Goal: Task Accomplishment & Management: Complete application form

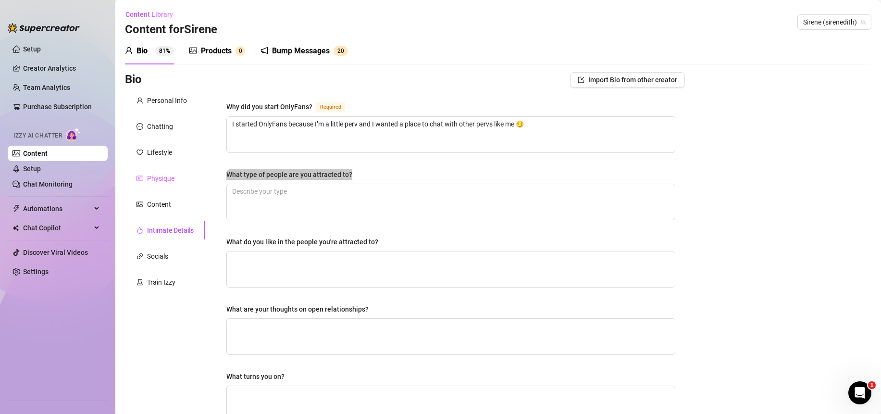
scroll to position [77, 0]
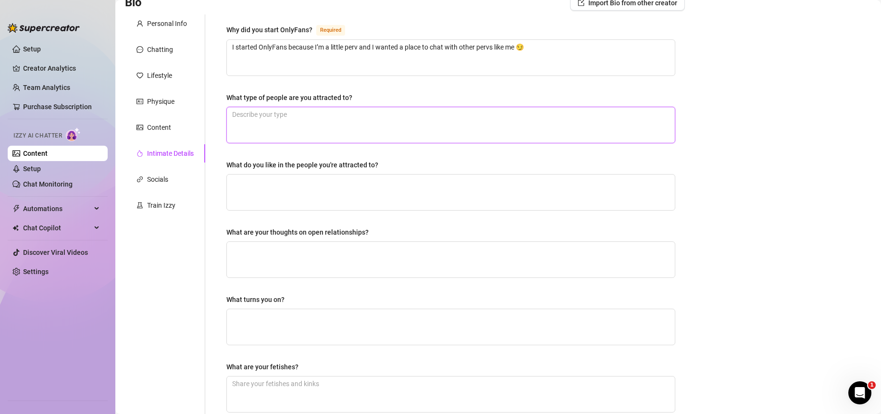
click at [325, 125] on textarea "What type of people are you attracted to?" at bounding box center [451, 125] width 448 height 36
drag, startPoint x: 224, startPoint y: 101, endPoint x: 370, endPoint y: 103, distance: 146.1
click at [370, 103] on div "Why did you start OnlyFans? Required I started OnlyFans because I’m a little pe…" at bounding box center [451, 255] width 468 height 483
click at [245, 117] on textarea "What type of people are you attracted to?" at bounding box center [451, 125] width 448 height 36
paste textarea "I’m attracted to masculine, determined men who know what they want and aren’t a…"
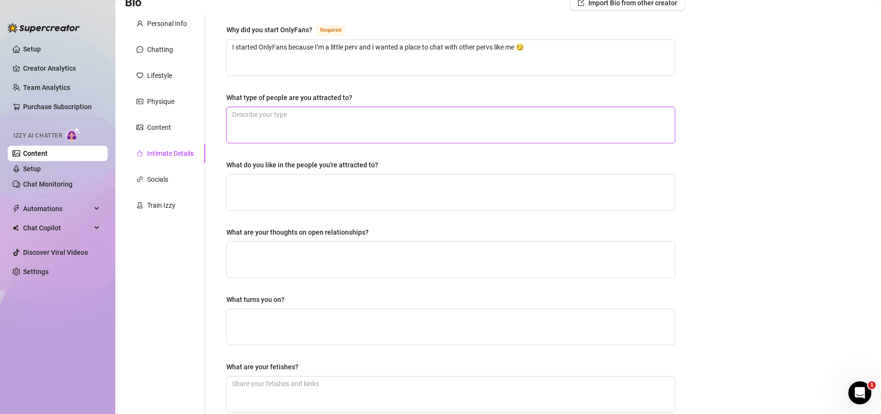
type textarea "I’m attracted to masculine, determined men who know what they want and aren’t a…"
drag, startPoint x: 353, startPoint y: 132, endPoint x: 215, endPoint y: 100, distance: 141.1
click at [215, 100] on div "Why did you start OnlyFans? Required I started OnlyFans because I’m a little pe…" at bounding box center [444, 255] width 479 height 483
paste textarea "who are open-minded, can build and fix things, not some mama’s boy who can’t do…"
type textarea "I’m attracted to masculine, determined men who know what they want and aren’t a…"
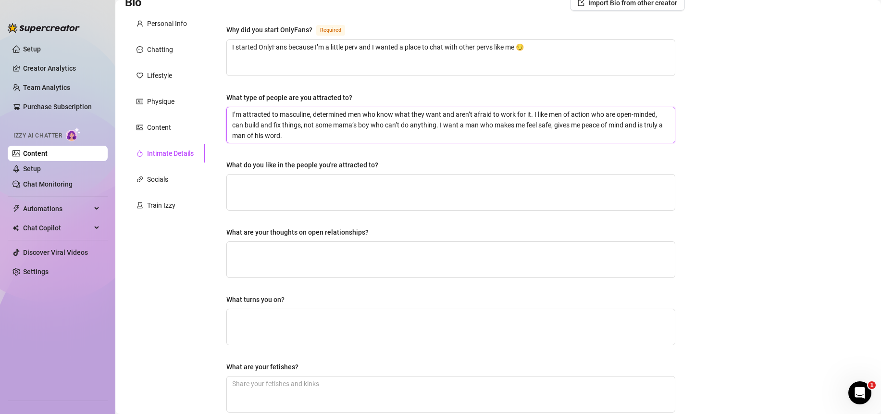
type textarea "I’m attracted to masculine, determined men who know what they want and aren’t a…"
drag, startPoint x: 392, startPoint y: 171, endPoint x: 209, endPoint y: 164, distance: 183.1
click at [209, 164] on div "Why did you start OnlyFans? Required I started OnlyFans because I’m a little pe…" at bounding box center [444, 255] width 479 height 483
copy div "What do you like in the people you're attracted to?"
click at [310, 192] on textarea "What do you like in the people you're attracted to?" at bounding box center [451, 192] width 448 height 36
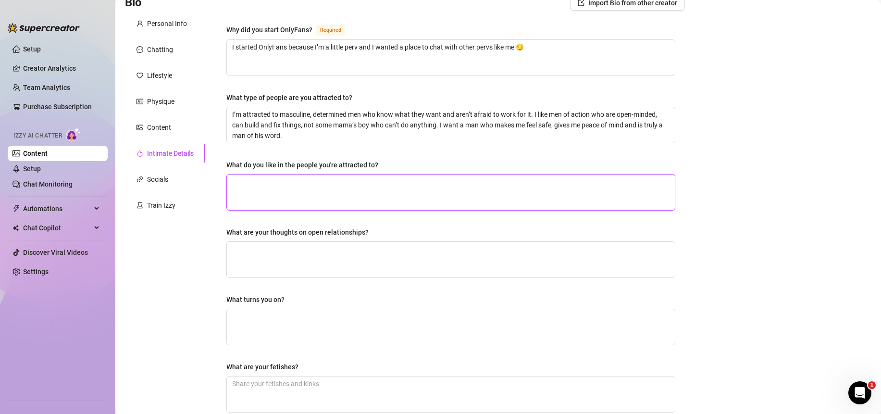
paste textarea "I like confidence, honesty and a man who actually does what he says. Someone wh…"
type textarea "I like confidence, honesty and a man who actually does what he says. Someone wh…"
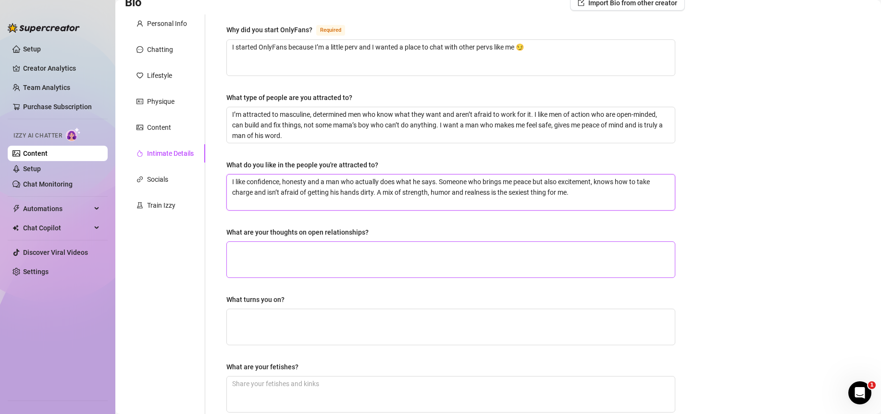
type textarea "I like confidence, honesty and a man who actually does what he says. Someone wh…"
click at [275, 254] on textarea "What are your thoughts on open relationships?" at bounding box center [451, 260] width 448 height 36
drag, startPoint x: 372, startPoint y: 234, endPoint x: 222, endPoint y: 233, distance: 149.9
click at [222, 233] on div "Why did you start OnlyFans? Required I started OnlyFans because I’m a little pe…" at bounding box center [451, 255] width 468 height 483
copy div "What are your thoughts on open relationships?"
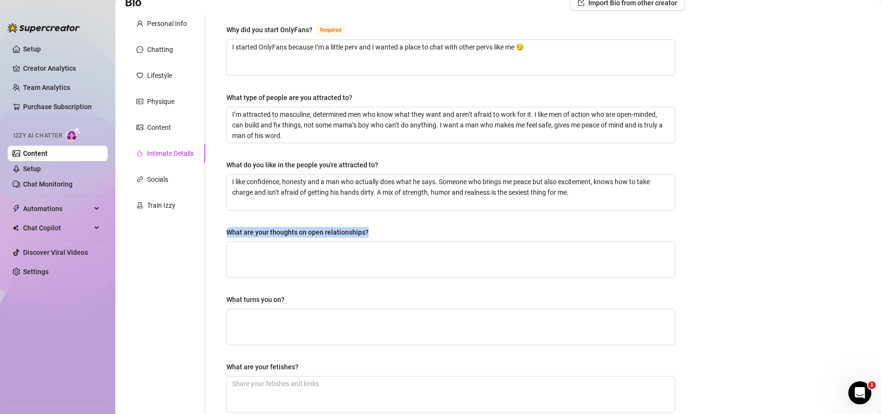
drag, startPoint x: 350, startPoint y: 228, endPoint x: 362, endPoint y: 229, distance: 12.5
click at [350, 228] on div "What are your thoughts on open relationships?" at bounding box center [297, 232] width 142 height 11
click at [350, 242] on textarea "What are your thoughts on open relationships?" at bounding box center [451, 260] width 448 height 36
drag, startPoint x: 376, startPoint y: 233, endPoint x: 225, endPoint y: 234, distance: 150.8
click at [225, 234] on div "Why did you start OnlyFans? Required I started OnlyFans because I’m a little pe…" at bounding box center [451, 255] width 468 height 483
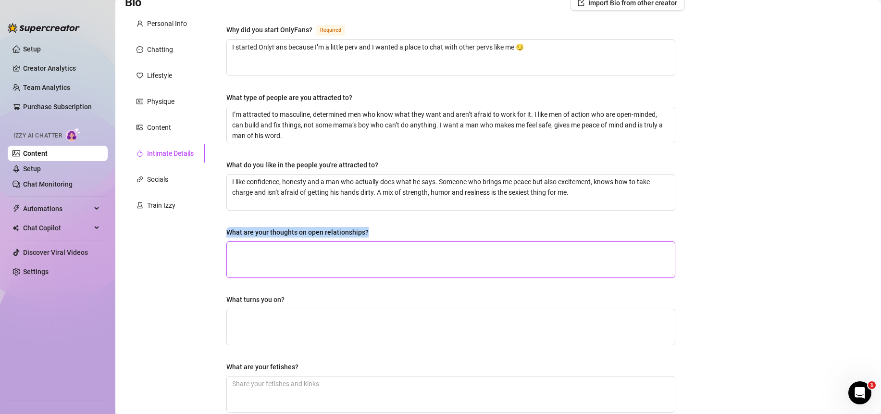
click at [286, 256] on textarea "What are your thoughts on open relationships?" at bounding box center [451, 260] width 448 height 36
paste textarea "“I’m a little jealous so I don’t want to share my man, but I could imagine havi…"
type textarea "“I’m a little jealous so I don’t want to share my man, but I could imagine havi…"
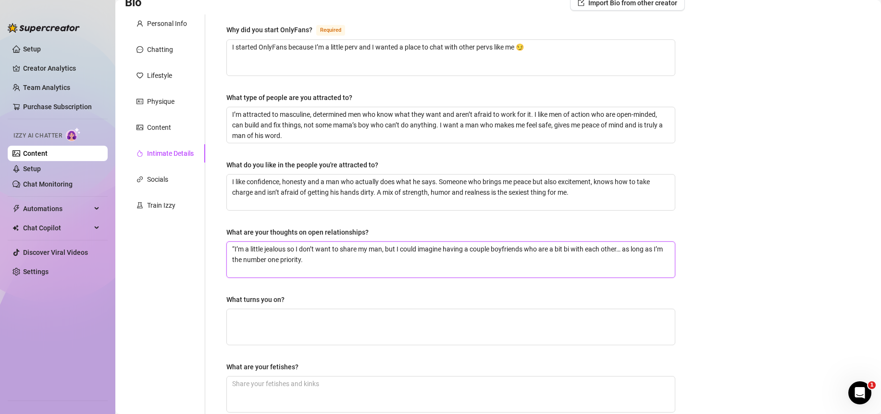
click at [237, 248] on textarea "“I’m a little jealous so I don’t want to share my man, but I could imagine havi…" at bounding box center [451, 260] width 448 height 36
type textarea "“’m a little jealous so I don’t want to share my man, but I could imagine havin…"
type textarea "’m a little jealous so I don’t want to share my man, but I could imagine having…"
type textarea "I’m a little jealous so I don’t want to share my man, but I could imagine havin…"
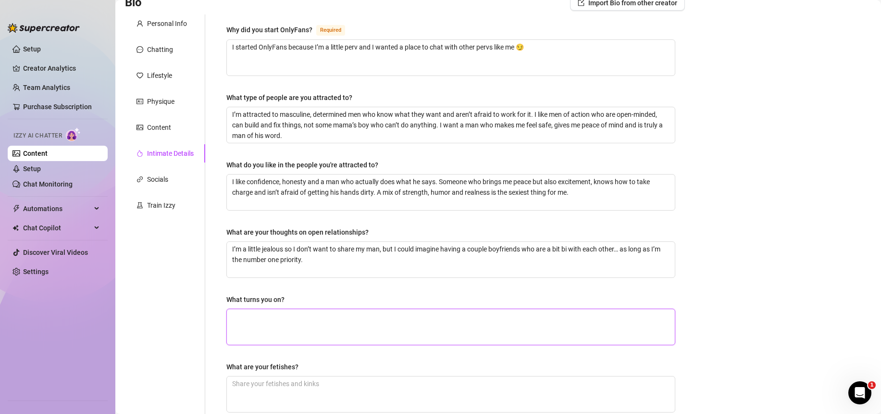
click at [309, 322] on textarea "What turns you on?" at bounding box center [451, 327] width 448 height 36
drag, startPoint x: 293, startPoint y: 304, endPoint x: 226, endPoint y: 299, distance: 66.9
click at [226, 299] on div "What turns you on?" at bounding box center [450, 301] width 449 height 14
copy div "What turns you on?"
click at [326, 325] on textarea "What turns you on?" at bounding box center [451, 327] width 448 height 36
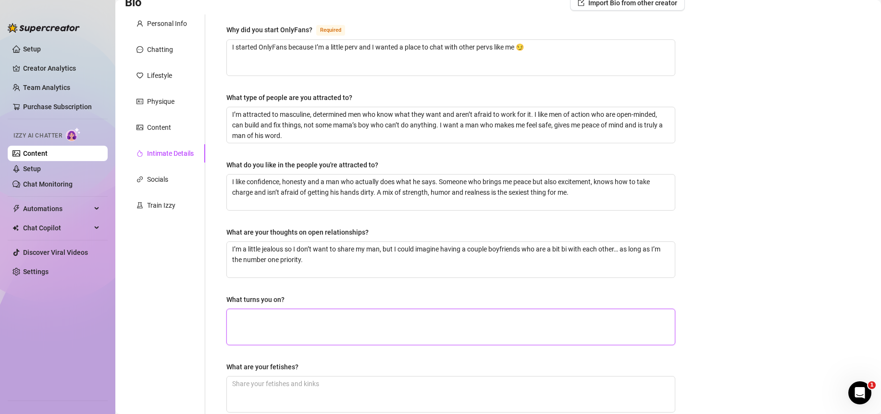
paste textarea "What really turns me on is the contrast. I’m such a boss [DEMOGRAPHIC_DATA] in …"
type textarea "What really turns me on is the contrast. I’m such a boss [DEMOGRAPHIC_DATA] in …"
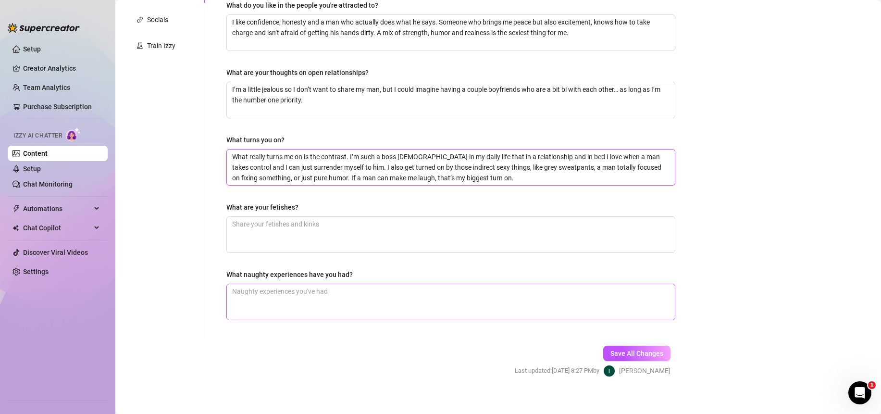
scroll to position [245, 0]
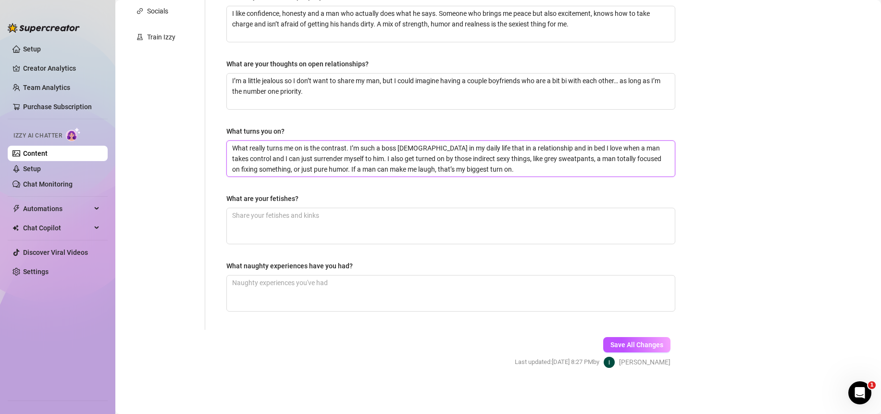
type textarea "What really turns me on is the contrast. I’m such a boss [DEMOGRAPHIC_DATA] in …"
drag, startPoint x: 305, startPoint y: 200, endPoint x: 208, endPoint y: 202, distance: 96.6
click at [208, 202] on div "Why did you start OnlyFans? Required I started OnlyFans because I’m a little pe…" at bounding box center [444, 87] width 479 height 483
copy div "What are your fetishes?"
click at [297, 217] on textarea "What are your fetishes?" at bounding box center [451, 226] width 448 height 36
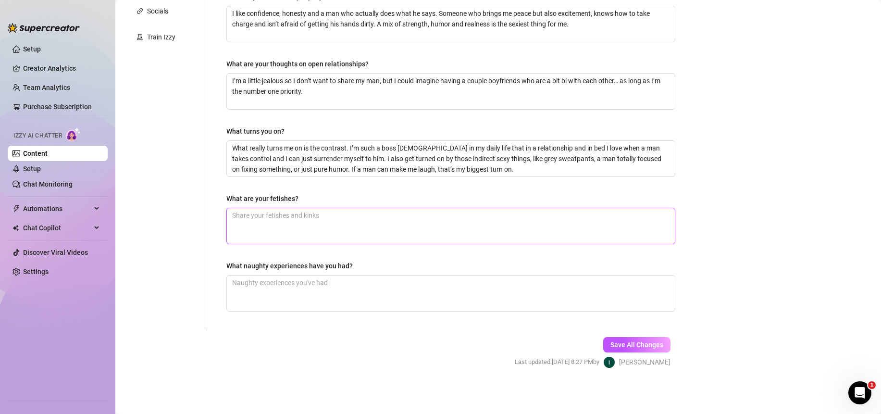
type textarea "s"
type textarea "su"
type textarea "sub"
type textarea "subm"
type textarea "sub"
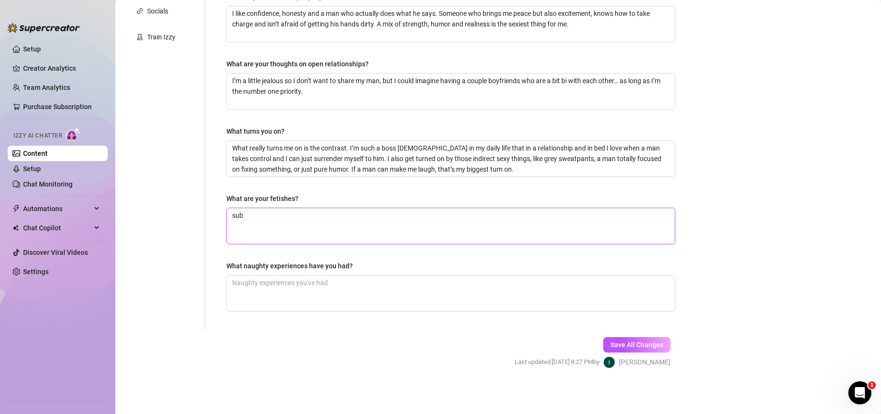
type textarea "su"
type textarea "s"
type textarea "b"
type textarea "be"
type textarea "bei"
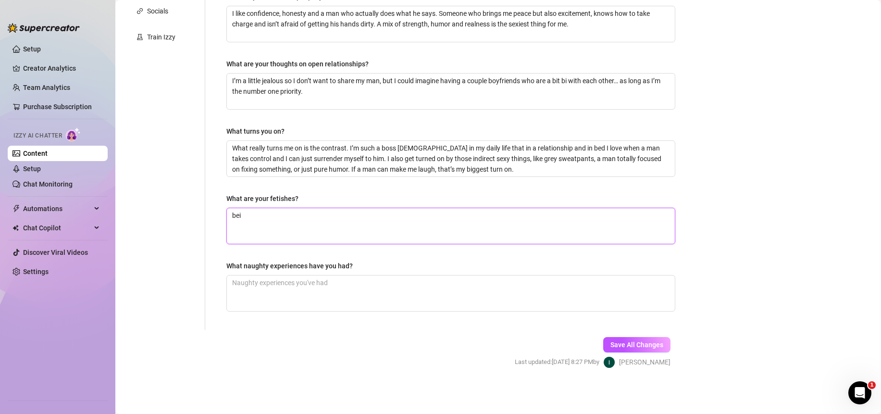
type textarea "bein"
type textarea "being"
type textarea "being s"
type textarea "being su"
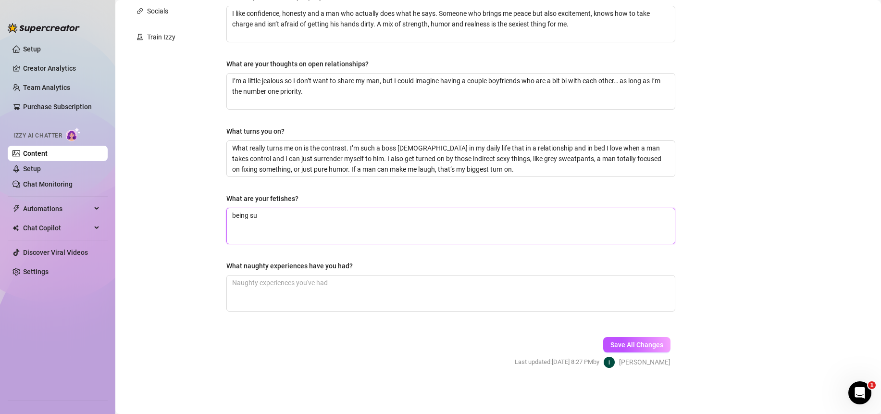
type textarea "being sub"
type textarea "being subm"
type textarea "being submi"
type textarea "being submis"
type textarea "being submiss"
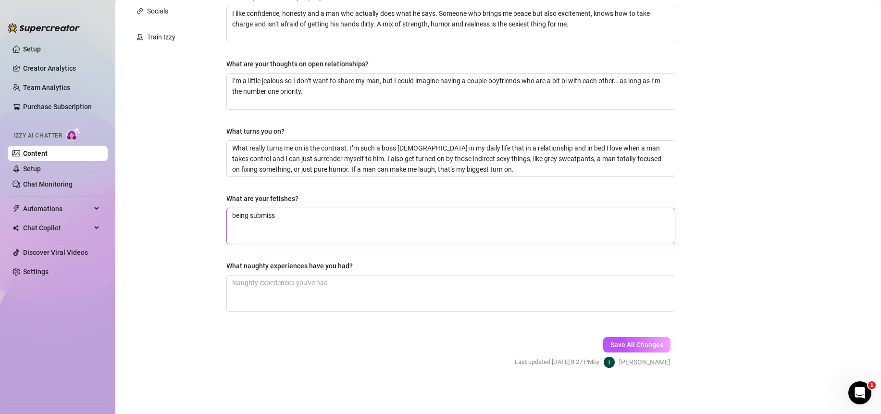
type textarea "being submissi"
type textarea "being submissiv"
type textarea "being submissive"
type textarea "being submissive,"
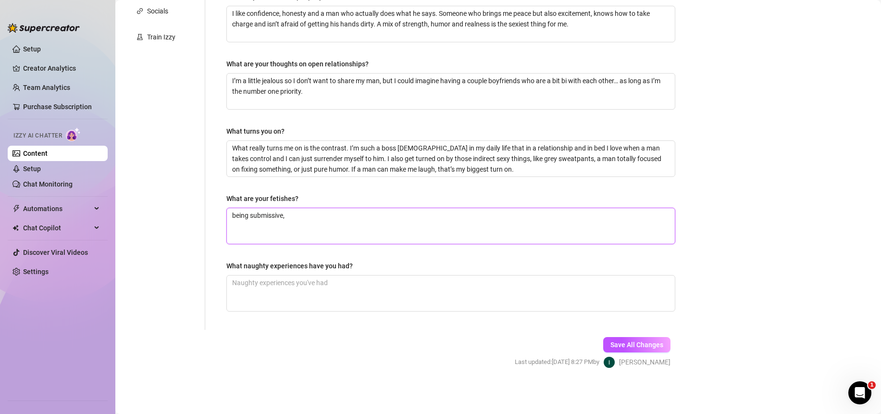
type textarea "being submissive, b"
type textarea "being submissive, bo"
type textarea "being submissive, bon"
type textarea "being submissive, bond"
type textarea "being submissive, bonda"
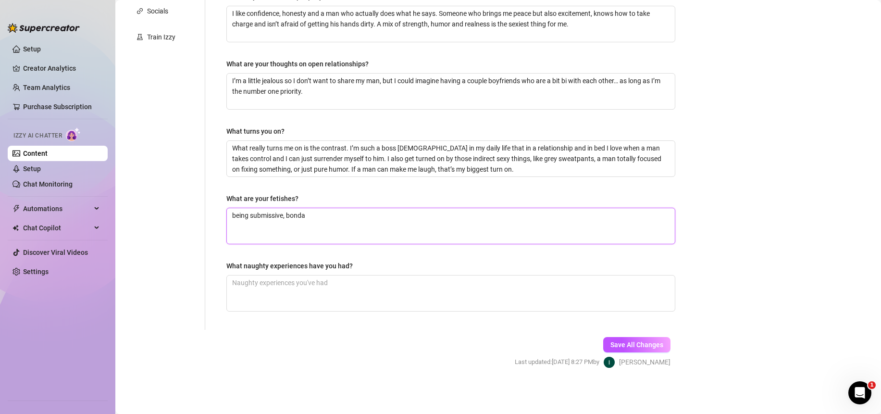
type textarea "being submissive, bondae"
type textarea "being submissive, bonda"
type textarea "being submissive, bondag"
type textarea "being submissive, bondage"
type textarea "being submissive, bondage,"
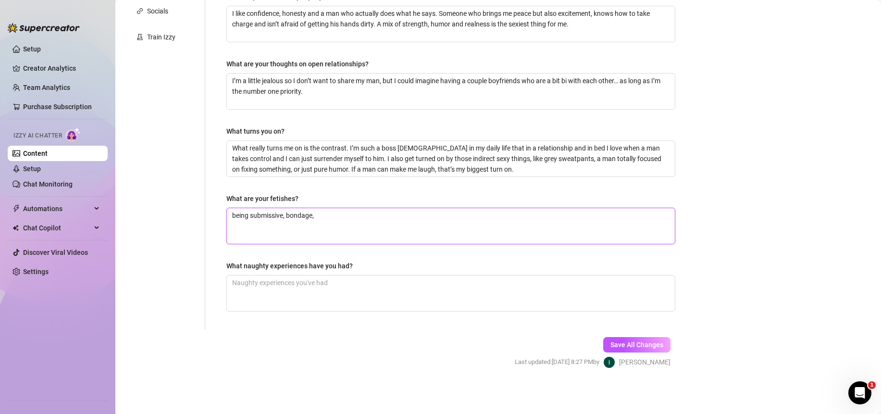
type textarea "being submissive, bondage,"
type textarea "being submissive, bondage, g"
type textarea "being submissive, bondage, ga"
type textarea "being submissive, bondage, gan"
type textarea "being submissive, bondage, gang"
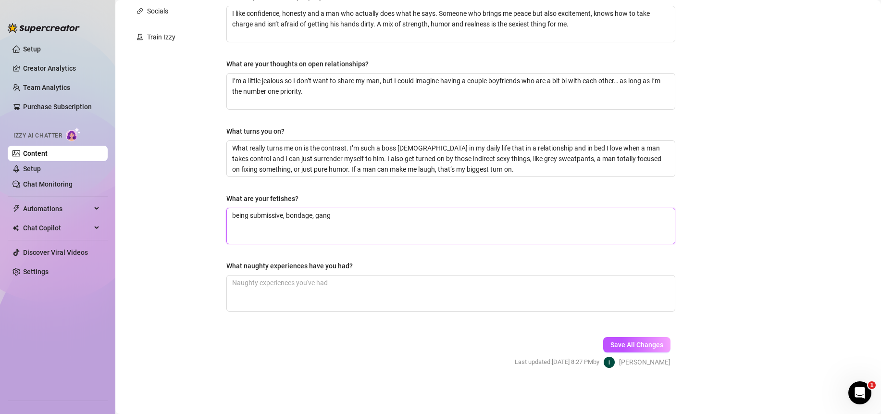
type textarea "being submissive, bondage, gangb"
type textarea "being submissive, bondage, gangba"
type textarea "being submissive, bondage, gangban"
type textarea "being submissive, bondage, gangbang"
type textarea "being submissive, bondage, gangbangs"
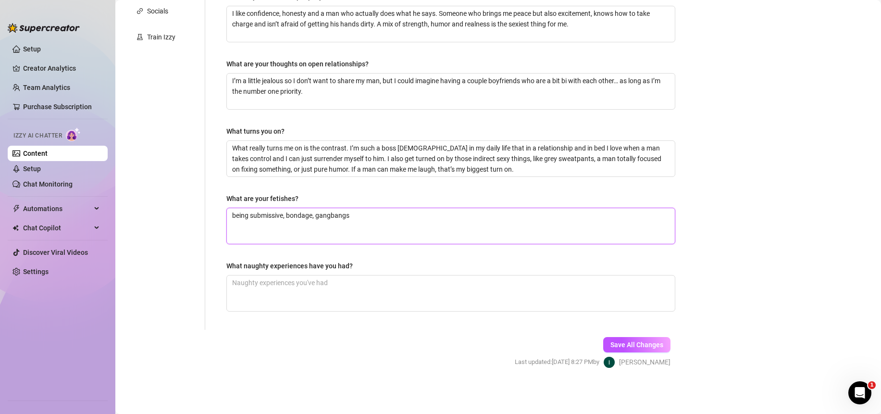
type textarea "being submissive, bondage, gangbangs,"
type textarea "being submissive, bondage, gangbangs, b"
type textarea "being submissive, bondage, gangbangs, be"
type textarea "being submissive, bondage, gangbangs, bei"
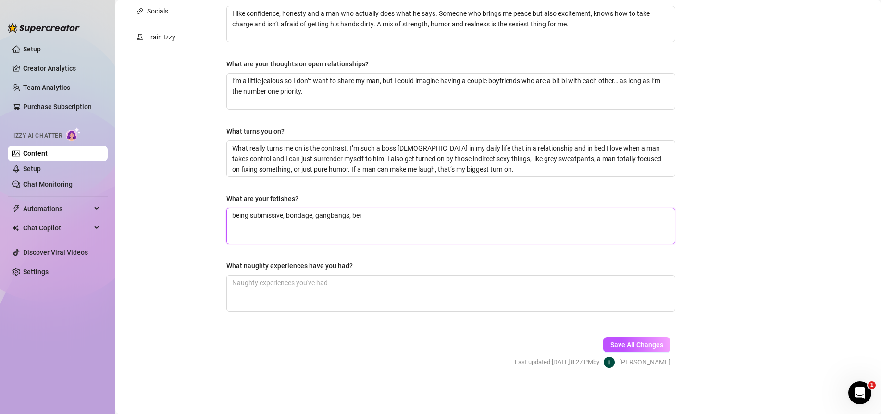
type textarea "being submissive, bondage, gangbangs, bein"
type textarea "being submissive, bondage, gangbangs, being"
type textarea "being submissive, bondage, gangbangs, being u"
type textarea "being submissive, bondage, gangbangs, being us"
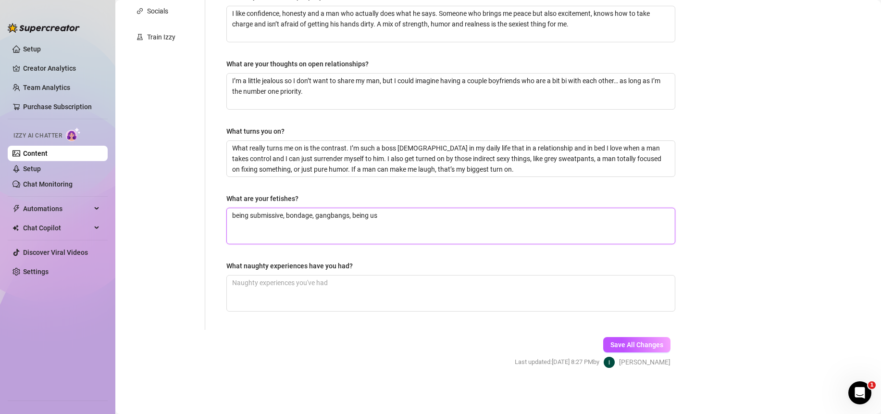
type textarea "being submissive, bondage, gangbangs, being use"
type textarea "being submissive, bondage, gangbangs, being used"
type textarea "being submissive, bondage, gangbangs, being used l"
type textarea "being submissive, bondage, gangbangs, being used li"
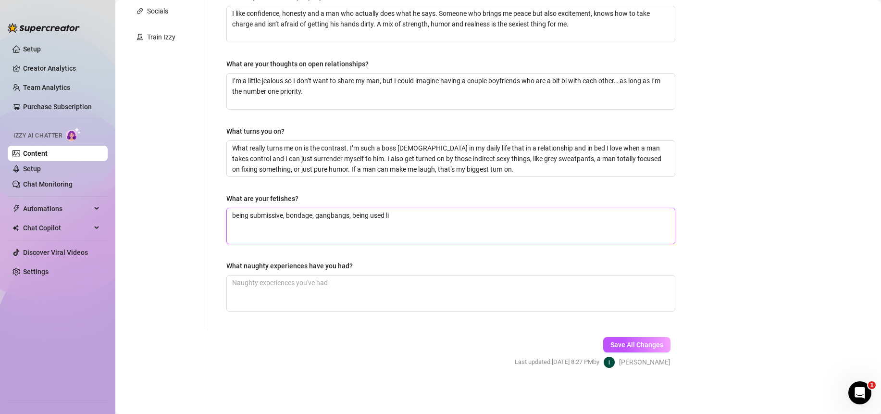
type textarea "being submissive, bondage, gangbangs, being used lik"
type textarea "being submissive, bondage, gangbangs, being used like"
type textarea "being submissive, bondage, gangbangs, being used like a"
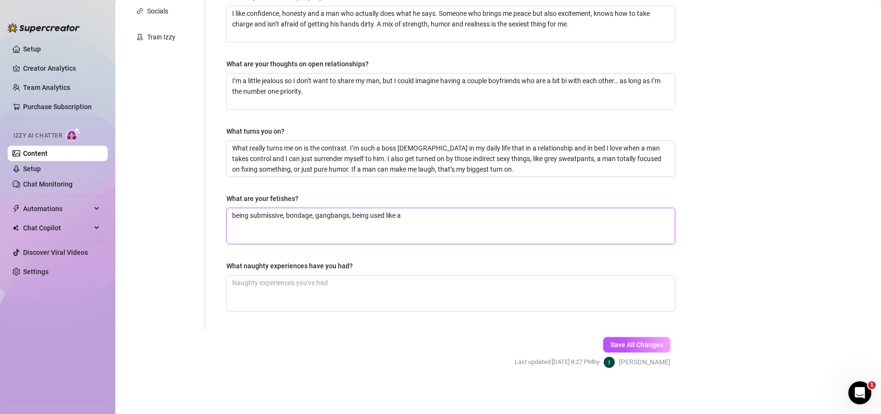
type textarea "being submissive, bondage, gangbangs, being used like a s"
type textarea "being submissive, bondage, gangbangs, being used like a se"
type textarea "being submissive, bondage, gangbangs, being used like a sex"
type textarea "being submissive, bondage, gangbangs, being used like a sexd"
type textarea "being submissive, bondage, gangbangs, being used like a sexdo"
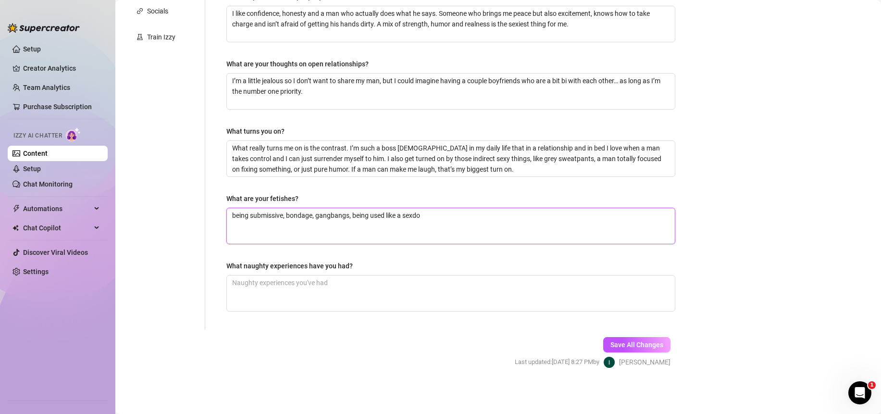
type textarea "being submissive, bondage, gangbangs, being used like a sexdol"
type textarea "being submissive, bondage, gangbangs, being used like a sexdoll"
type textarea "being submissive, bondage, gangbangs, being used like a sexdoll,"
type textarea "being submissive, bondage, gangbangs, being used like a sexdoll, d"
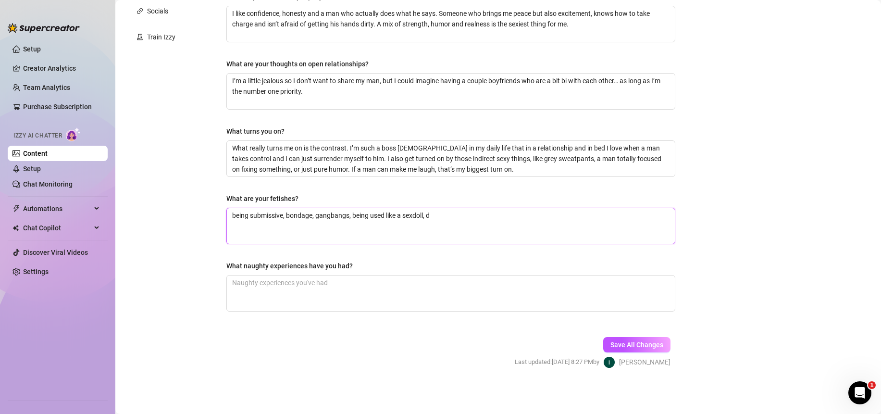
type textarea "being submissive, bondage, gangbangs, being used like a sexdoll, dd"
type textarea "being submissive, bondage, gangbangs, being used like a sexdoll, dd/"
type textarea "being submissive, bondage, gangbangs, being used like a sexdoll, dd/l"
type textarea "being submissive, bondage, gangbangs, being used like a sexdoll, dd/lg"
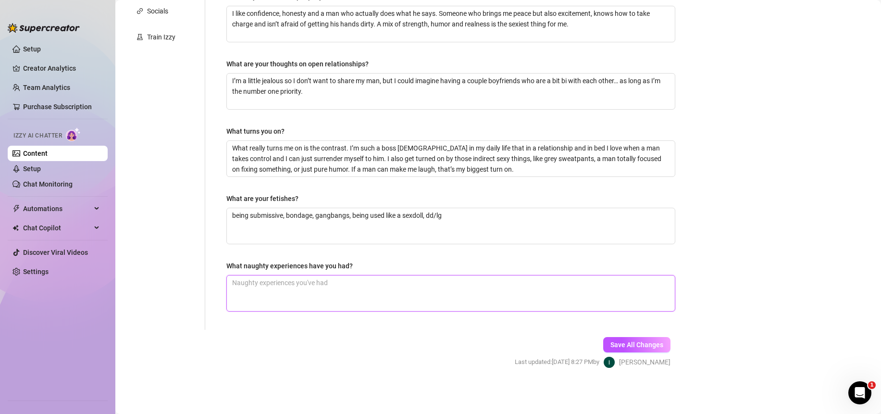
click at [322, 287] on textarea "What naughty experiences have you had?" at bounding box center [451, 293] width 448 height 36
click at [321, 294] on textarea "What naughty experiences have you had?" at bounding box center [451, 293] width 448 height 36
type textarea "I"
type textarea "I h"
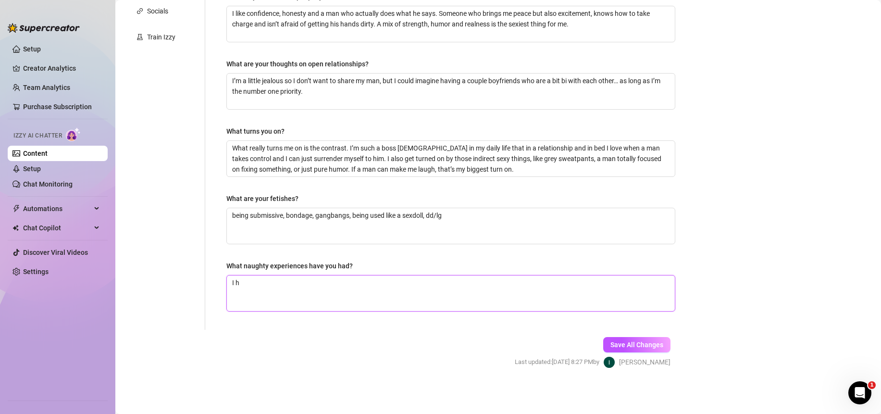
type textarea "I ha"
type textarea "I hav"
type textarea "I have"
type textarea "I have b"
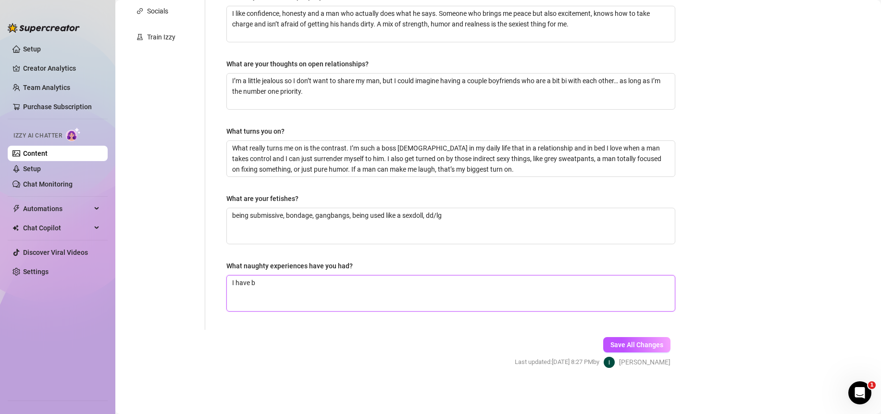
type textarea "I have be"
type textarea "I have bee"
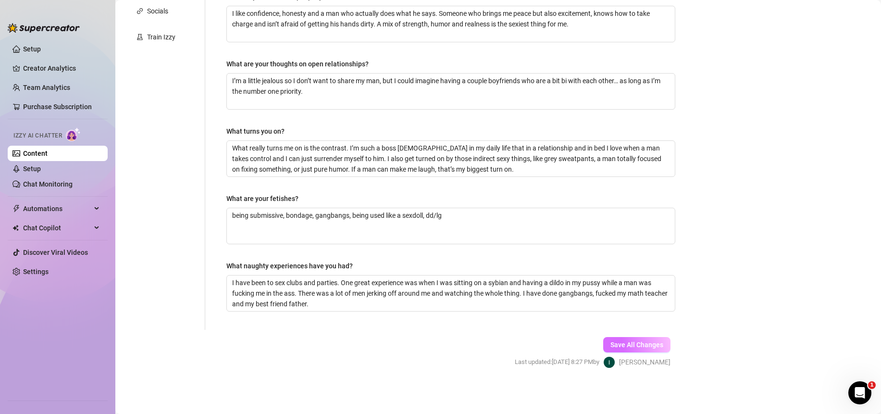
click at [653, 343] on span "Save All Changes" at bounding box center [636, 345] width 53 height 8
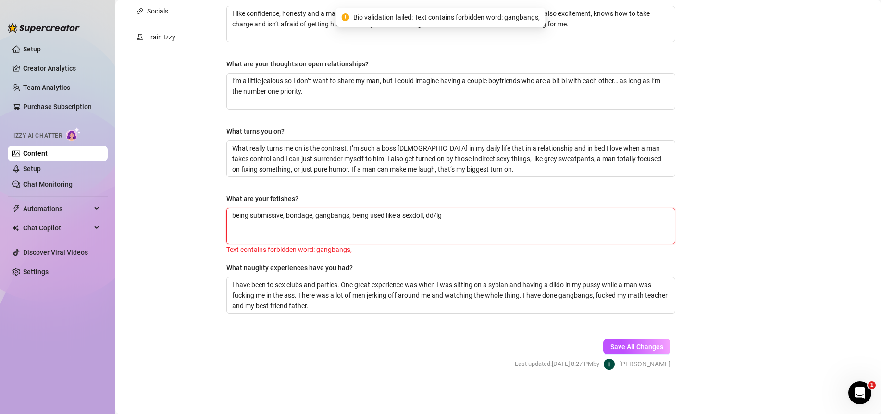
click at [325, 211] on textarea "being submissive, bondage, gangbangs, being used like a sexdoll, dd/lg" at bounding box center [451, 226] width 448 height 36
click at [623, 343] on span "Save All Changes" at bounding box center [636, 347] width 53 height 8
drag, startPoint x: 429, startPoint y: 216, endPoint x: 407, endPoint y: 215, distance: 22.6
click at [407, 215] on textarea "being submissive, bondage, gg:s, being used like a sexdoll, dd/lg" at bounding box center [451, 226] width 448 height 36
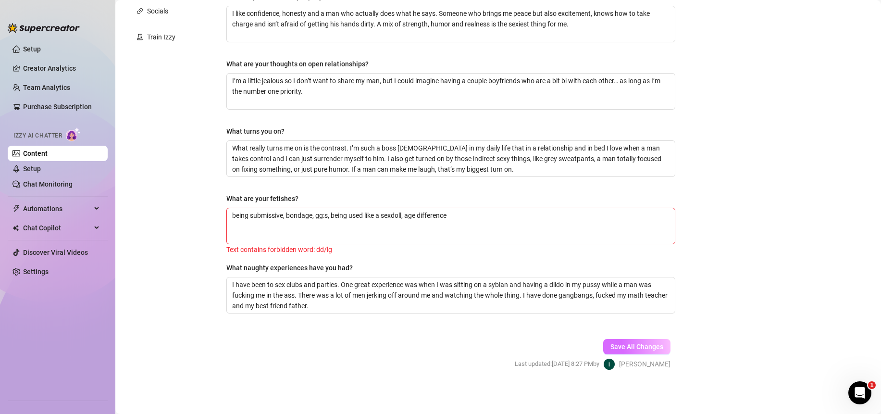
click at [619, 348] on span "Save All Changes" at bounding box center [636, 347] width 53 height 8
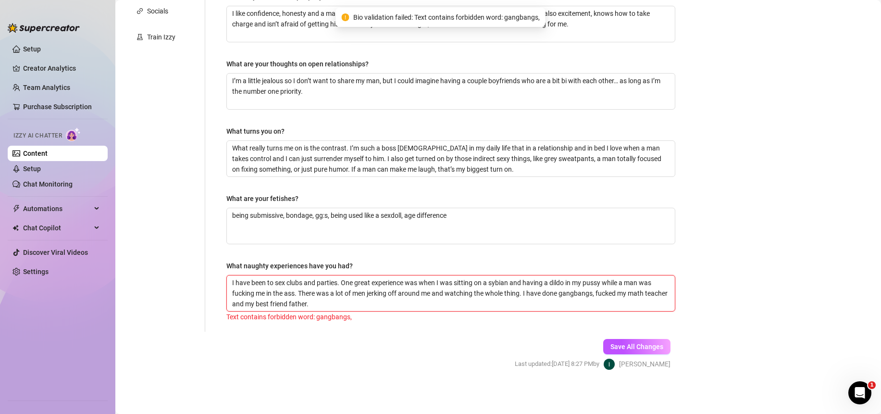
click at [582, 292] on textarea "I have been to sex clubs and parties. One great experience was when I was sitti…" at bounding box center [451, 293] width 448 height 36
drag, startPoint x: 523, startPoint y: 293, endPoint x: 530, endPoint y: 303, distance: 12.5
click at [530, 303] on textarea "I have been to sex clubs and parties. One great experience was when I was sitti…" at bounding box center [451, 293] width 448 height 36
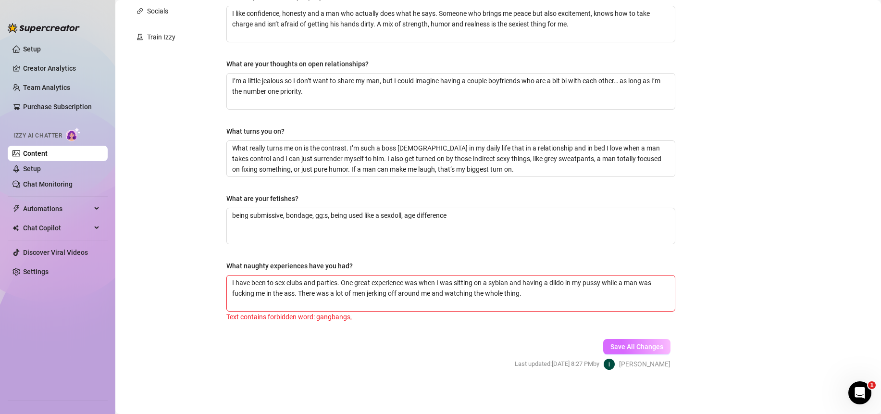
click at [648, 346] on span "Save All Changes" at bounding box center [636, 347] width 53 height 8
click at [616, 343] on span "Save All Changes" at bounding box center [636, 345] width 53 height 8
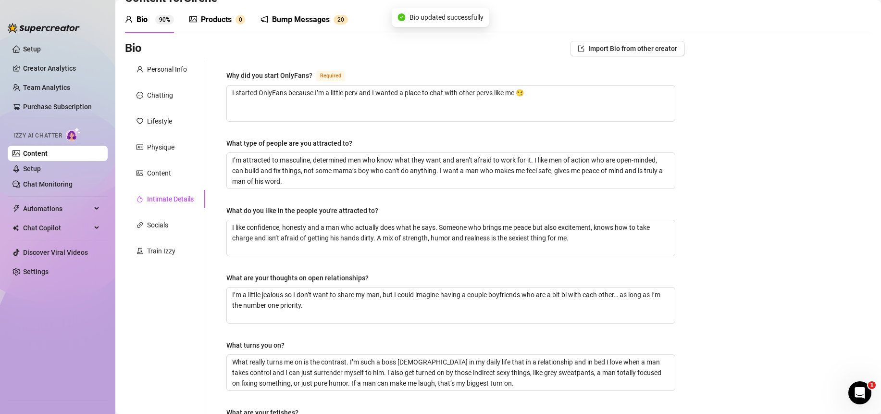
scroll to position [0, 0]
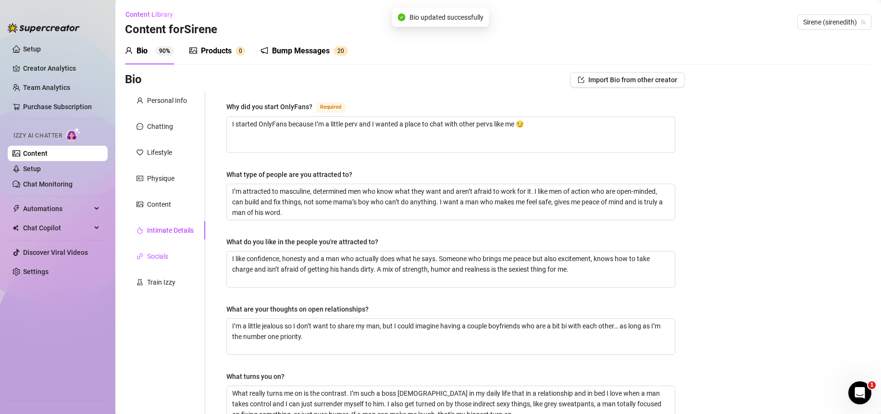
click at [156, 258] on div "Socials" at bounding box center [157, 256] width 21 height 11
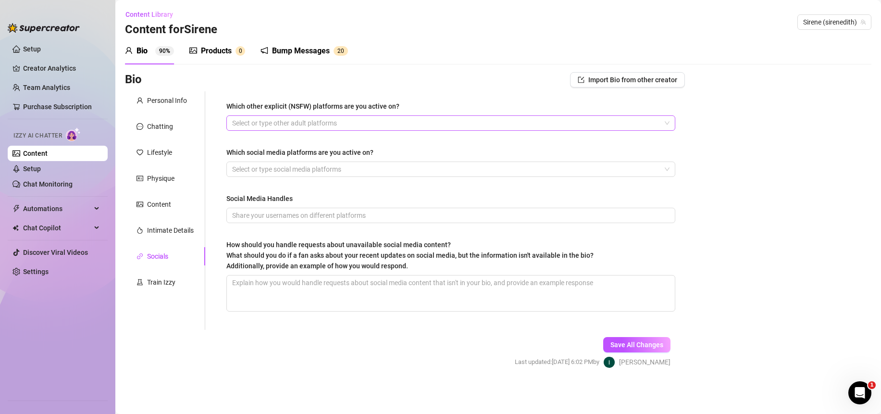
click at [363, 124] on div at bounding box center [445, 122] width 435 height 13
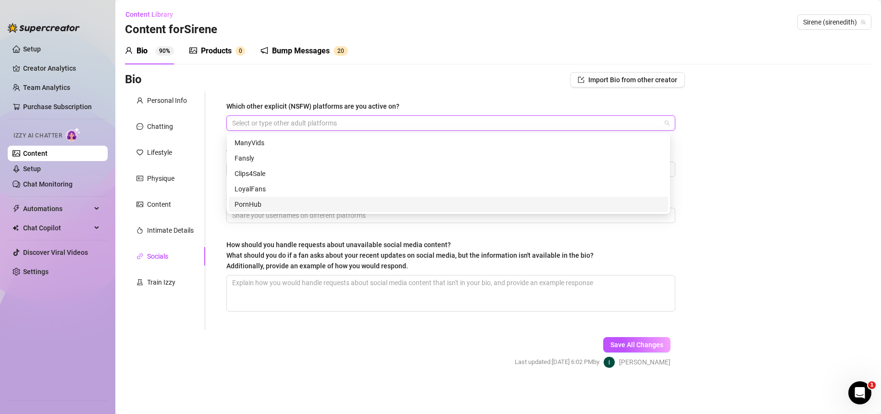
click at [296, 361] on form "Personal Info Chatting Lifestyle Physique Content Intimate Details Socials Trai…" at bounding box center [405, 238] width 560 height 294
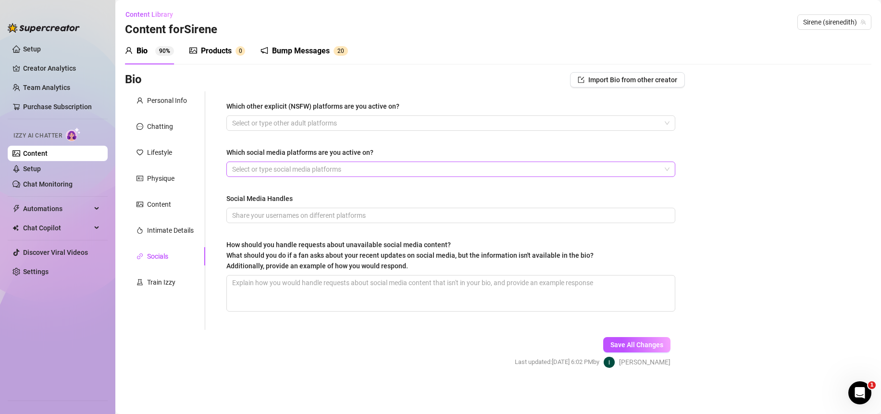
click at [270, 169] on div at bounding box center [445, 168] width 435 height 13
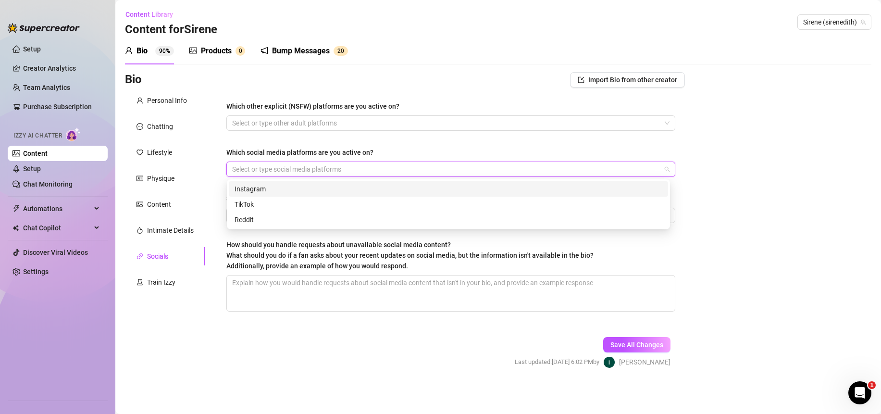
click at [271, 187] on div "Instagram" at bounding box center [448, 189] width 428 height 11
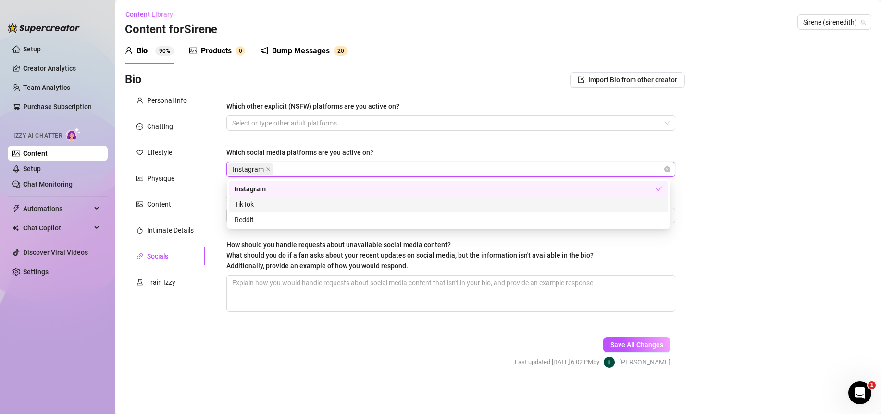
click at [269, 202] on div "TikTok" at bounding box center [448, 204] width 428 height 11
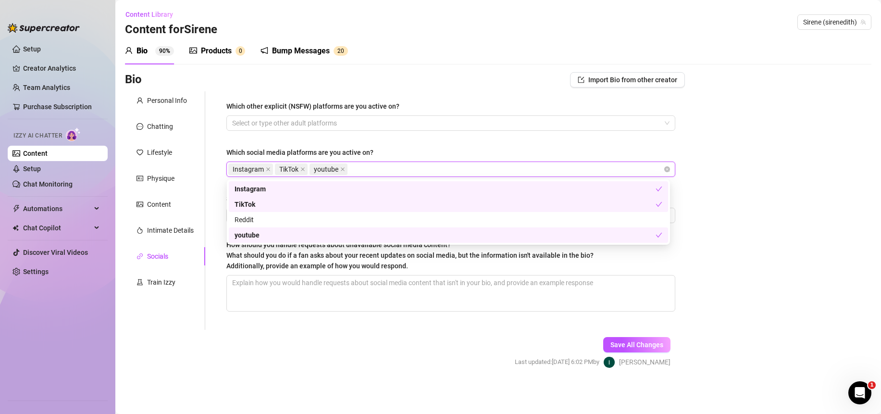
click at [367, 334] on form "Personal Info Chatting Lifestyle Physique Content Intimate Details Socials Trai…" at bounding box center [405, 238] width 560 height 294
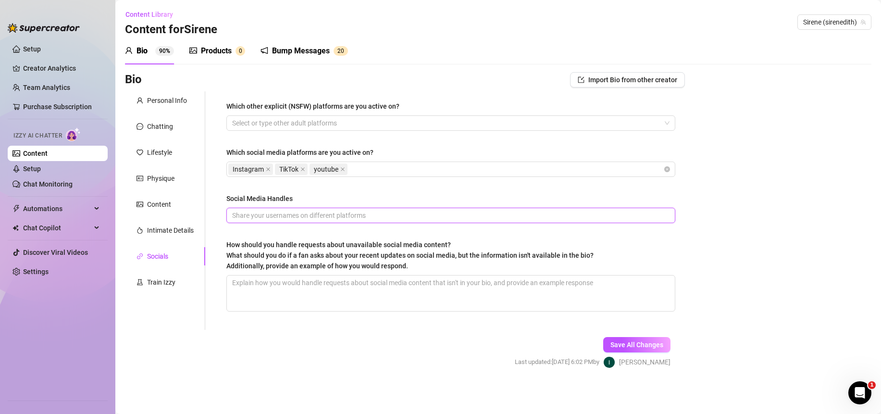
click at [300, 218] on input "Social Media Handles" at bounding box center [449, 215] width 435 height 11
click at [303, 288] on textarea "How should you handle requests about unavailable social media content? What sho…" at bounding box center [451, 293] width 448 height 36
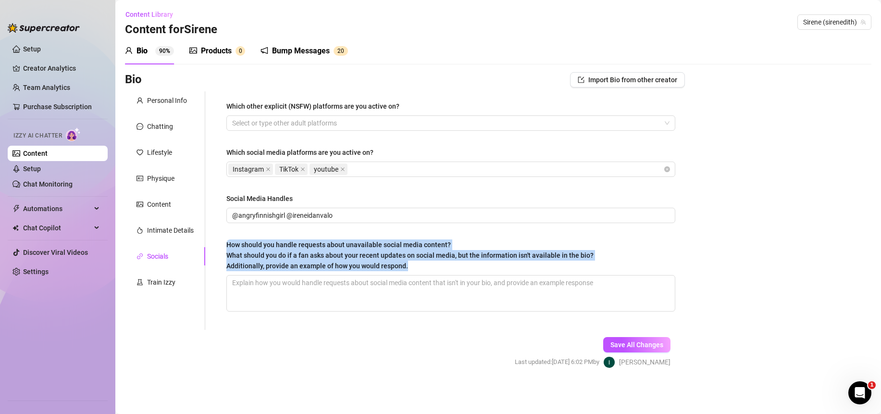
drag, startPoint x: 417, startPoint y: 267, endPoint x: 224, endPoint y: 247, distance: 193.7
click at [224, 247] on div "Which other explicit (NSFW) platforms are you active on? Select or type other a…" at bounding box center [451, 210] width 468 height 238
copy span "How should you handle requests about unavailable social media content? What sho…"
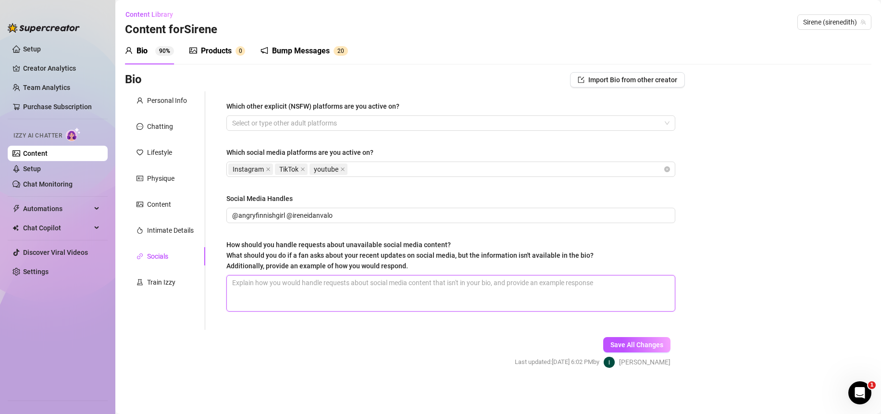
click at [286, 289] on textarea "How should you handle requests about unavailable social media content? What sho…" at bounding box center [451, 293] width 448 height 36
paste textarea "All my active socials are in my [DOMAIN_NAME], that’s the only place I update. …"
click at [345, 283] on textarea "All my active socials are in my [DOMAIN_NAME], that’s the only place I update. …" at bounding box center [451, 293] width 448 height 36
drag, startPoint x: 388, startPoint y: 281, endPoint x: 324, endPoint y: 286, distance: 64.5
click at [324, 286] on textarea "All my active socials are in my [DOMAIN_NAME][URL] , that’s the only place I up…" at bounding box center [451, 293] width 448 height 36
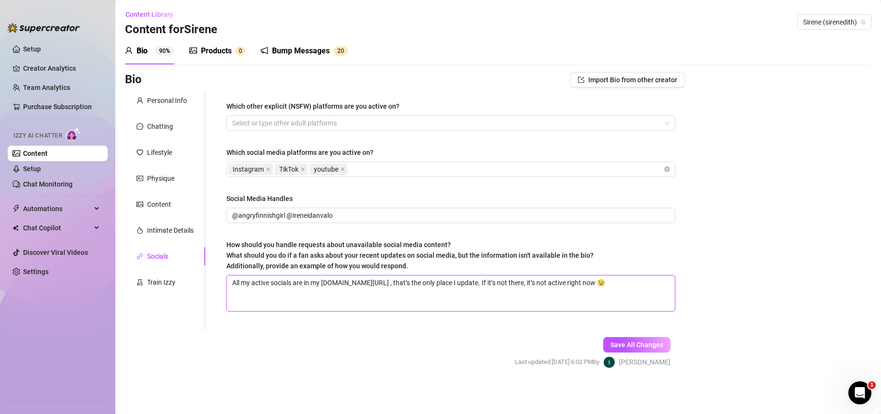
click at [313, 281] on textarea "All my active socials are in my [DOMAIN_NAME][URL] , that’s the only place I up…" at bounding box center [451, 293] width 448 height 36
click at [621, 338] on button "Save All Changes" at bounding box center [636, 344] width 67 height 15
click at [169, 291] on div "Train Izzy" at bounding box center [165, 282] width 80 height 18
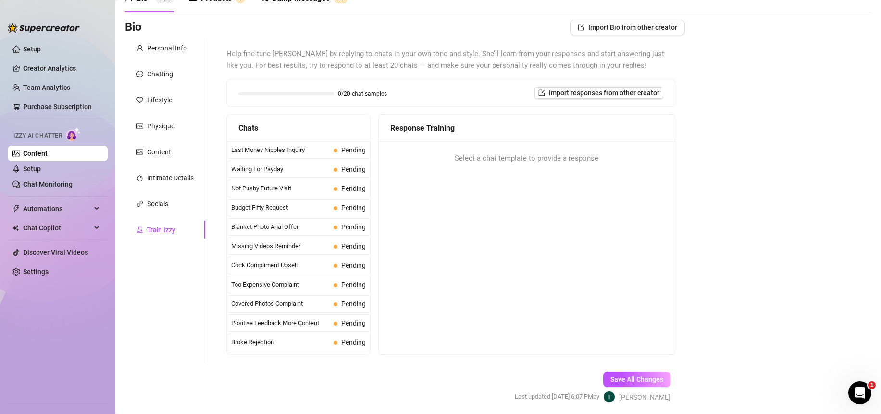
scroll to position [87, 0]
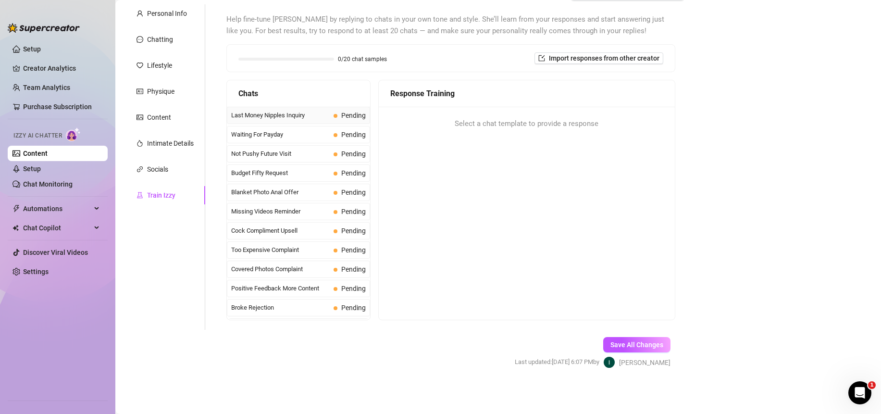
click at [245, 110] on div "Last Money Nipples Inquiry Pending" at bounding box center [298, 115] width 143 height 17
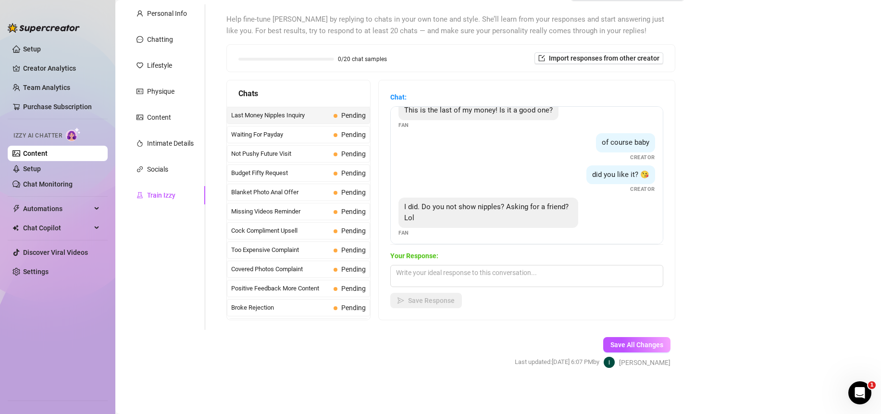
scroll to position [18, 0]
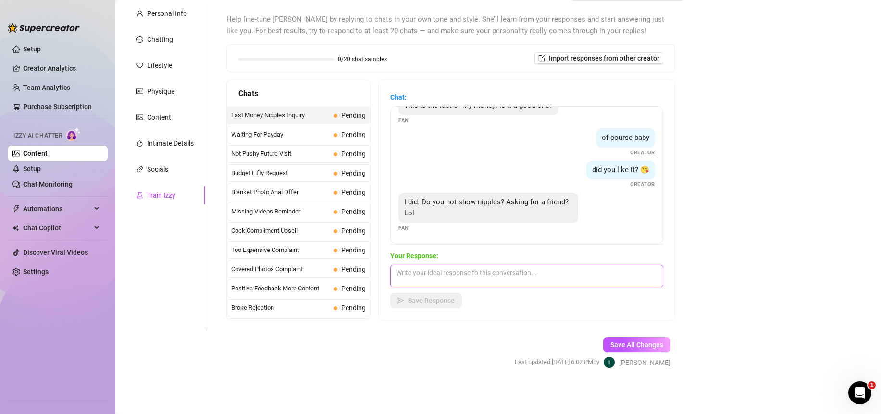
click at [528, 278] on textarea at bounding box center [526, 276] width 273 height 22
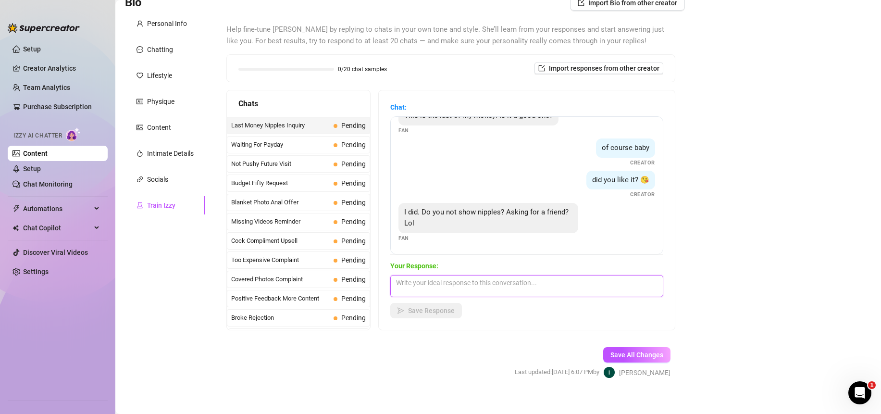
click at [555, 283] on textarea at bounding box center [526, 286] width 273 height 22
click at [426, 309] on span "Save Response" at bounding box center [431, 310] width 47 height 8
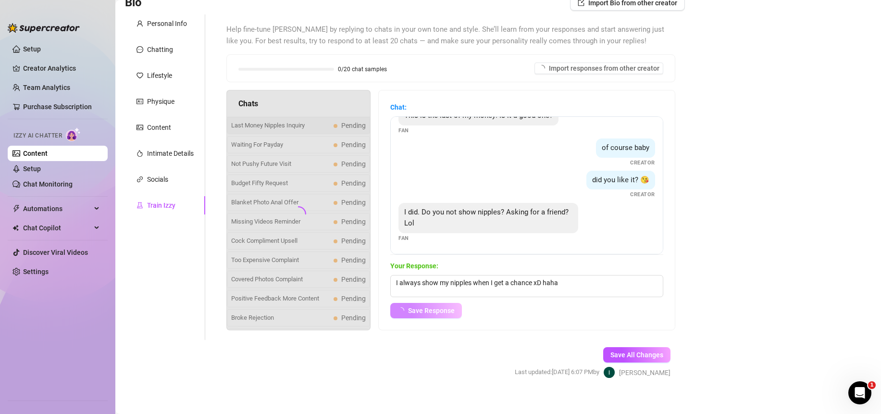
scroll to position [7, 0]
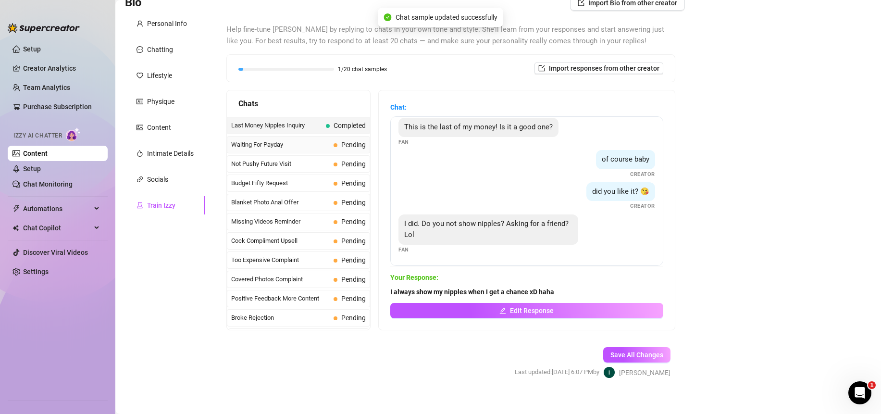
click at [280, 147] on span "Waiting For Payday" at bounding box center [280, 145] width 98 height 10
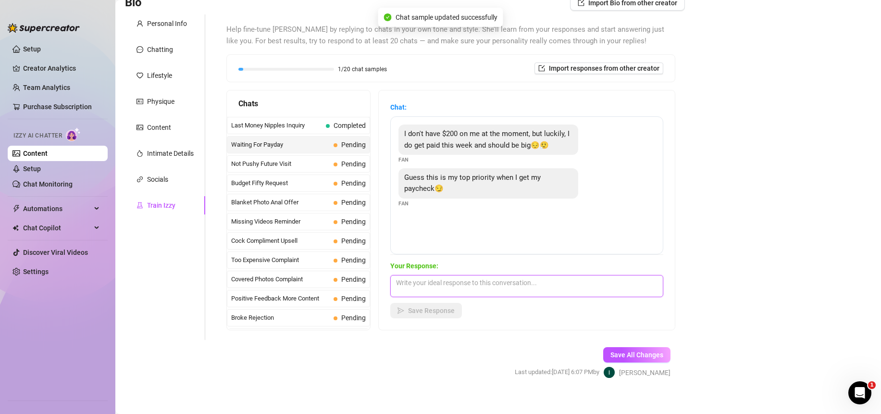
click at [515, 295] on textarea at bounding box center [526, 286] width 273 height 22
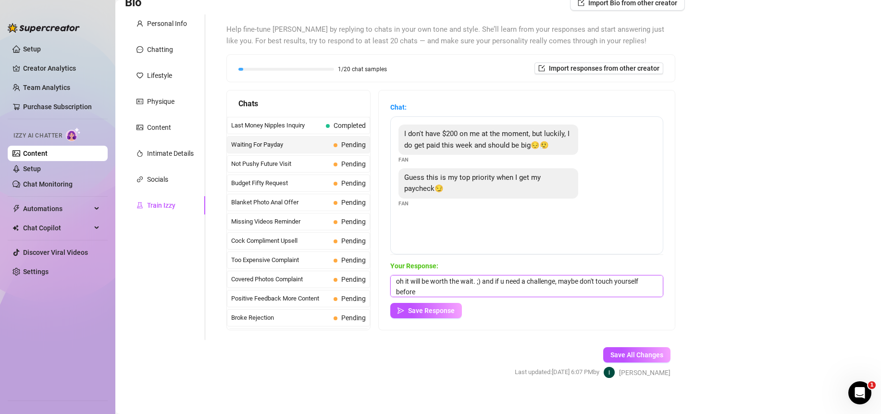
scroll to position [0, 0]
drag, startPoint x: 459, startPoint y: 290, endPoint x: 477, endPoint y: 285, distance: 18.9
click at [477, 285] on textarea "oh it will be worth the wait. ;) and if u need a challenge, maybe don't touch y…" at bounding box center [526, 286] width 273 height 22
click at [480, 292] on textarea "oh it will be worth the wait. ;) and if u need a challenge, maybe don't touch y…" at bounding box center [526, 286] width 273 height 22
drag, startPoint x: 480, startPoint y: 292, endPoint x: 477, endPoint y: 285, distance: 7.3
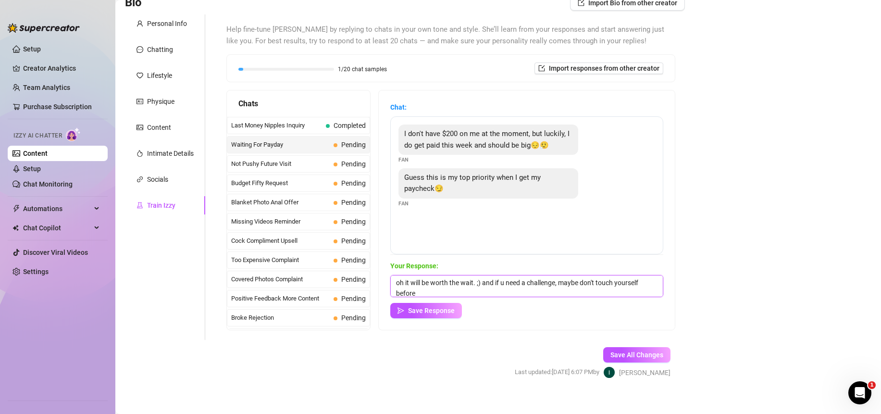
click at [477, 285] on textarea "oh it will be worth the wait. ;) and if u need a challenge, maybe don't touch y…" at bounding box center [526, 286] width 273 height 22
drag, startPoint x: 541, startPoint y: 287, endPoint x: 390, endPoint y: 283, distance: 151.9
click at [390, 283] on div "Chat: I don't have $200 on me at the moment, but luckily, I do get paid this we…" at bounding box center [527, 209] width 296 height 239
click at [480, 283] on textarea "oh it will be worth the wait I promise <3" at bounding box center [526, 286] width 273 height 22
drag, startPoint x: 417, startPoint y: 308, endPoint x: 392, endPoint y: 302, distance: 26.7
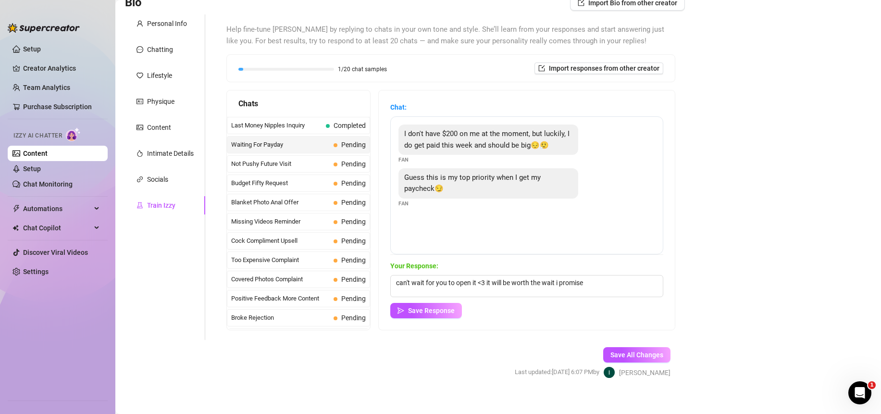
click at [417, 308] on span "Save Response" at bounding box center [431, 310] width 47 height 8
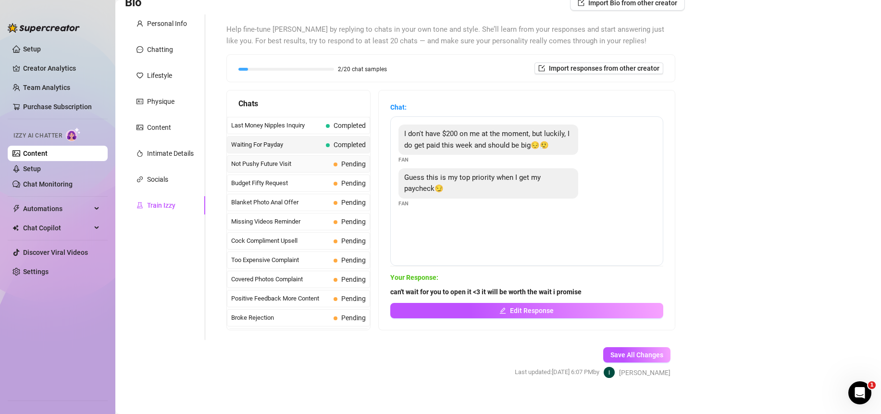
click at [293, 167] on span "Not Pushy Future Visit" at bounding box center [280, 164] width 98 height 10
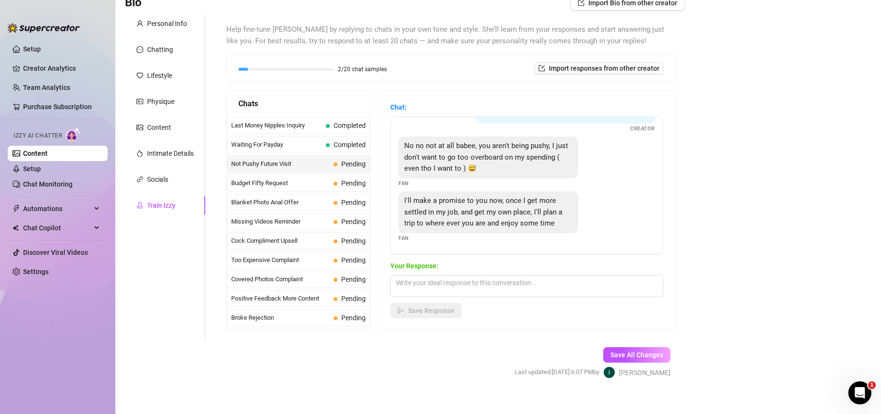
scroll to position [87, 0]
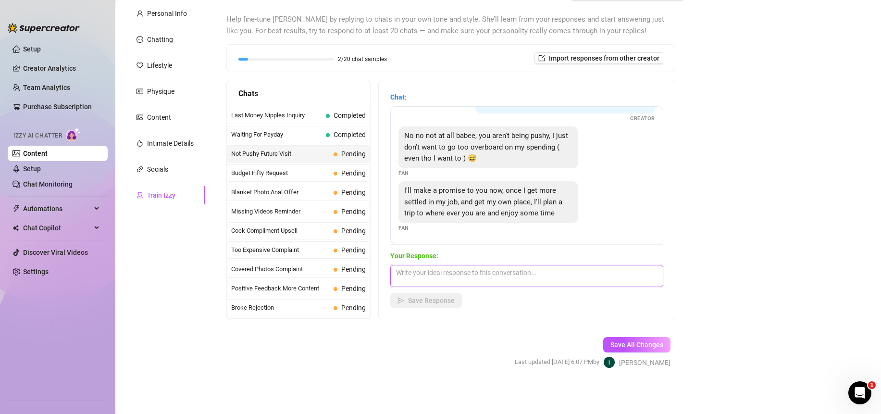
click at [524, 278] on textarea at bounding box center [526, 276] width 273 height 22
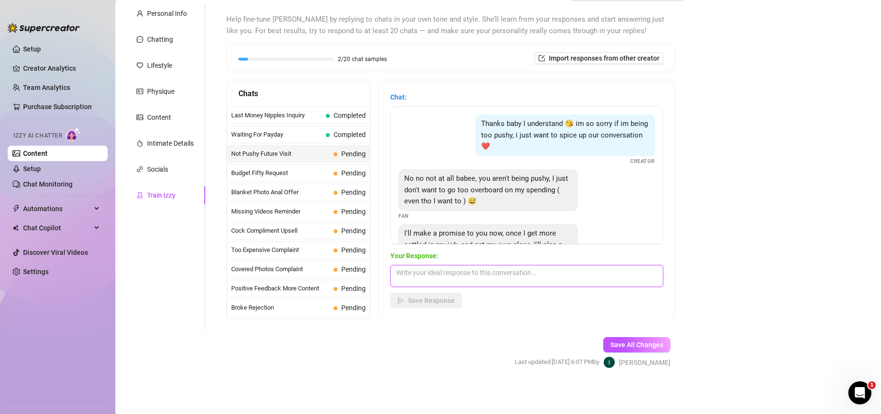
scroll to position [43, 0]
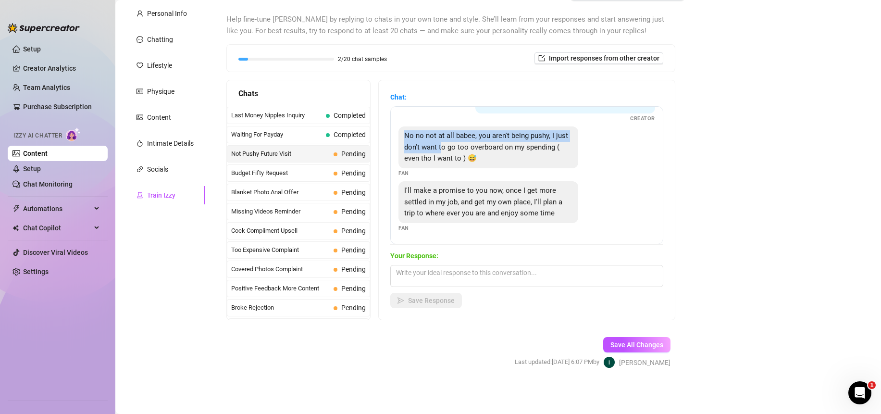
drag, startPoint x: 405, startPoint y: 138, endPoint x: 455, endPoint y: 148, distance: 50.5
click at [455, 150] on span "No no not at all babee, you aren't being pushy, I just don't want to go too ove…" at bounding box center [486, 146] width 164 height 31
click at [454, 147] on span "No no not at all babee, you aren't being pushy, I just don't want to go too ove…" at bounding box center [486, 146] width 164 height 31
click at [462, 278] on textarea at bounding box center [526, 276] width 273 height 22
click at [520, 267] on textarea at bounding box center [526, 276] width 273 height 22
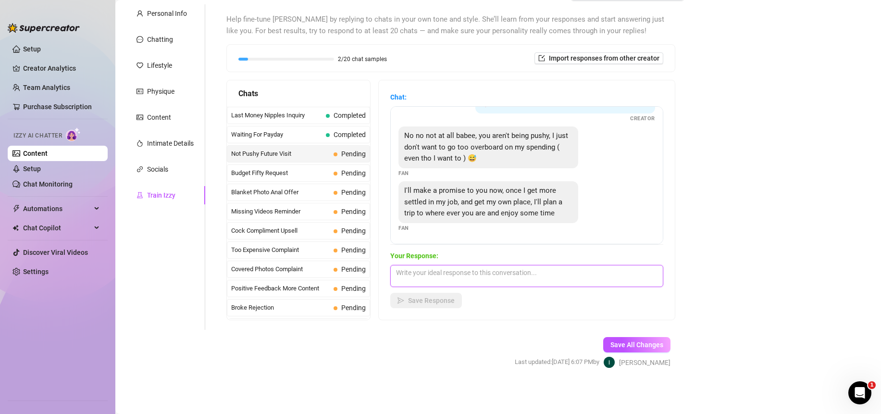
click at [507, 275] on textarea at bounding box center [526, 276] width 273 height 22
click at [535, 275] on textarea at bounding box center [526, 276] width 273 height 22
drag, startPoint x: 404, startPoint y: 135, endPoint x: 518, endPoint y: 177, distance: 121.9
click at [435, 136] on span "No no not at all babee, you aren't being pushy, I just don't want to go too ove…" at bounding box center [486, 146] width 164 height 31
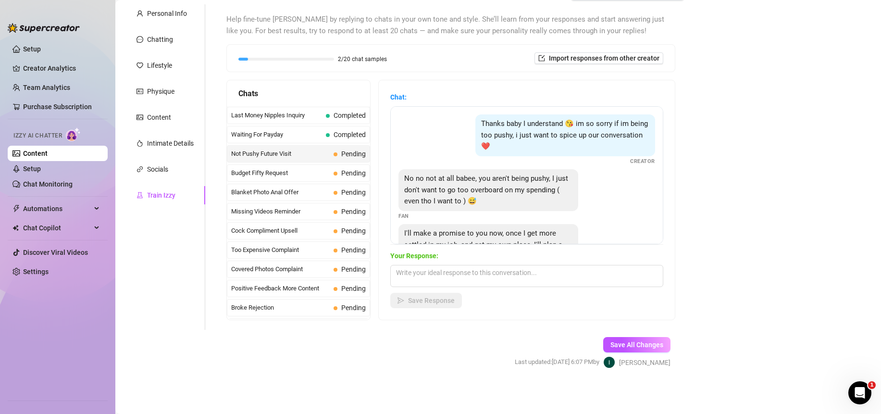
click at [546, 194] on div "No no not at all babee, you aren't being pushy, I just don't want to go too ove…" at bounding box center [488, 190] width 180 height 42
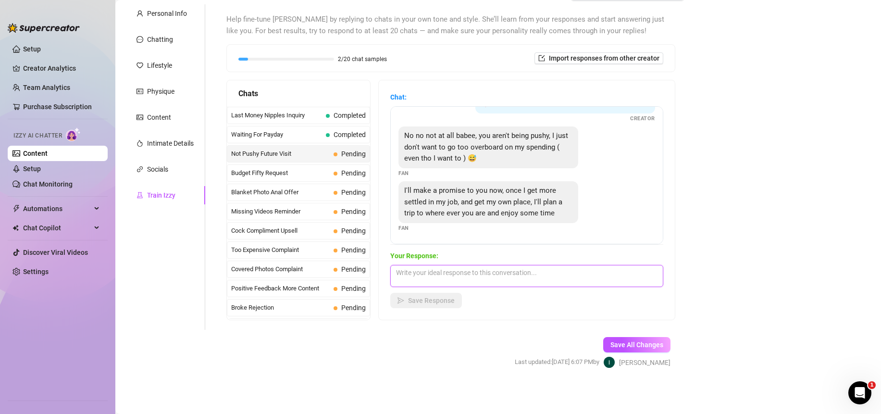
click at [519, 266] on textarea at bounding box center [526, 276] width 273 height 22
click at [519, 269] on textarea at bounding box center [526, 276] width 273 height 22
click at [521, 273] on textarea at bounding box center [526, 276] width 273 height 22
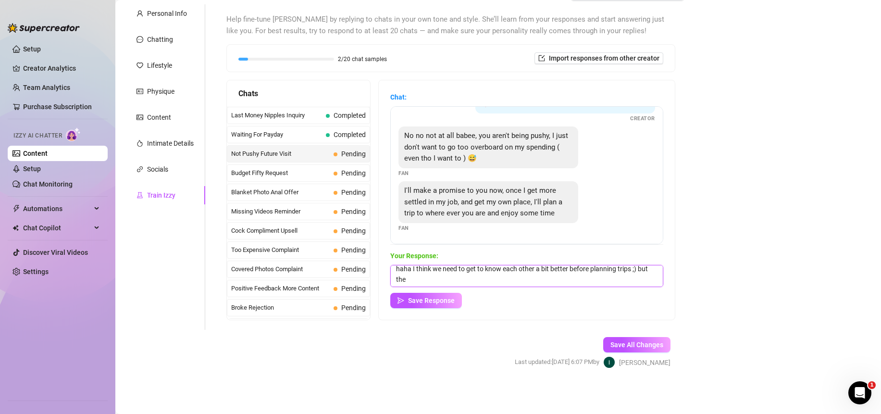
drag, startPoint x: 449, startPoint y: 282, endPoint x: 387, endPoint y: 282, distance: 62.0
click at [387, 282] on div "Chat: Thanks baby I understand 😘 im so sorry if im being too pushy, i just want…" at bounding box center [527, 199] width 296 height 239
click at [399, 269] on textarea "haha I think we need to get to know each other a bit better before planning tri…" at bounding box center [526, 276] width 273 height 22
click at [397, 273] on textarea "haha I think we need to get to know each other a bit better before planning tri…" at bounding box center [526, 276] width 273 height 22
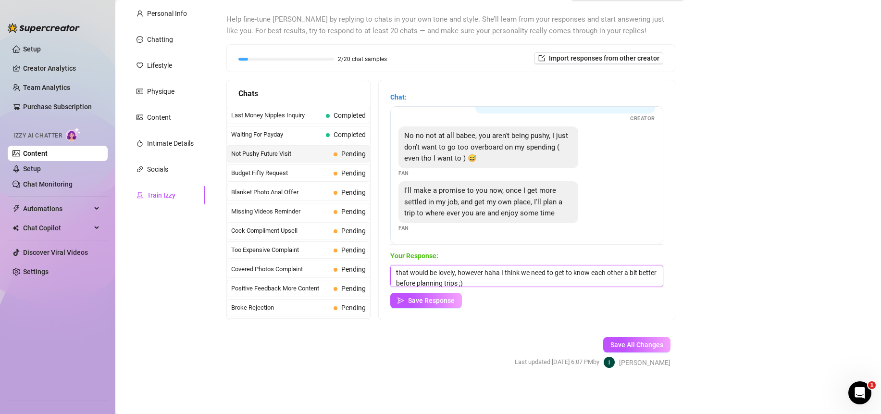
click at [491, 270] on textarea "that would be lovely, however haha I think we need to get to know each other a …" at bounding box center [526, 276] width 273 height 22
click at [517, 286] on textarea "that would be lovely, however I think we need to get to know each other a bit b…" at bounding box center [526, 276] width 273 height 22
click at [436, 296] on span "Save Response" at bounding box center [431, 300] width 47 height 8
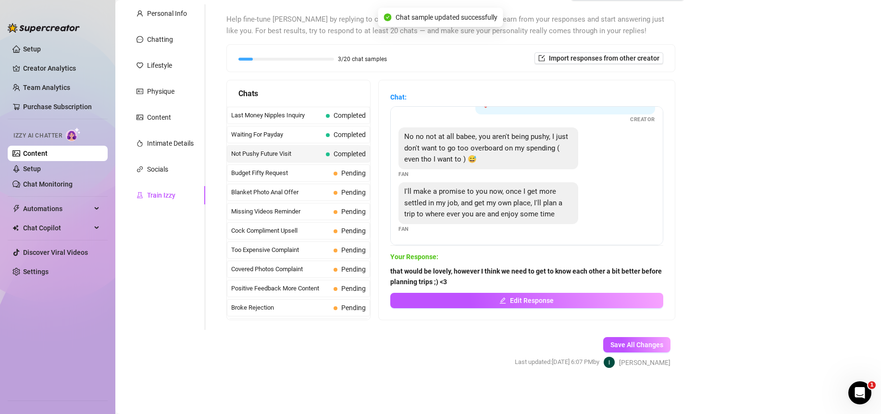
scroll to position [42, 0]
click at [288, 172] on span "Budget Fifty Request" at bounding box center [280, 173] width 98 height 10
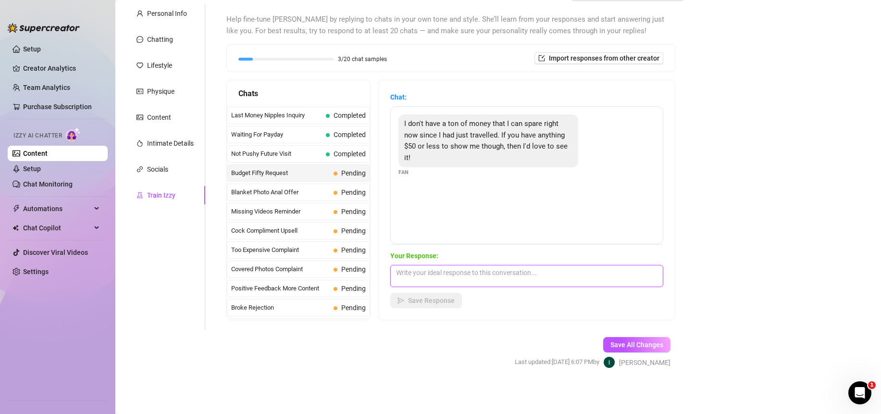
click at [514, 278] on textarea at bounding box center [526, 276] width 273 height 22
drag, startPoint x: 417, startPoint y: 146, endPoint x: 405, endPoint y: 148, distance: 12.7
click at [405, 148] on span "I don't have a ton of money that I can spare right now since I had just travell…" at bounding box center [485, 140] width 163 height 43
copy span "$50"
drag, startPoint x: 583, startPoint y: 271, endPoint x: 543, endPoint y: 275, distance: 40.0
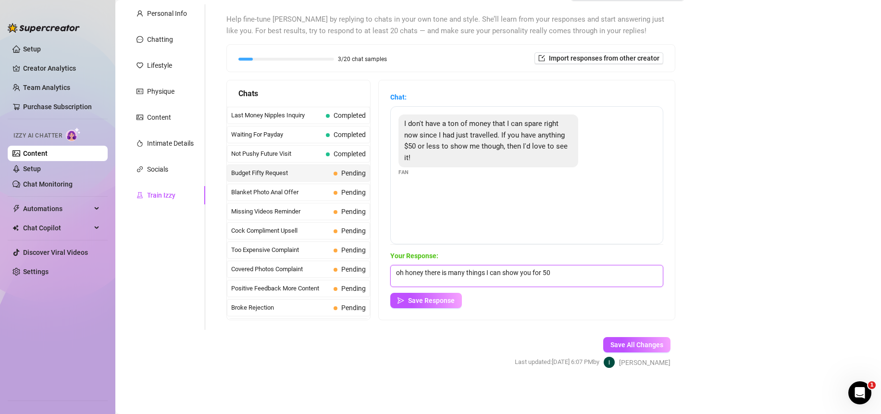
click at [543, 275] on textarea "oh honey there is many things I can show you for 50" at bounding box center [526, 276] width 273 height 22
paste textarea "$50"
click at [580, 277] on textarea "oh honey there is many things I can show you for $50" at bounding box center [526, 276] width 273 height 22
click at [452, 302] on span "Save Response" at bounding box center [431, 300] width 47 height 8
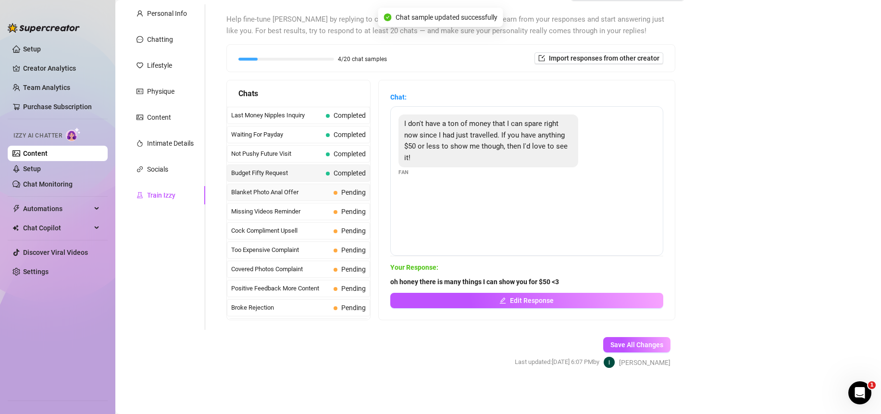
click at [275, 191] on span "Blanket Photo Anal Offer" at bounding box center [280, 192] width 98 height 10
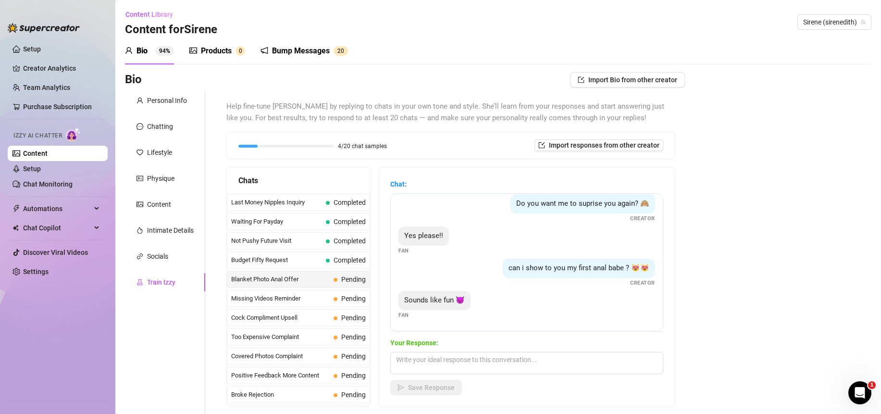
scroll to position [87, 0]
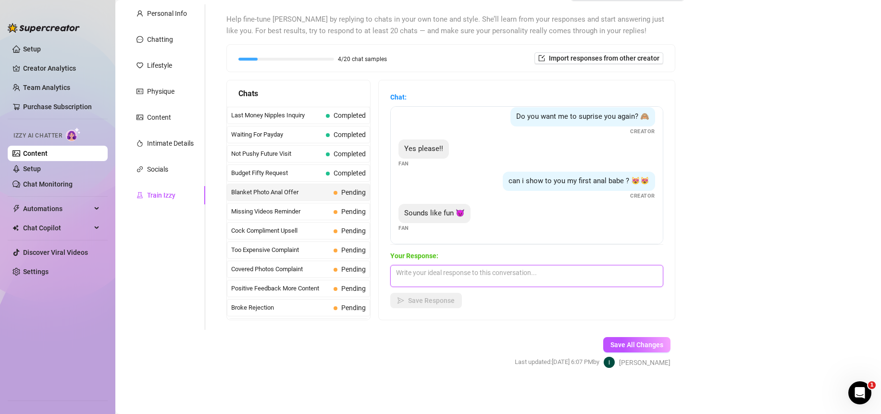
click at [539, 274] on textarea at bounding box center [526, 276] width 273 height 22
click at [431, 304] on span "Save Response" at bounding box center [431, 300] width 47 height 8
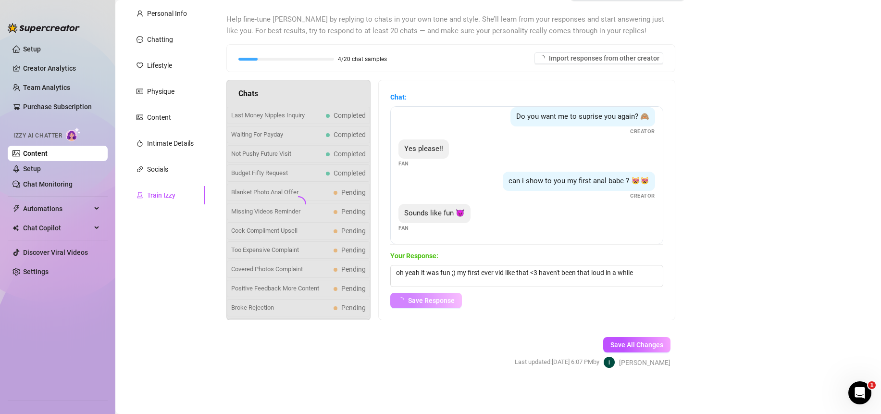
scroll to position [124, 0]
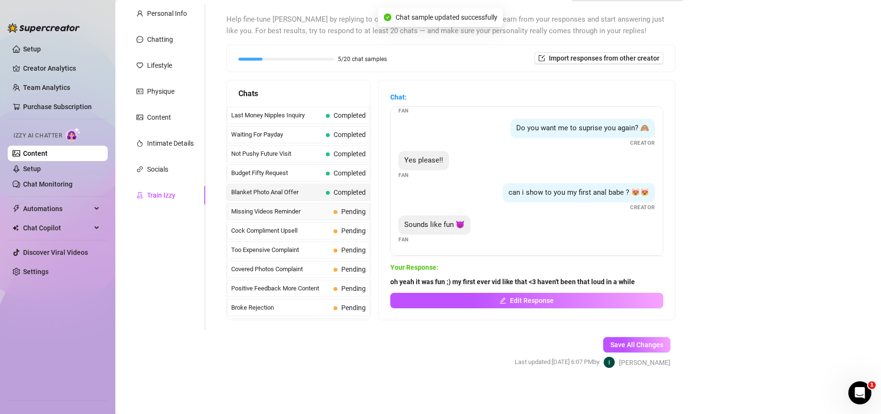
click at [292, 209] on span "Missing Videos Reminder" at bounding box center [280, 212] width 98 height 10
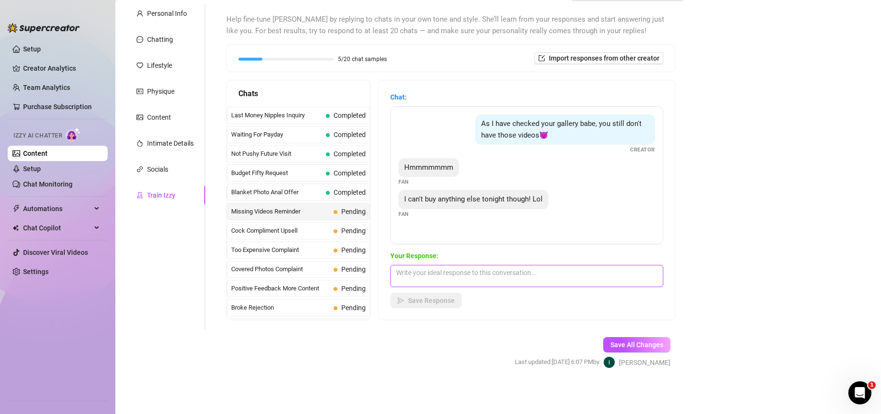
click at [486, 275] on textarea at bounding box center [526, 276] width 273 height 22
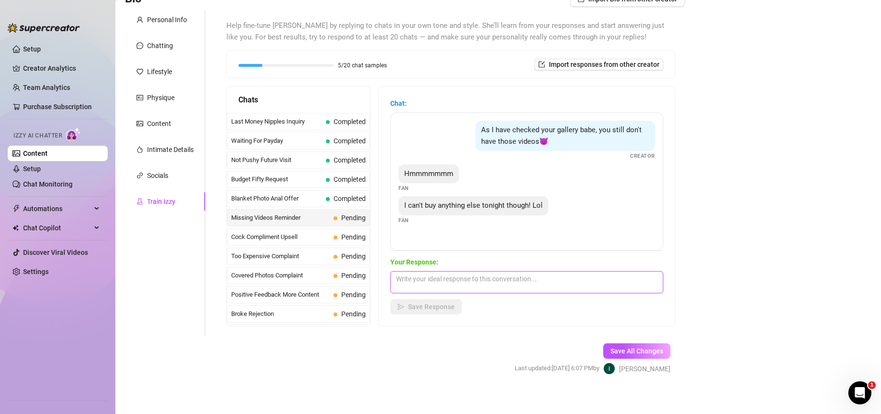
scroll to position [80, 0]
click at [513, 284] on textarea at bounding box center [526, 282] width 273 height 22
click at [437, 310] on span "Save Response" at bounding box center [431, 307] width 47 height 8
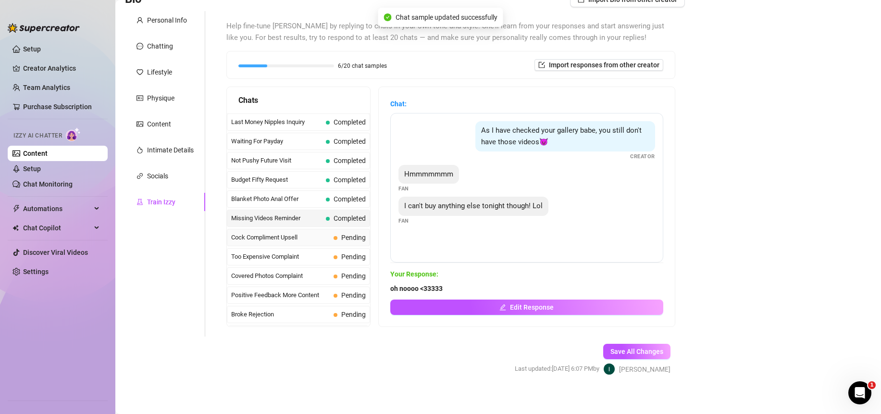
click at [269, 236] on span "Cock Compliment Upsell" at bounding box center [280, 238] width 98 height 10
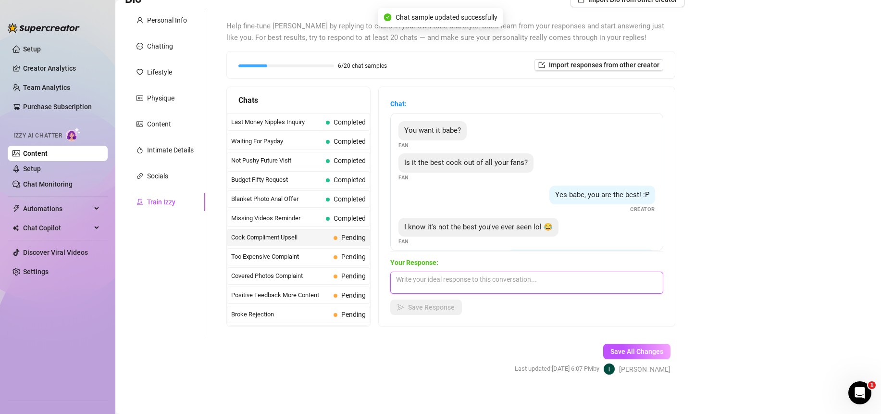
click at [486, 286] on textarea at bounding box center [526, 282] width 273 height 22
click at [486, 284] on textarea at bounding box center [526, 282] width 273 height 22
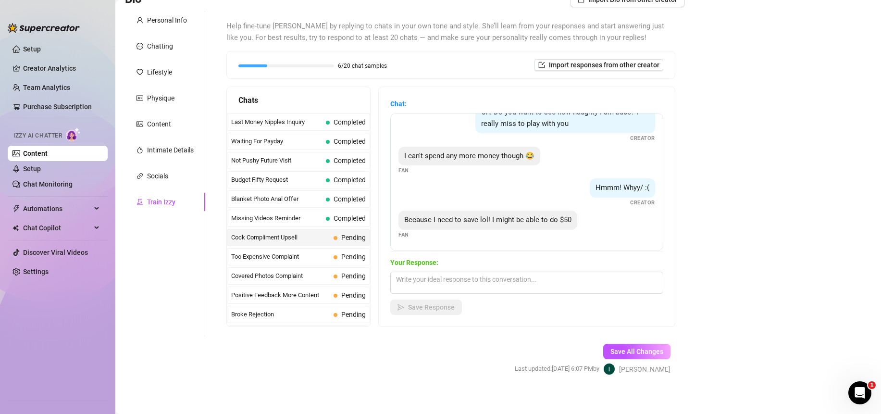
scroll to position [222, 0]
click at [551, 282] on textarea at bounding box center [526, 282] width 273 height 22
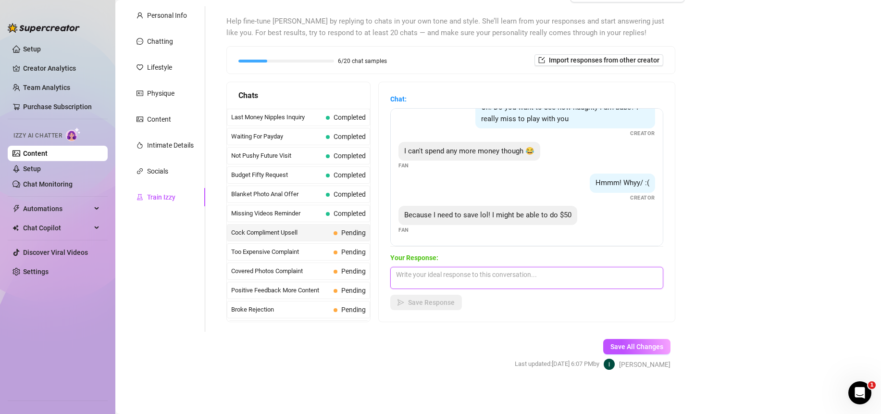
click at [527, 276] on textarea at bounding box center [526, 278] width 273 height 22
click at [526, 275] on textarea at bounding box center [526, 278] width 273 height 22
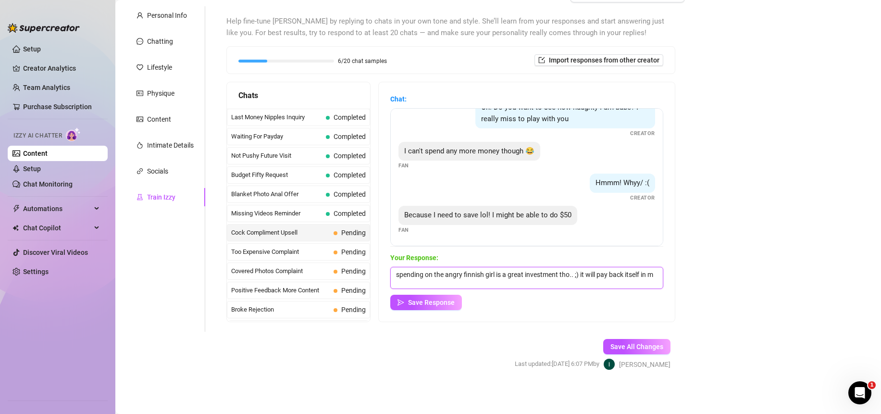
scroll to position [1, 0]
paste textarea "$50"
click at [435, 306] on span "Save Response" at bounding box center [431, 302] width 47 height 8
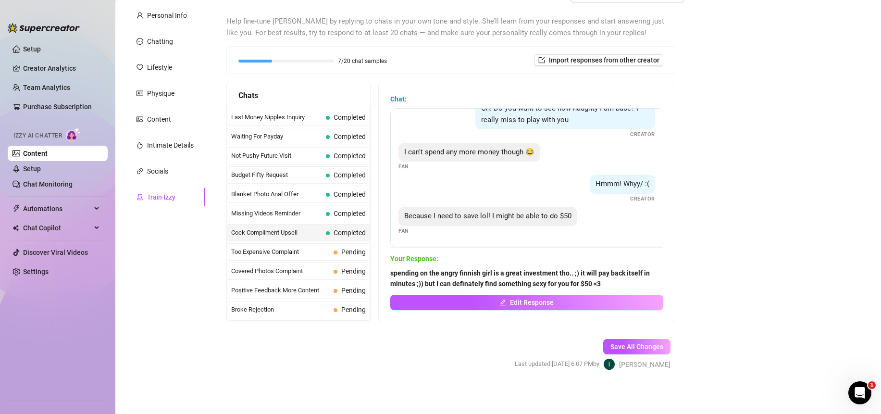
scroll to position [221, 0]
click at [275, 255] on span "Too Expensive Complaint" at bounding box center [280, 252] width 98 height 10
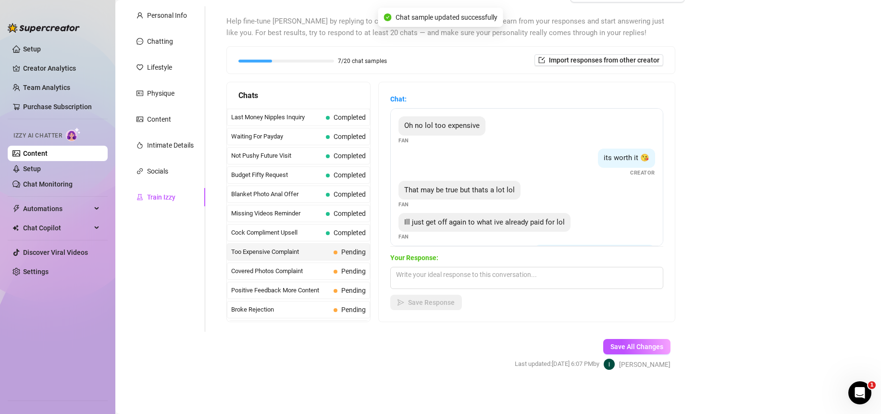
click at [515, 291] on div "Your Response: Save Response" at bounding box center [526, 281] width 273 height 58
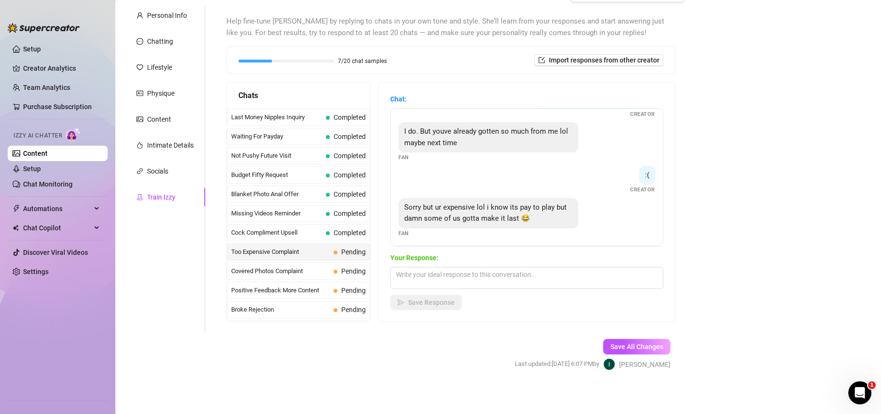
scroll to position [158, 0]
click at [547, 279] on textarea at bounding box center [526, 278] width 273 height 22
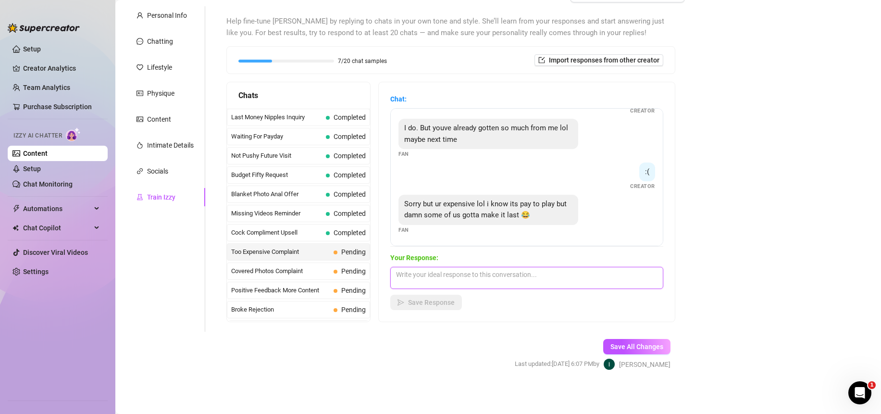
click at [547, 279] on textarea at bounding box center [526, 278] width 273 height 22
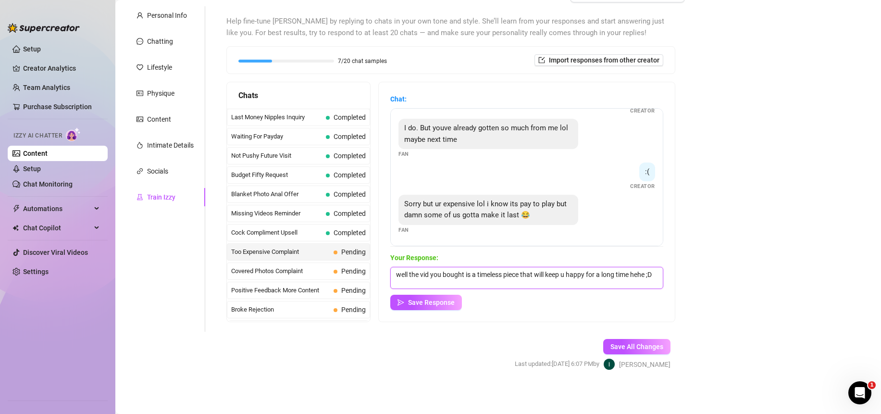
click at [468, 281] on textarea "well the vid you bought is a timeless piece that will keep u happy for a long t…" at bounding box center [526, 278] width 273 height 22
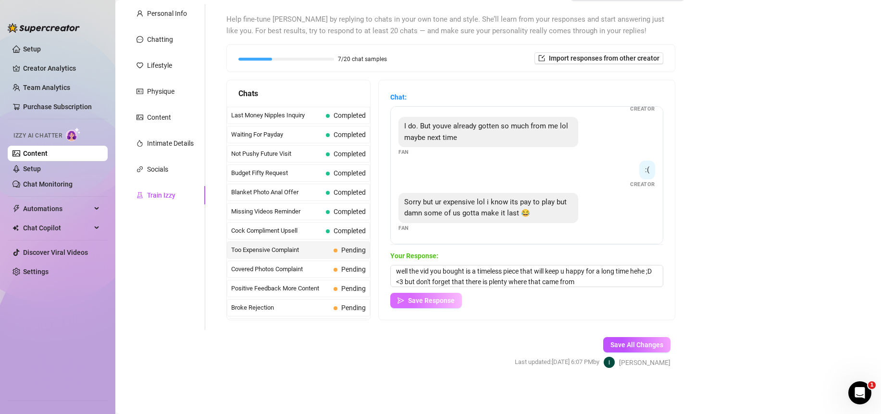
click at [422, 301] on span "Save Response" at bounding box center [431, 300] width 47 height 8
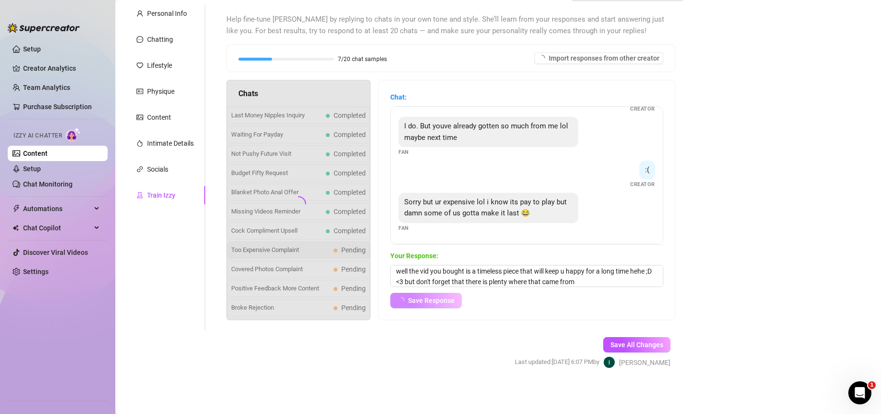
scroll to position [157, 0]
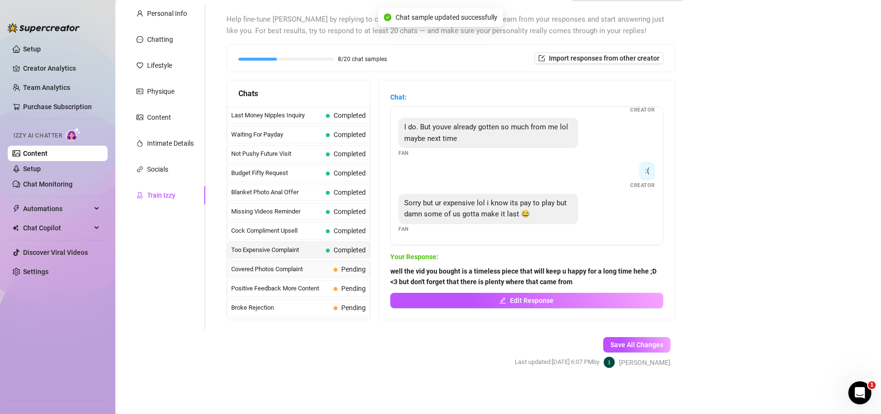
click at [275, 270] on span "Covered Photos Complaint" at bounding box center [280, 269] width 98 height 10
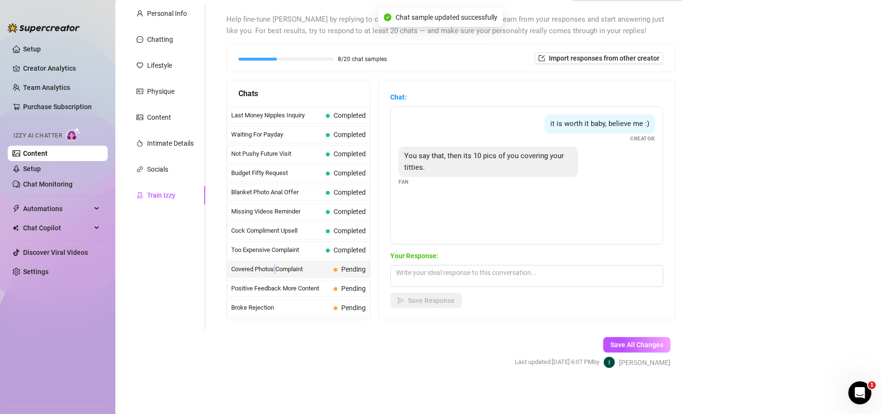
click at [275, 270] on span "Covered Photos Complaint" at bounding box center [280, 269] width 98 height 10
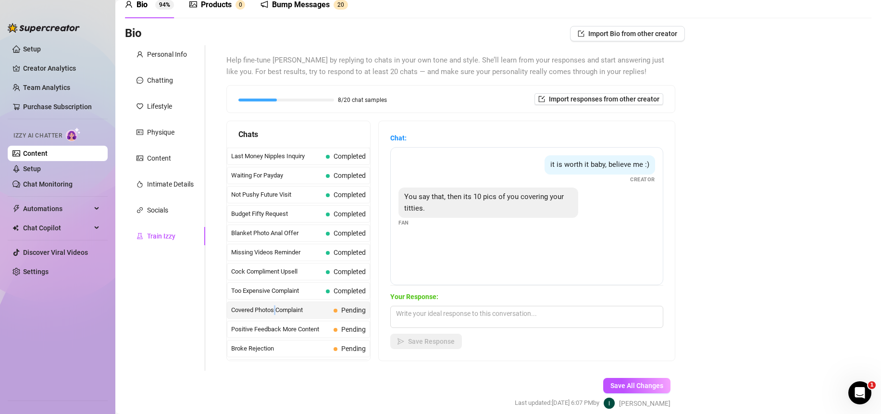
scroll to position [87, 0]
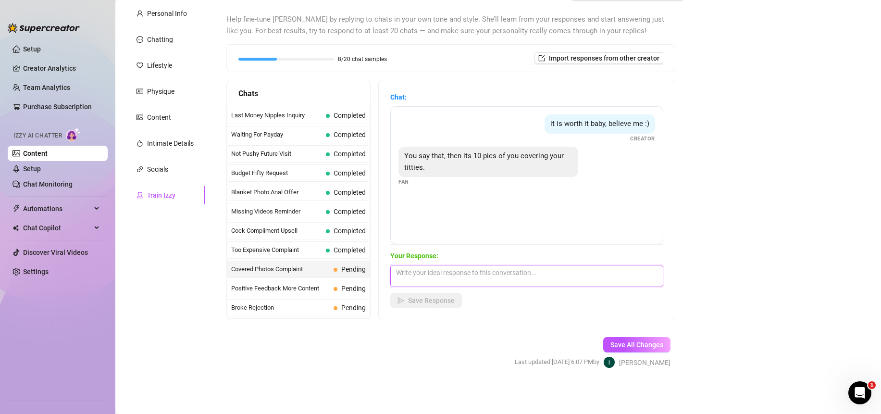
click at [507, 274] on textarea at bounding box center [526, 276] width 273 height 22
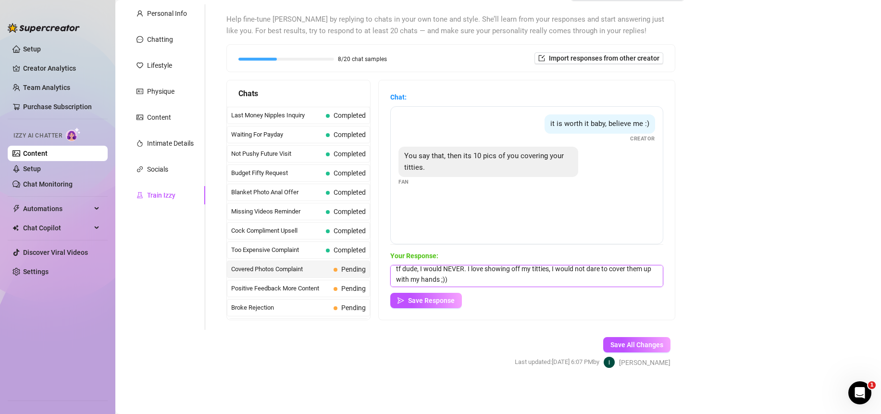
drag, startPoint x: 406, startPoint y: 281, endPoint x: 376, endPoint y: 284, distance: 30.4
click at [376, 284] on div "Chats Last Money Nipples Inquiry Completed Waiting For Payday Completed Not Pus…" at bounding box center [450, 200] width 449 height 240
click at [438, 302] on span "Save Response" at bounding box center [431, 300] width 47 height 8
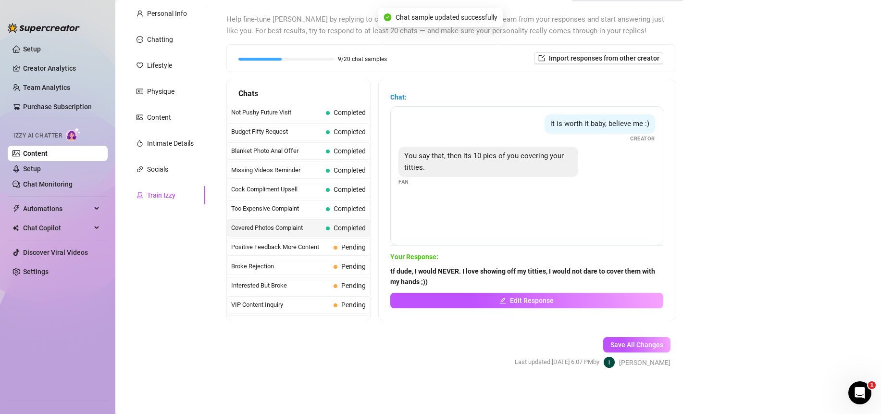
scroll to position [130, 0]
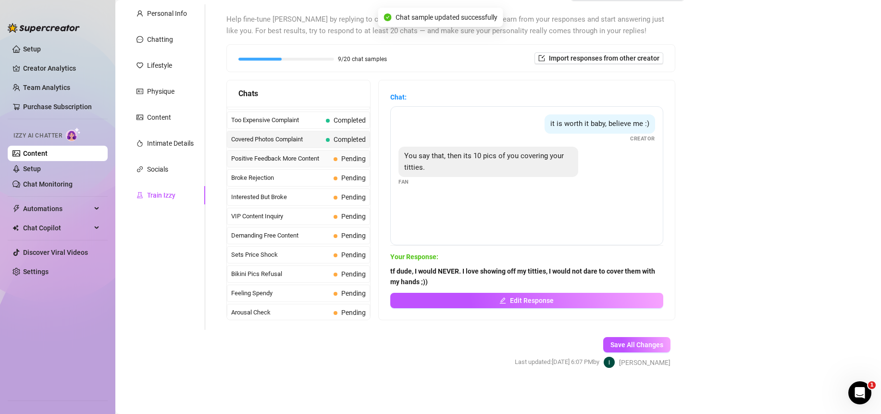
click at [267, 156] on span "Positive Feedback More Content" at bounding box center [280, 159] width 98 height 10
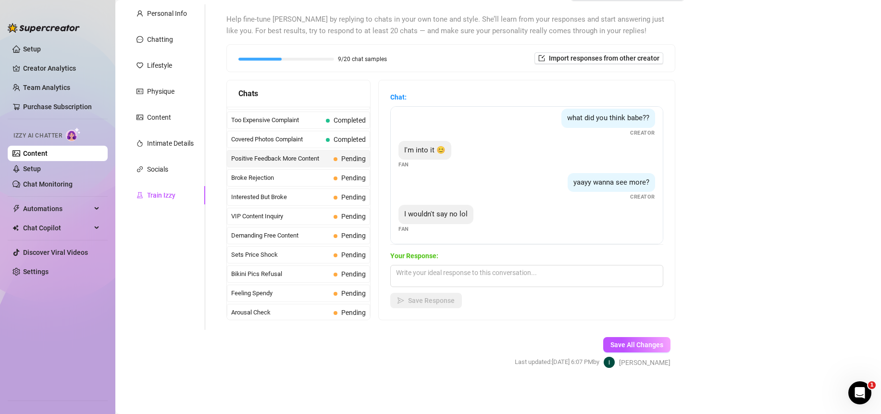
scroll to position [39, 0]
click at [504, 280] on textarea at bounding box center [526, 276] width 273 height 22
click at [509, 269] on textarea "great <3 because I have something ✨✨" at bounding box center [526, 276] width 273 height 22
click at [567, 274] on textarea "great <3 because I have something ✨spicy ✨" at bounding box center [526, 276] width 273 height 22
click at [568, 275] on textarea "great <3 because I have something ✨spicy ✨" at bounding box center [526, 276] width 273 height 22
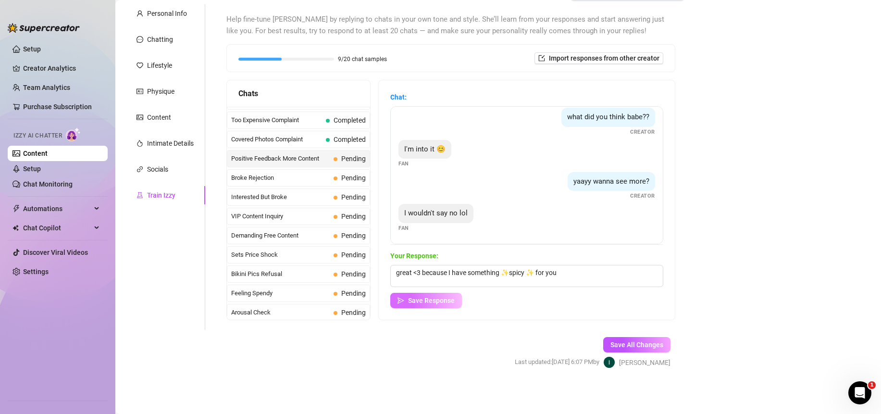
drag, startPoint x: 419, startPoint y: 297, endPoint x: 413, endPoint y: 293, distance: 7.2
click at [419, 298] on span "Save Response" at bounding box center [431, 300] width 47 height 8
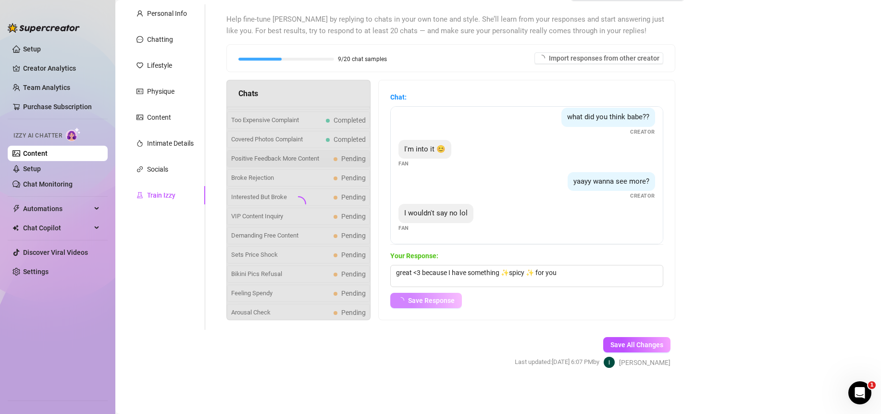
scroll to position [27, 0]
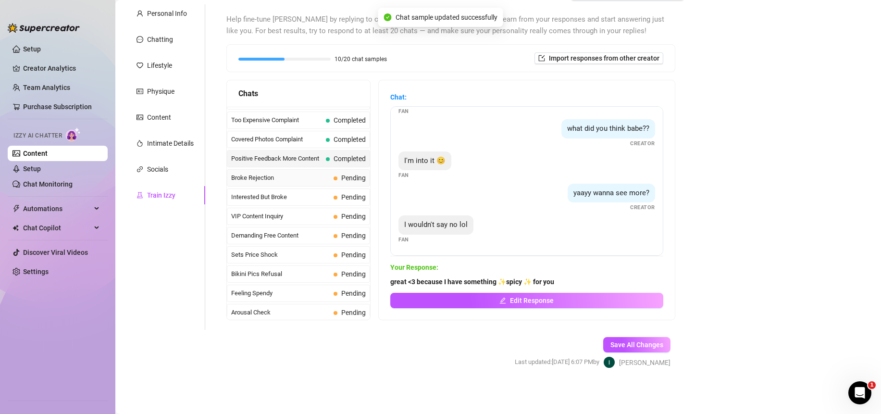
click at [277, 175] on span "Broke Rejection" at bounding box center [280, 178] width 98 height 10
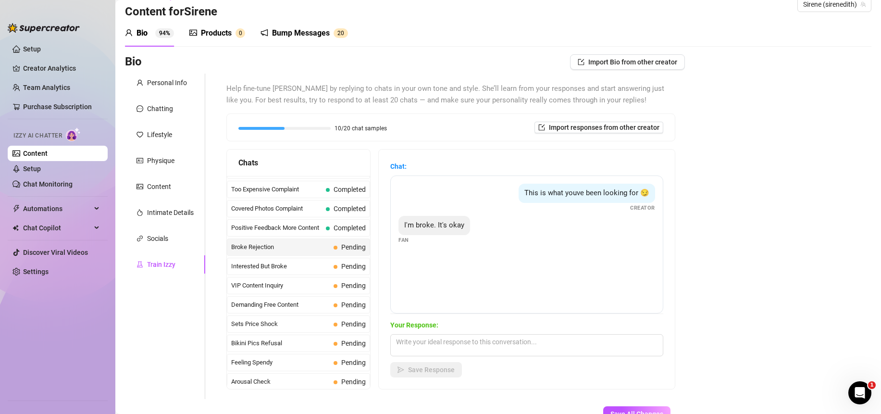
scroll to position [87, 0]
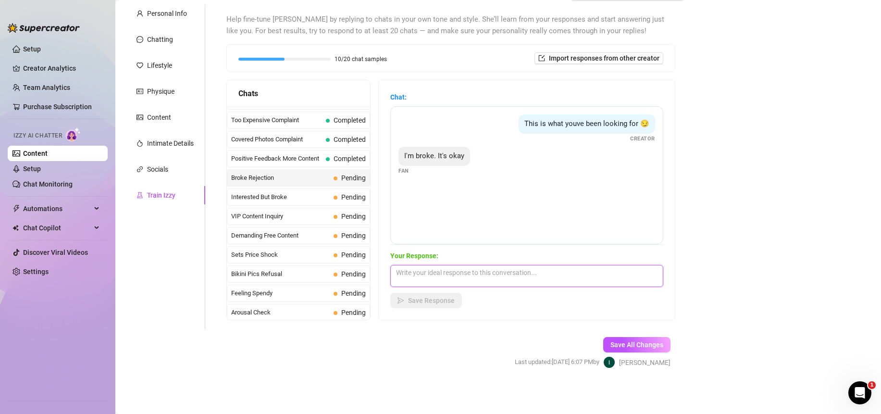
click at [531, 276] on textarea at bounding box center [526, 276] width 273 height 22
click at [544, 281] on textarea at bounding box center [526, 276] width 273 height 22
click at [476, 275] on textarea "and i'm broken </3" at bounding box center [526, 276] width 273 height 22
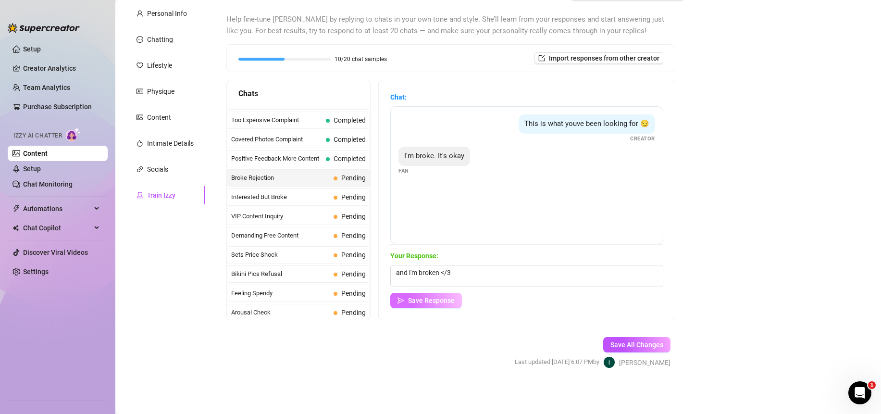
click at [441, 298] on span "Save Response" at bounding box center [431, 300] width 47 height 8
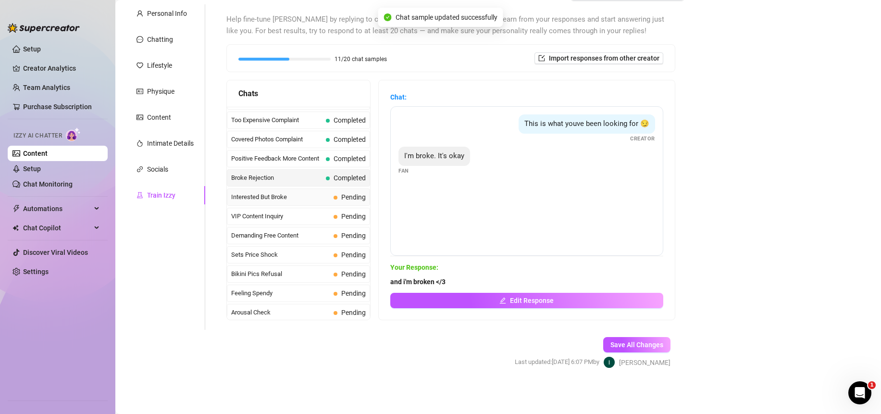
click at [275, 197] on span "Interested But Broke" at bounding box center [280, 197] width 98 height 10
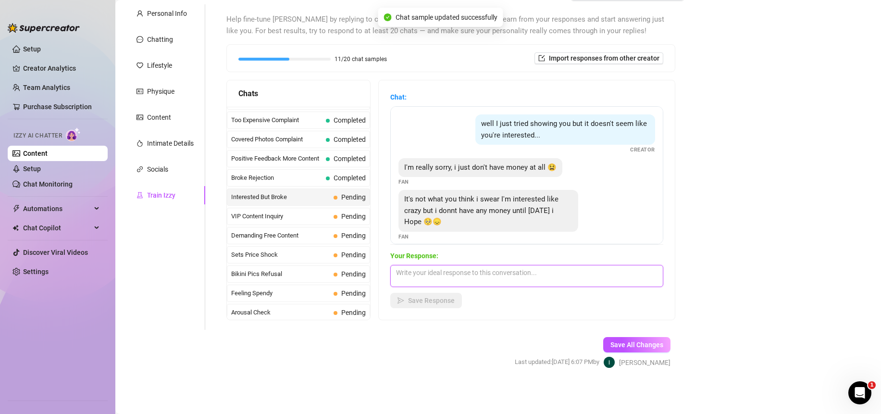
click at [473, 283] on textarea at bounding box center [526, 276] width 273 height 22
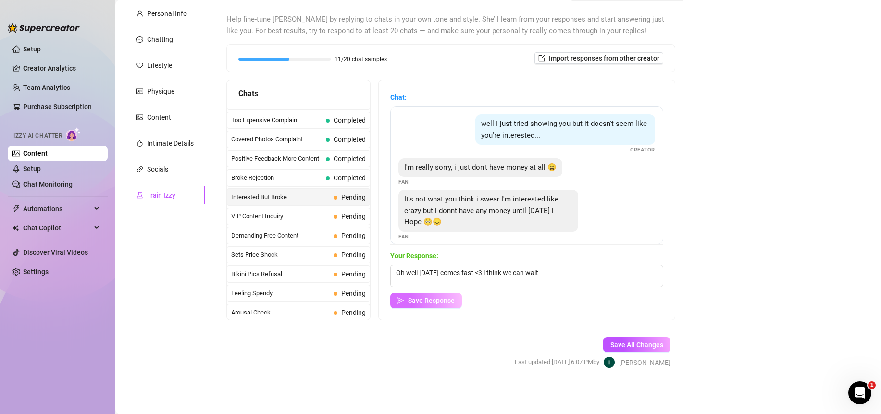
drag, startPoint x: 440, startPoint y: 297, endPoint x: 441, endPoint y: 293, distance: 4.8
click at [441, 297] on span "Save Response" at bounding box center [431, 300] width 47 height 8
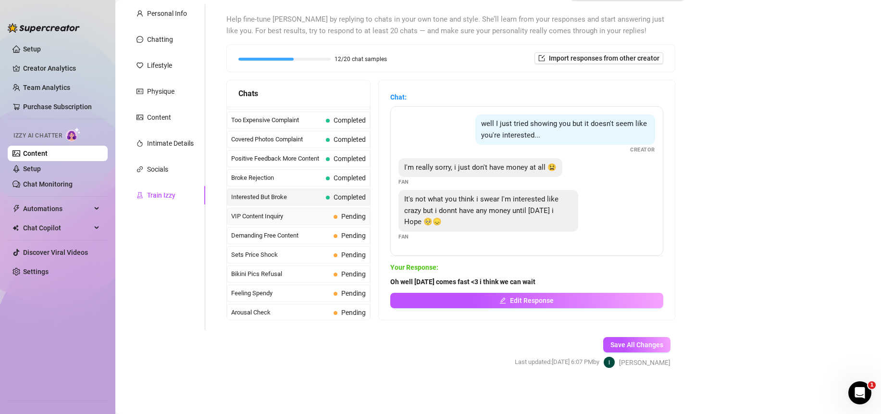
click at [272, 221] on div "VIP Content Inquiry Pending" at bounding box center [298, 216] width 143 height 17
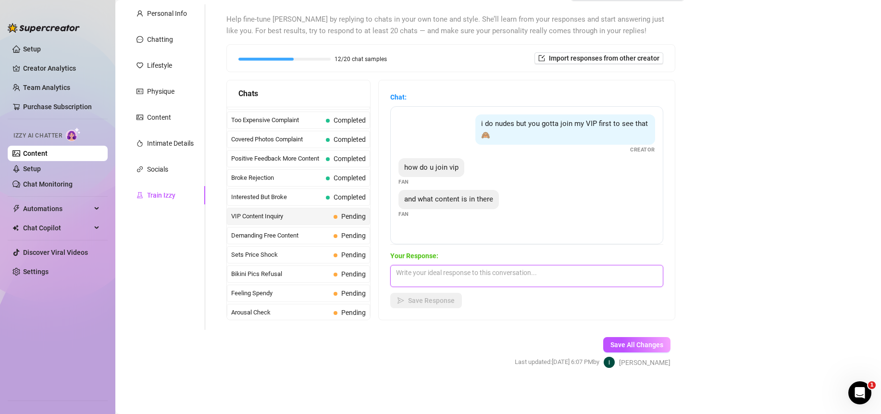
click at [514, 280] on textarea at bounding box center [526, 276] width 273 height 22
click at [471, 280] on textarea at bounding box center [526, 276] width 273 height 22
drag, startPoint x: 642, startPoint y: 274, endPoint x: 555, endPoint y: 275, distance: 87.4
click at [552, 275] on textarea "you can join my VIP by sending a 200 tip <3 there is more vids of me ofc" at bounding box center [526, 276] width 273 height 22
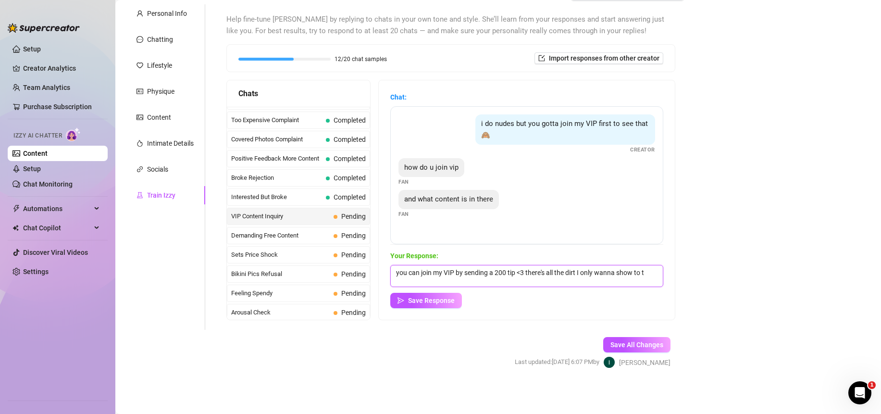
scroll to position [1, 0]
click at [441, 299] on span "Save Response" at bounding box center [431, 300] width 47 height 8
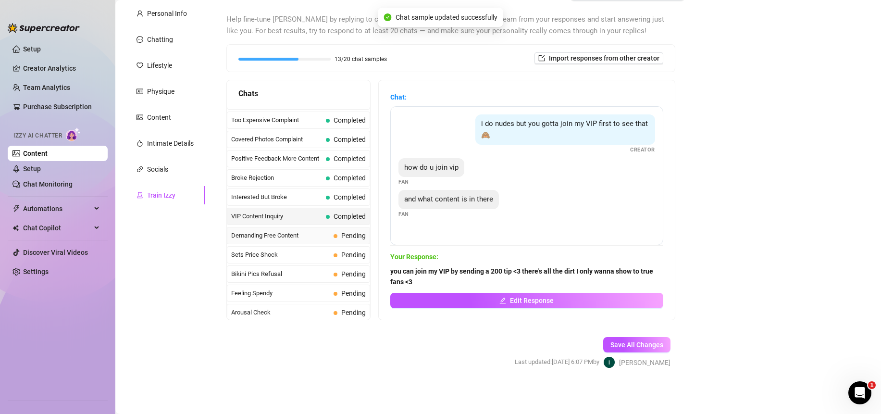
click at [283, 233] on span "Demanding Free Content" at bounding box center [280, 236] width 98 height 10
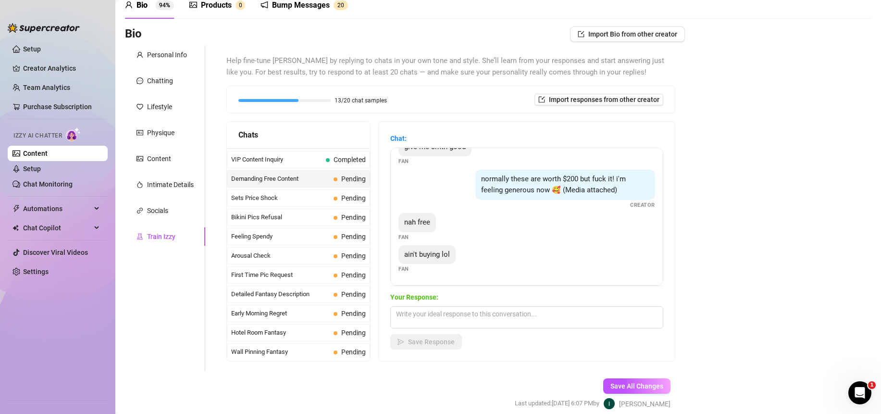
scroll to position [48, 0]
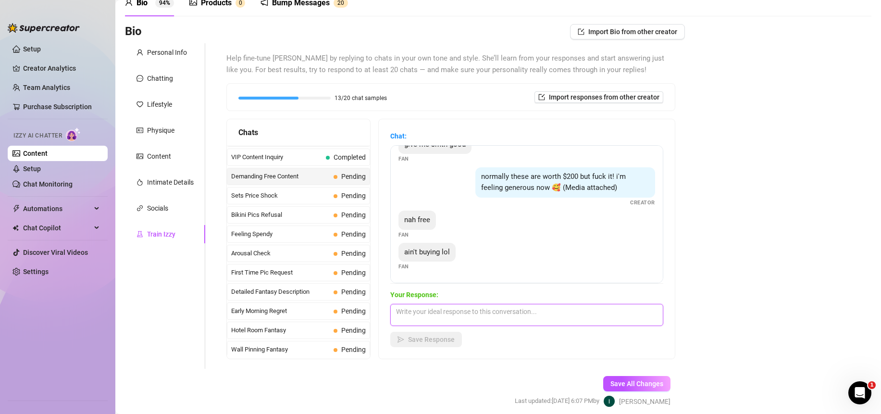
click at [507, 315] on textarea at bounding box center [526, 315] width 273 height 22
drag, startPoint x: 469, startPoint y: 307, endPoint x: 348, endPoint y: 305, distance: 120.6
click at [348, 305] on div "Chats Last Money Nipples Inquiry Completed Waiting For Payday Completed Not Pus…" at bounding box center [450, 239] width 449 height 240
drag, startPoint x: 573, startPoint y: 314, endPoint x: 520, endPoint y: 312, distance: 52.9
click at [520, 312] on textarea "free xD oh honey, never. but you do you honey <3" at bounding box center [526, 315] width 273 height 22
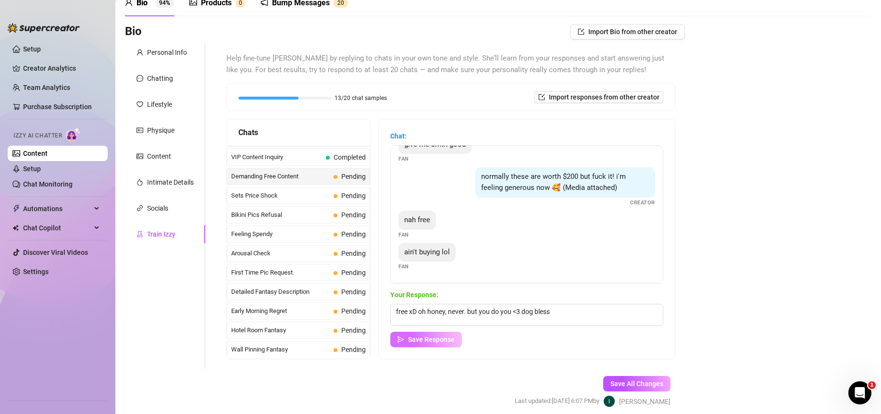
click at [451, 342] on span "Save Response" at bounding box center [431, 339] width 47 height 8
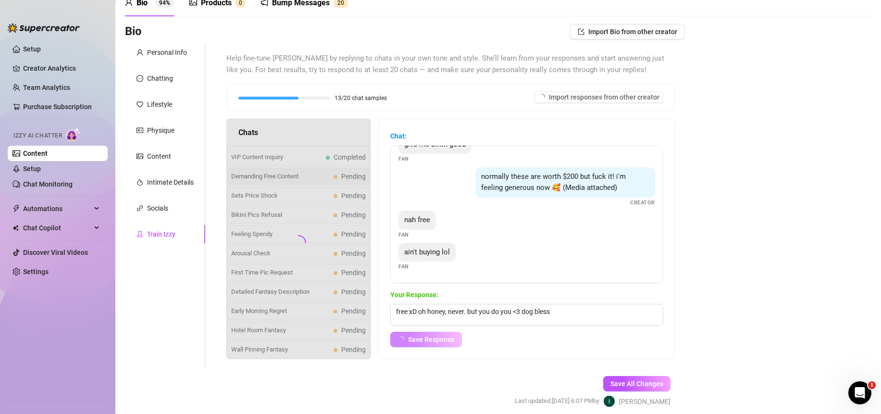
scroll to position [71, 0]
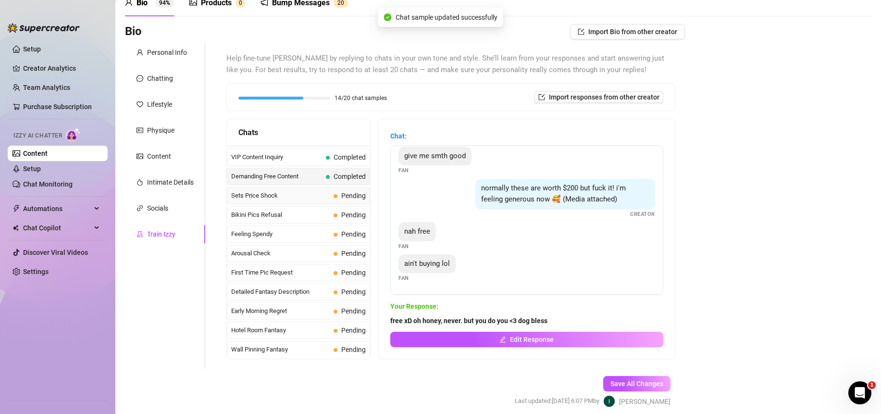
click at [277, 198] on span "Sets Price Shock" at bounding box center [280, 196] width 98 height 10
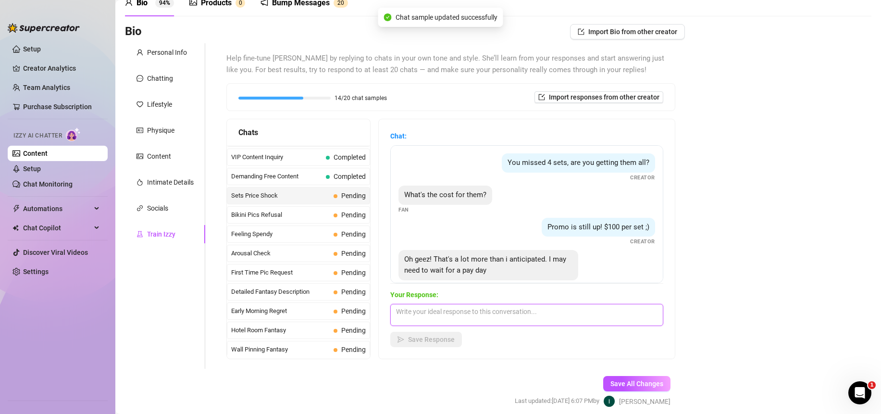
click at [493, 312] on textarea at bounding box center [526, 315] width 273 height 22
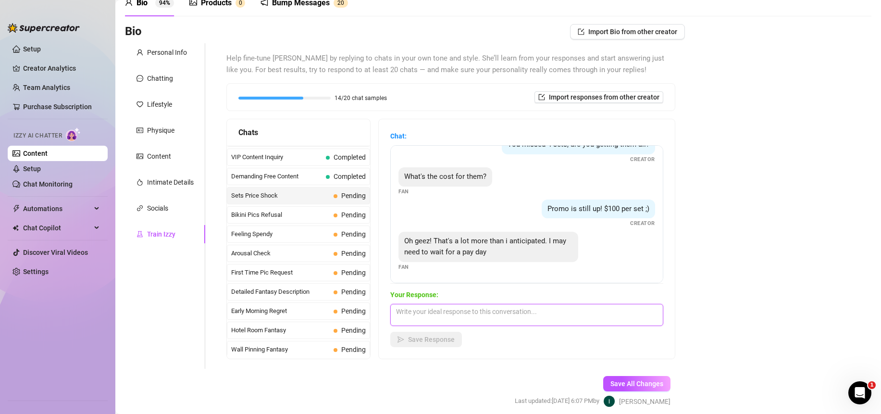
click at [505, 315] on textarea at bounding box center [526, 315] width 273 height 22
drag, startPoint x: 449, startPoint y: 335, endPoint x: 442, endPoint y: 283, distance: 52.3
click at [449, 336] on span "Save Response" at bounding box center [431, 339] width 47 height 8
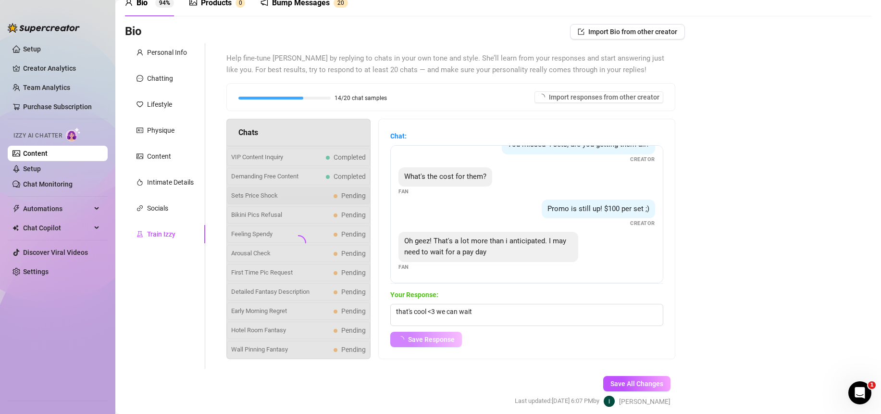
scroll to position [7, 0]
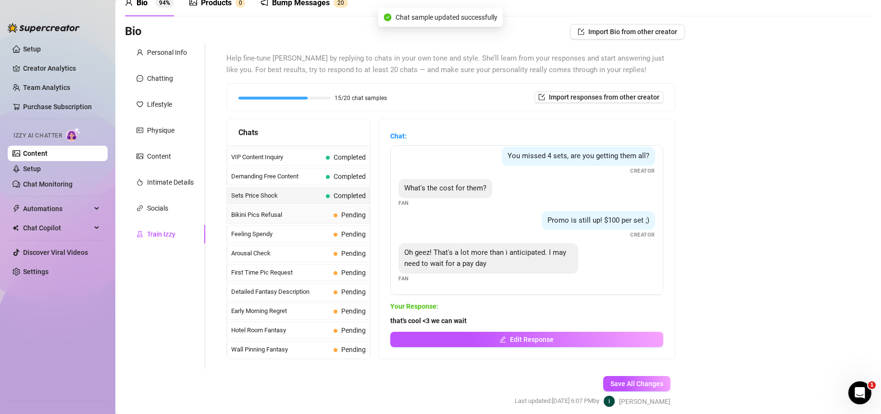
click at [273, 214] on span "Bikini Pics Refusal" at bounding box center [280, 215] width 98 height 10
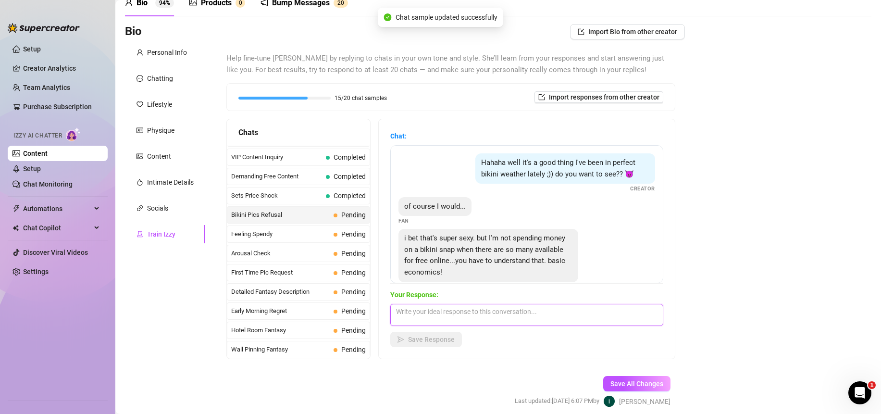
click at [501, 321] on textarea at bounding box center [526, 315] width 273 height 22
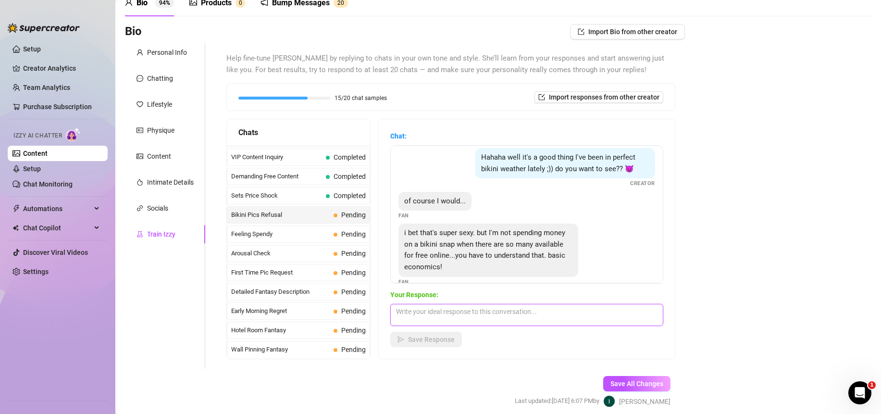
scroll to position [20, 0]
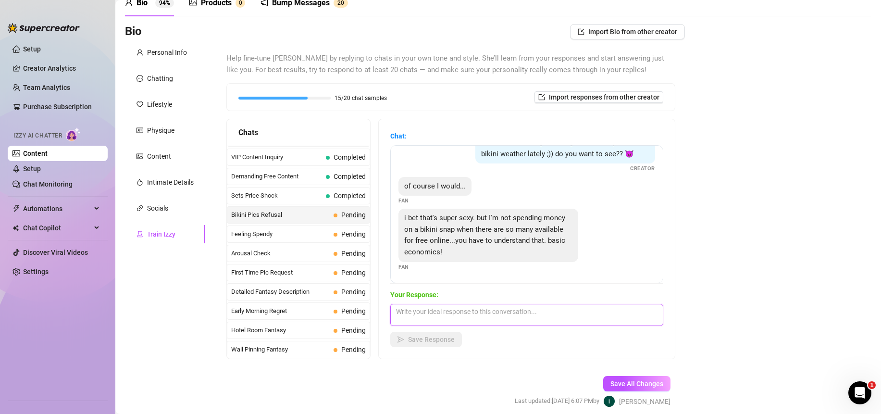
click at [484, 309] on textarea at bounding box center [526, 315] width 273 height 22
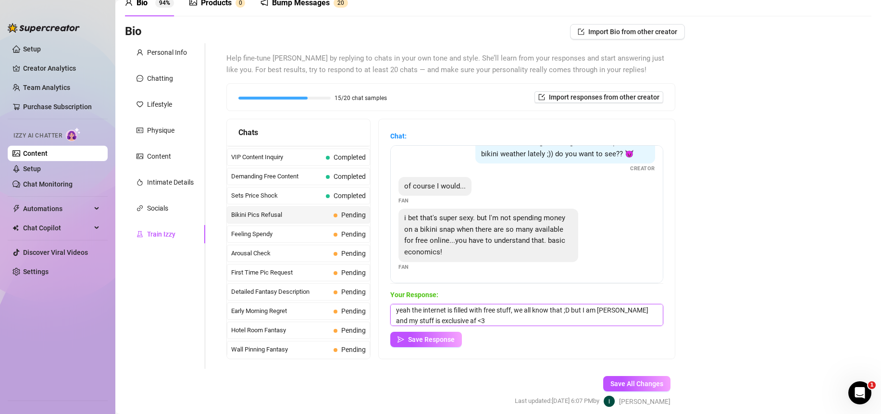
scroll to position [0, 0]
drag, startPoint x: 429, startPoint y: 321, endPoint x: 606, endPoint y: 314, distance: 176.4
click at [606, 314] on textarea "yeah the internet is filled with free stuff, we all know that ;D but I am [PERS…" at bounding box center [526, 315] width 273 height 22
drag, startPoint x: 487, startPoint y: 322, endPoint x: 518, endPoint y: 329, distance: 31.9
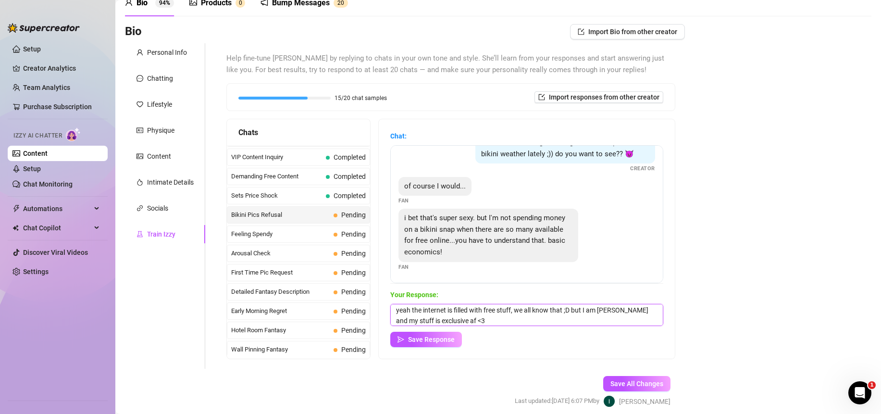
click at [487, 323] on textarea "yeah the internet is filled with free stuff, we all know that ;D but I am [PERS…" at bounding box center [526, 315] width 273 height 22
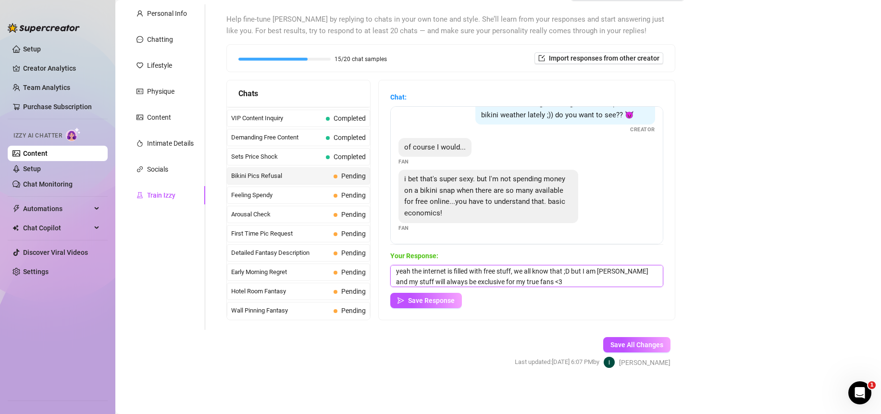
click at [577, 270] on textarea "yeah the internet is filled with free stuff, we all know that ;D but I am [PERS…" at bounding box center [526, 276] width 273 height 22
click at [438, 300] on span "Save Response" at bounding box center [431, 300] width 47 height 8
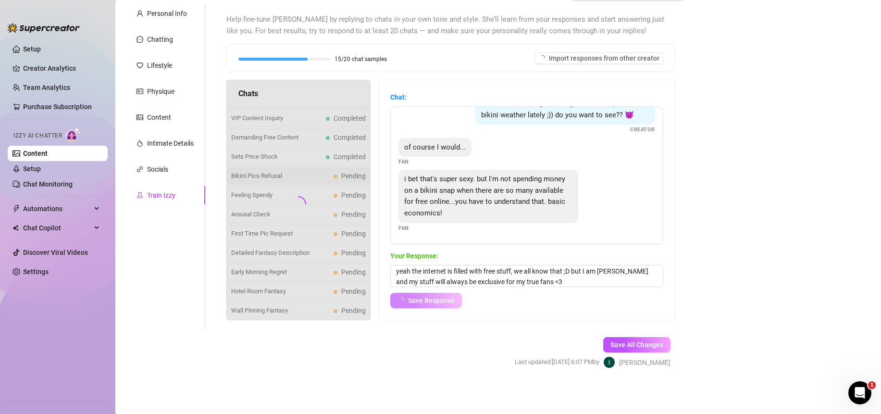
scroll to position [19, 0]
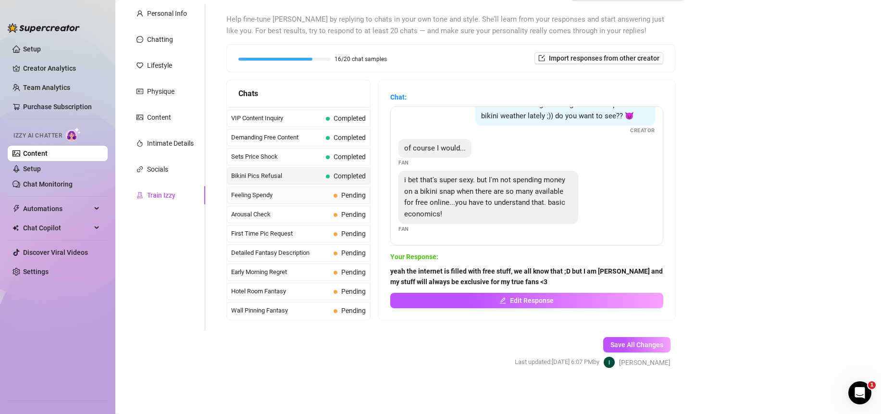
click at [268, 193] on span "Feeling Spendy" at bounding box center [280, 195] width 98 height 10
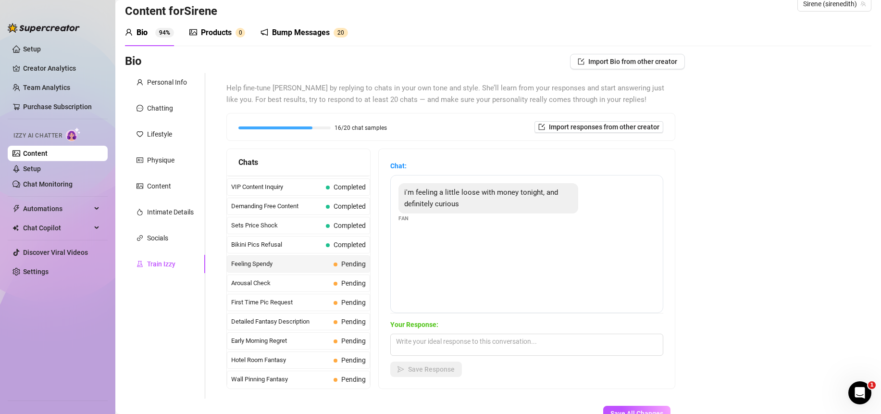
scroll to position [87, 0]
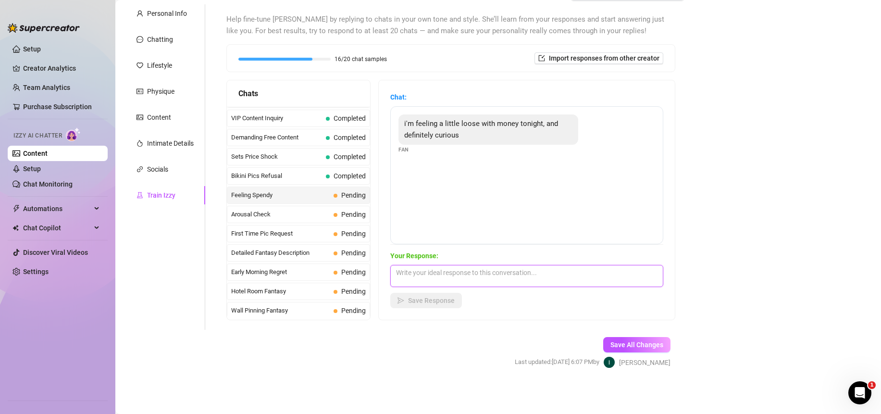
click at [563, 271] on textarea at bounding box center [526, 276] width 273 height 22
click at [420, 301] on span "Save Response" at bounding box center [431, 300] width 47 height 8
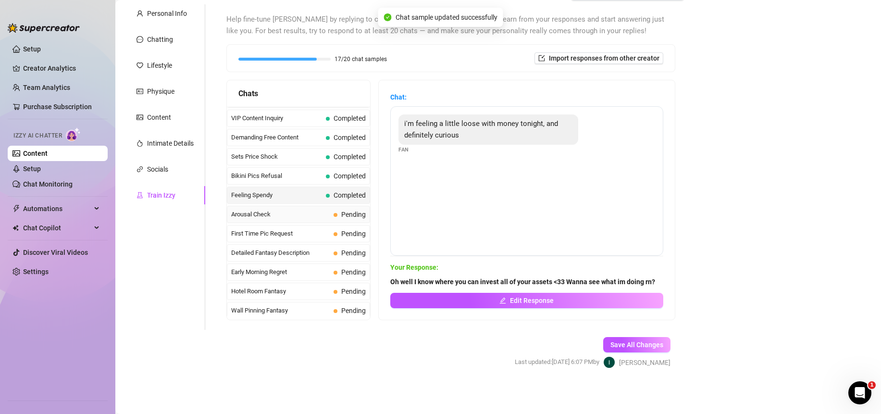
click at [278, 216] on span "Arousal Check" at bounding box center [280, 214] width 98 height 10
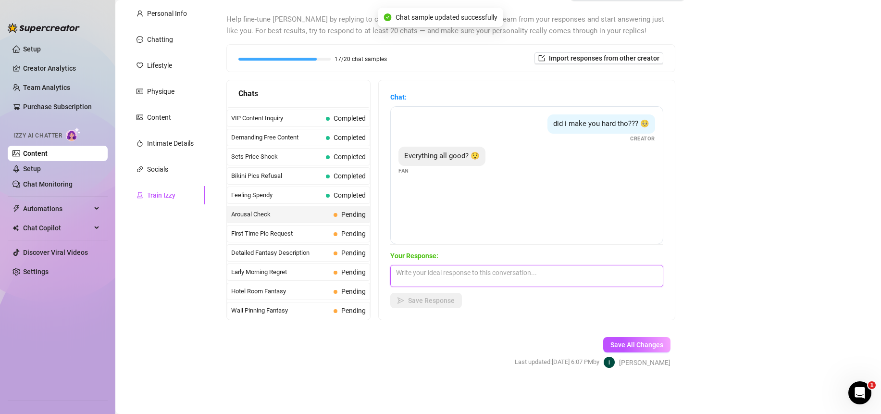
click at [514, 272] on textarea at bounding box center [526, 276] width 273 height 22
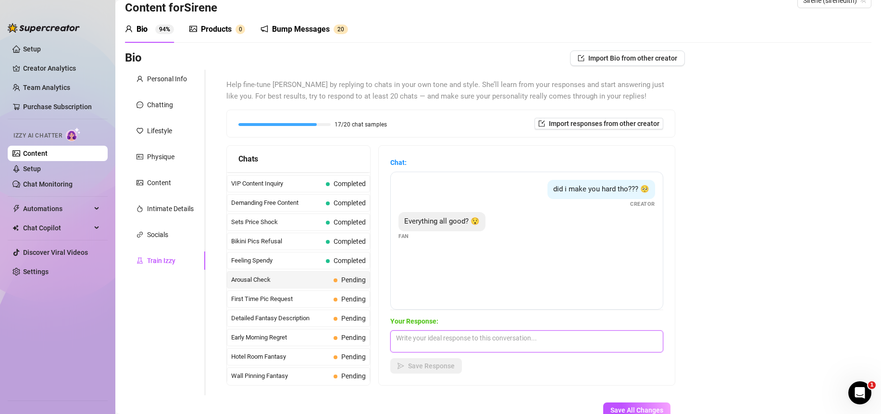
scroll to position [87, 0]
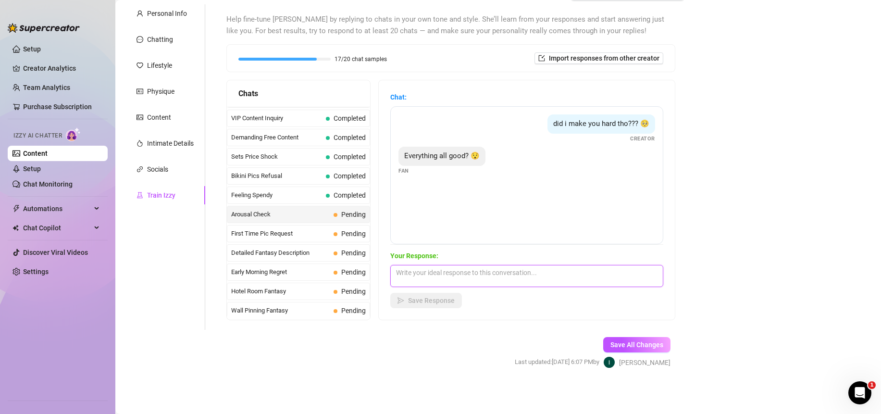
click at [536, 277] on textarea at bounding box center [526, 276] width 273 height 22
click at [460, 273] on textarea at bounding box center [526, 276] width 273 height 22
paste textarea "it's all good in the neighborhood"
click at [525, 273] on textarea "it's all good in the neighborhood. 😗" at bounding box center [526, 276] width 273 height 22
click at [447, 302] on span "Save Response" at bounding box center [431, 300] width 47 height 8
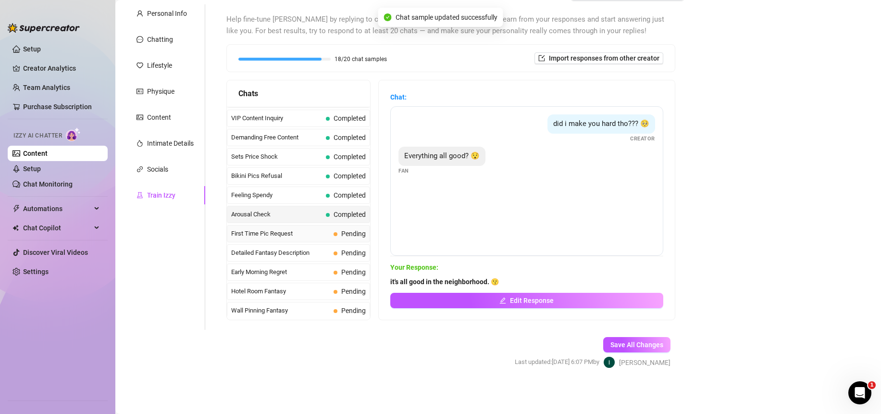
click at [297, 225] on div "First Time Pic Request Pending" at bounding box center [298, 233] width 143 height 17
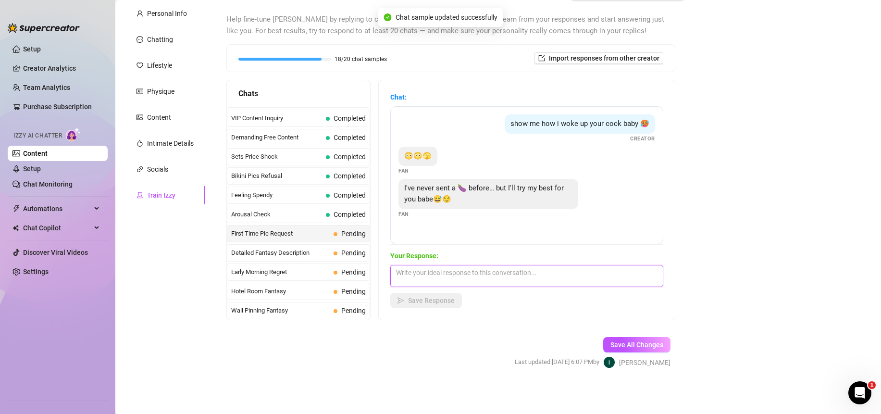
click at [483, 284] on textarea at bounding box center [526, 276] width 273 height 22
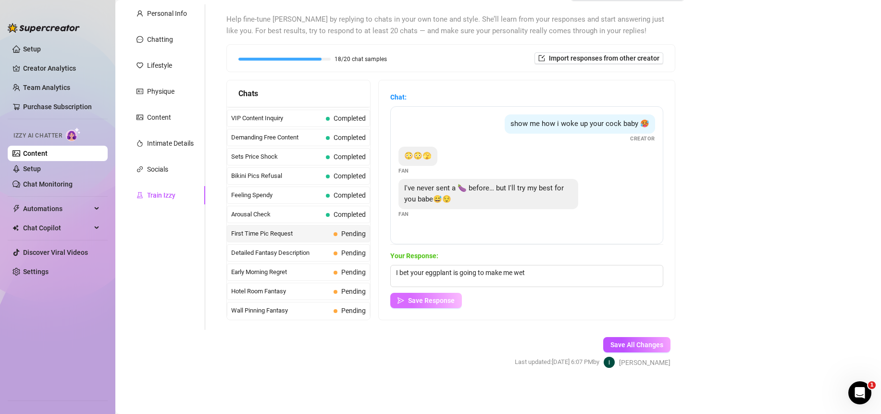
click at [416, 297] on span "Save Response" at bounding box center [431, 300] width 47 height 8
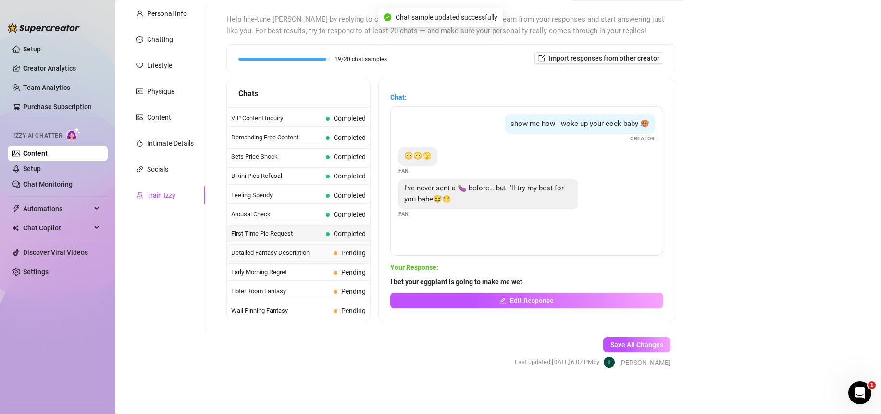
click at [293, 248] on span "Detailed Fantasy Description" at bounding box center [280, 253] width 98 height 10
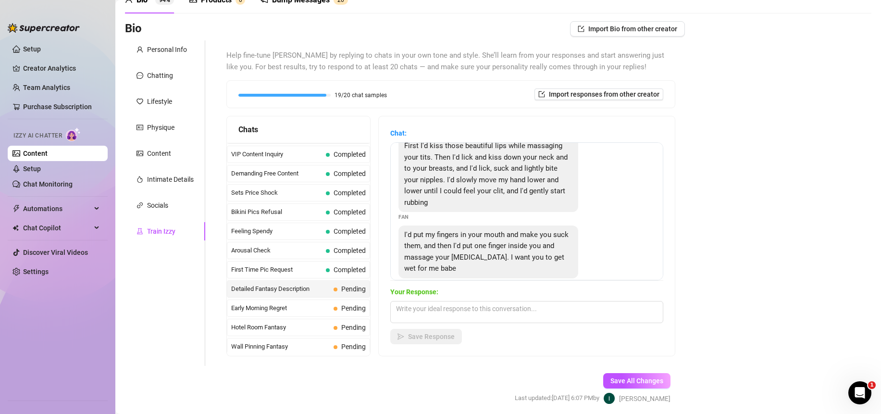
scroll to position [33, 0]
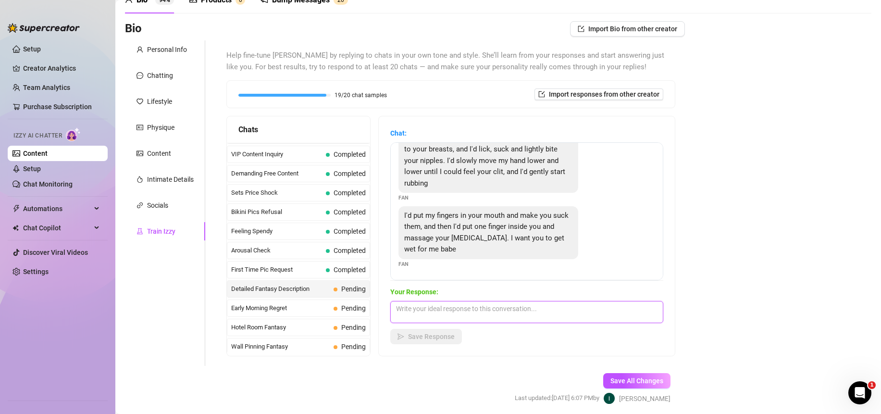
click at [530, 307] on textarea at bounding box center [526, 312] width 273 height 22
click at [530, 308] on textarea at bounding box center [526, 312] width 273 height 22
click at [530, 311] on textarea at bounding box center [526, 312] width 273 height 22
click at [530, 312] on textarea at bounding box center [526, 312] width 273 height 22
click at [430, 306] on textarea "I am getting so wet for you right now," at bounding box center [526, 312] width 273 height 22
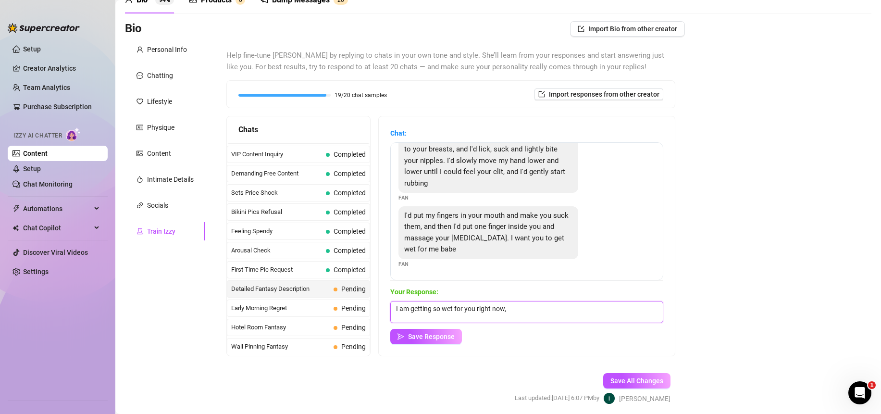
click at [430, 306] on textarea "I am getting so wet for you right now," at bounding box center [526, 312] width 273 height 22
click at [447, 312] on textarea "I am dripping so wet for you right now," at bounding box center [526, 312] width 273 height 22
click at [447, 311] on textarea "I am dripping so wet for you right now," at bounding box center [526, 312] width 273 height 22
click at [532, 307] on textarea "I am dripping wet for you right now," at bounding box center [526, 312] width 273 height 22
click at [527, 310] on textarea "I am dripping wet for you right now," at bounding box center [526, 312] width 273 height 22
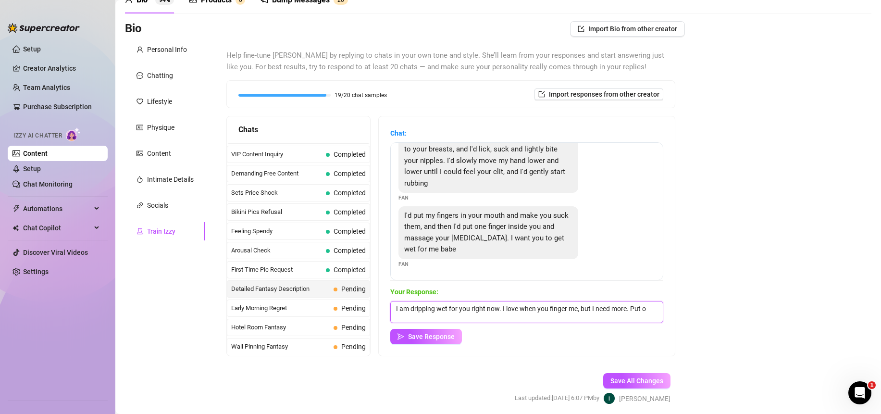
scroll to position [1, 0]
click at [425, 340] on span "Save Response" at bounding box center [431, 336] width 47 height 8
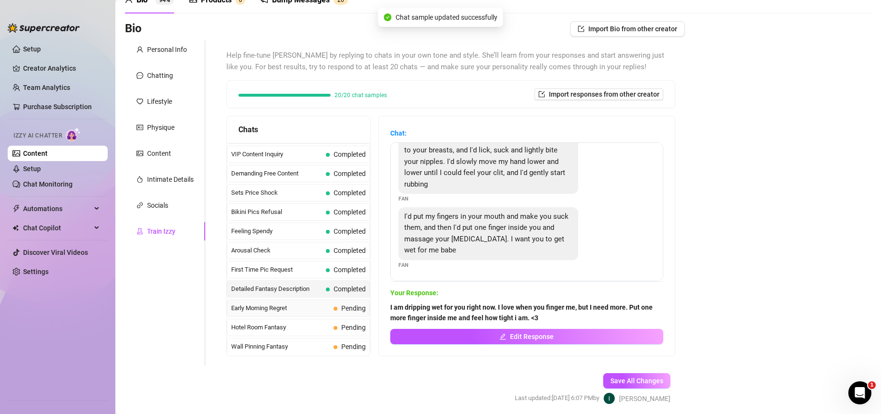
scroll to position [32, 0]
click at [283, 307] on span "Early Morning Regret" at bounding box center [280, 308] width 98 height 10
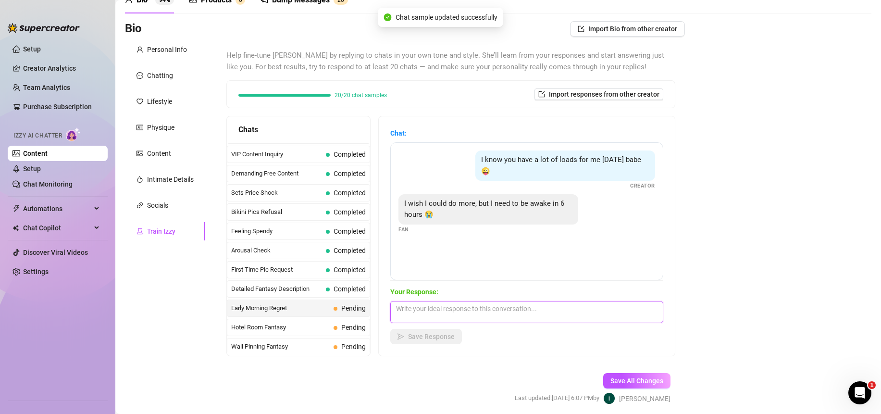
click at [533, 315] on textarea at bounding box center [526, 312] width 273 height 22
click at [575, 318] on textarea at bounding box center [526, 312] width 273 height 22
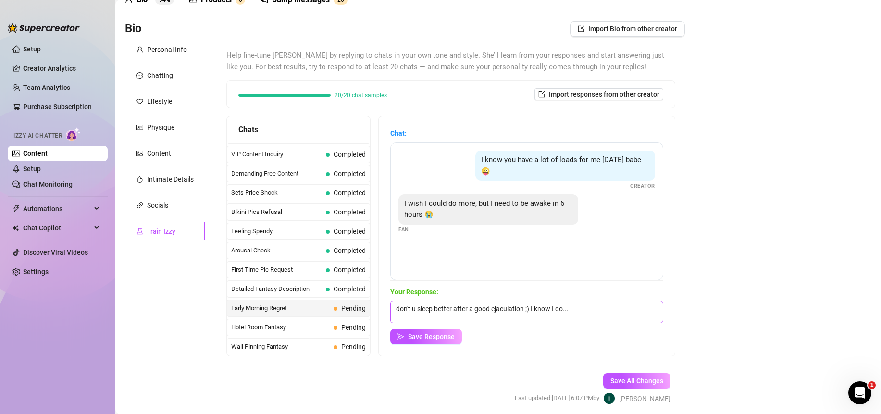
click at [445, 334] on span "Save Response" at bounding box center [431, 336] width 47 height 8
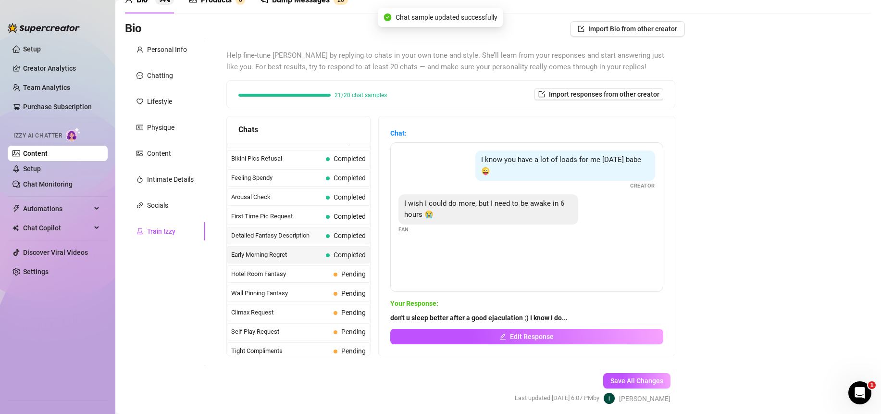
scroll to position [356, 0]
click at [306, 201] on span "Hotel Room Fantasy" at bounding box center [280, 199] width 98 height 10
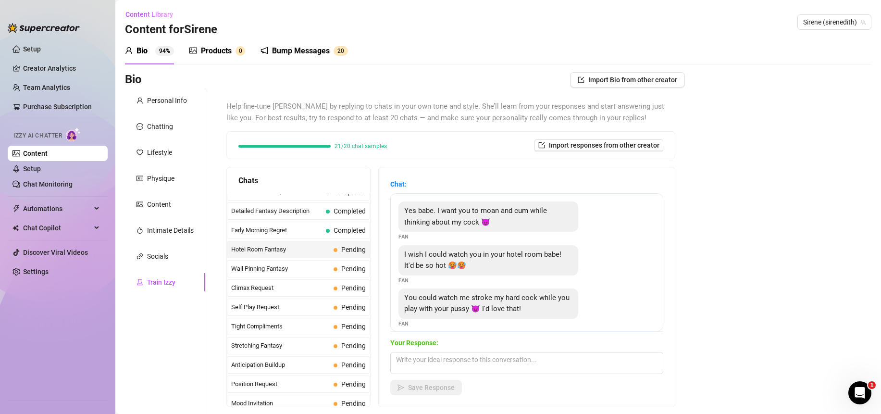
scroll to position [41, 0]
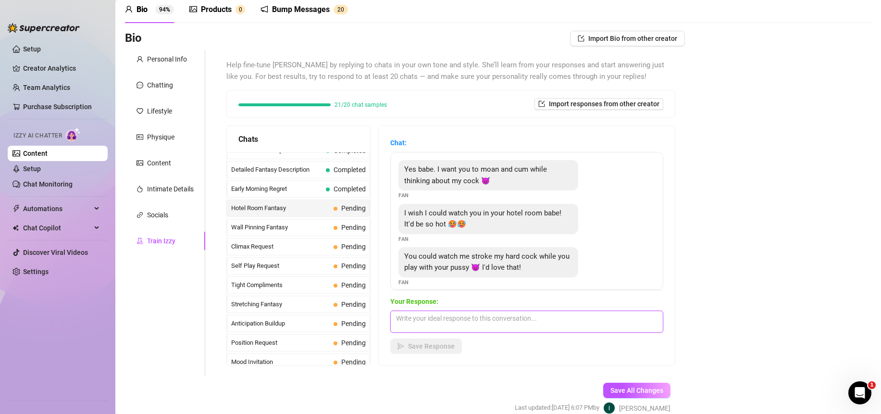
click at [509, 324] on textarea at bounding box center [526, 321] width 273 height 22
click at [511, 324] on textarea at bounding box center [526, 321] width 273 height 22
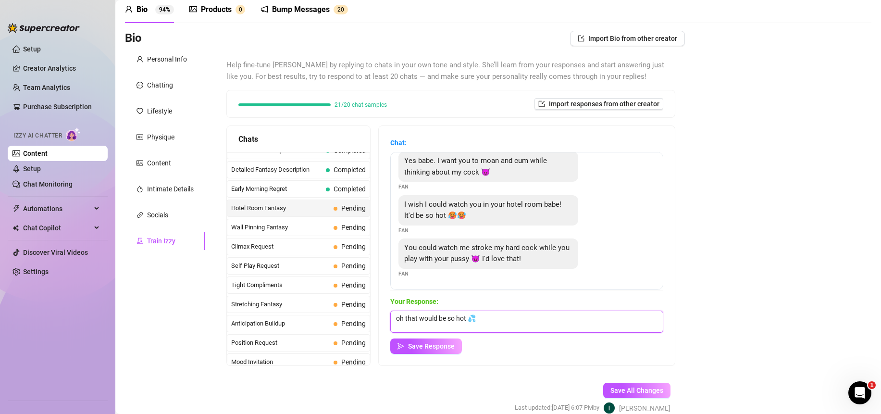
click at [541, 324] on textarea "oh that would be so hot 💦" at bounding box center [526, 321] width 273 height 22
click at [453, 348] on span "Save Response" at bounding box center [431, 346] width 47 height 8
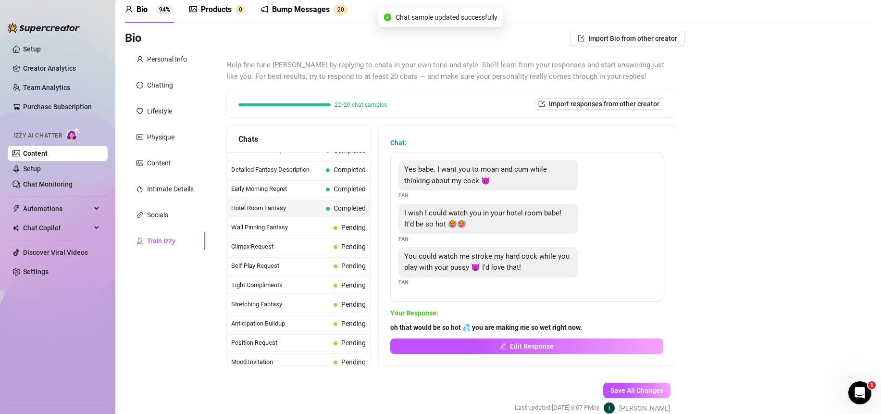
scroll to position [0, 0]
click at [266, 228] on span "Wall Pinning Fantasy" at bounding box center [280, 227] width 98 height 10
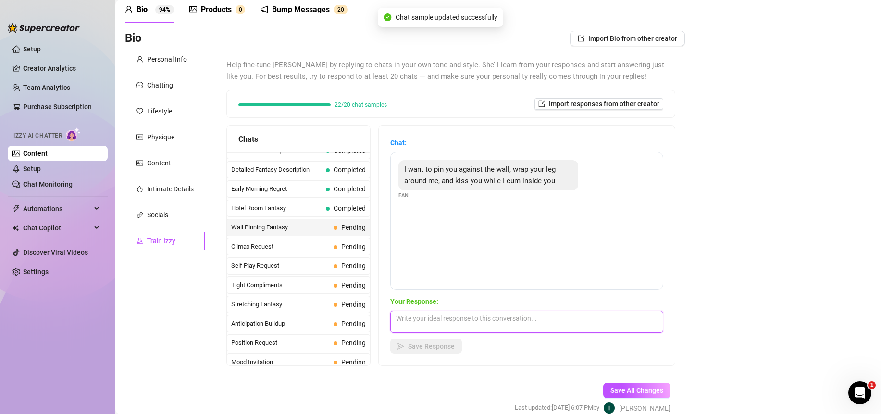
click at [537, 321] on textarea at bounding box center [526, 321] width 273 height 22
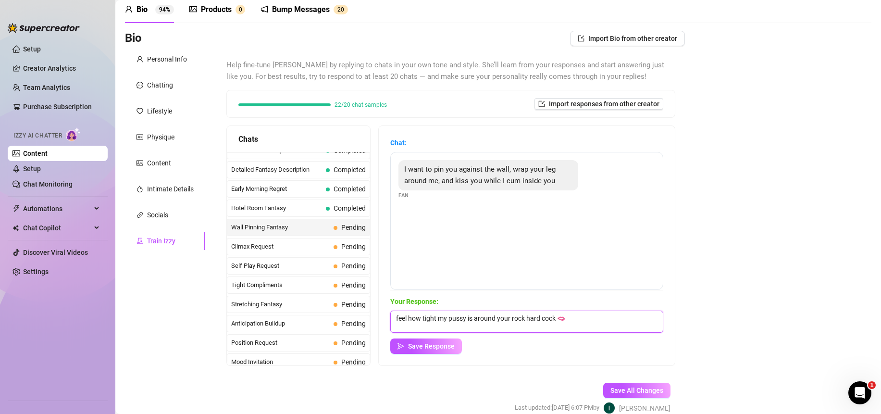
click at [593, 322] on textarea "feel how tight my pussy is around your rock hard cock 🫦" at bounding box center [526, 321] width 273 height 22
click at [453, 347] on span "Save Response" at bounding box center [431, 346] width 47 height 8
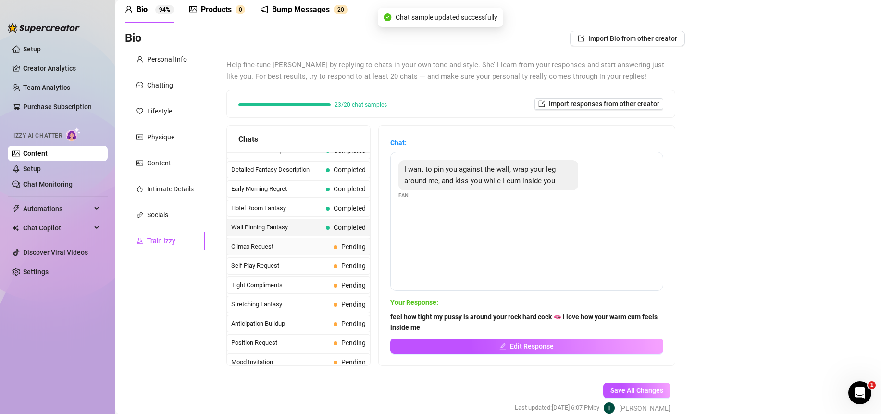
click at [284, 243] on span "Climax Request" at bounding box center [280, 247] width 98 height 10
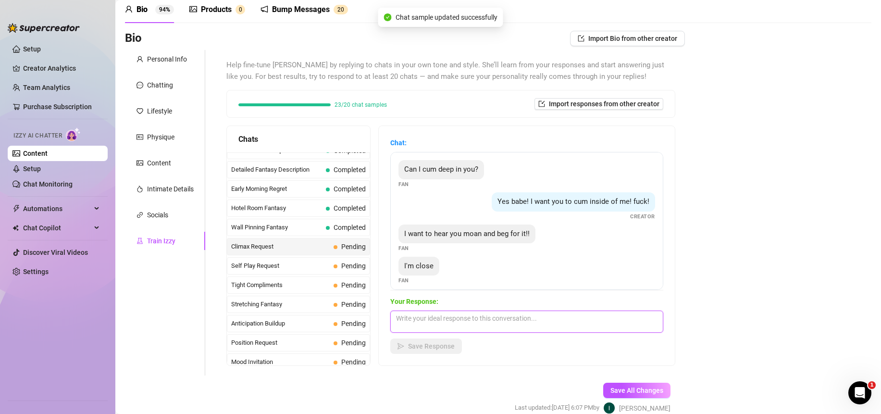
click at [501, 326] on textarea at bounding box center [526, 321] width 273 height 22
click at [506, 325] on textarea at bounding box center [526, 321] width 273 height 22
click at [505, 323] on textarea at bounding box center [526, 321] width 273 height 22
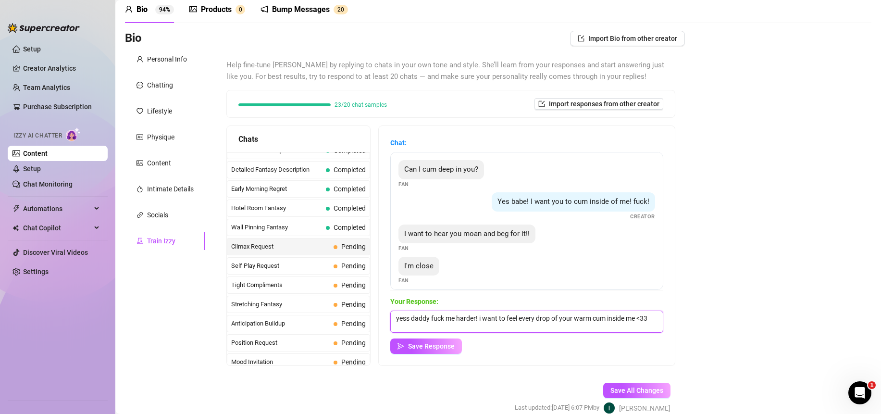
click at [435, 324] on textarea "yess daddy fuck me harder! i want to feel every drop of your warm cum inside me…" at bounding box center [526, 321] width 273 height 22
drag, startPoint x: 440, startPoint y: 351, endPoint x: 417, endPoint y: 325, distance: 34.1
click at [440, 351] on button "Save Response" at bounding box center [426, 345] width 72 height 15
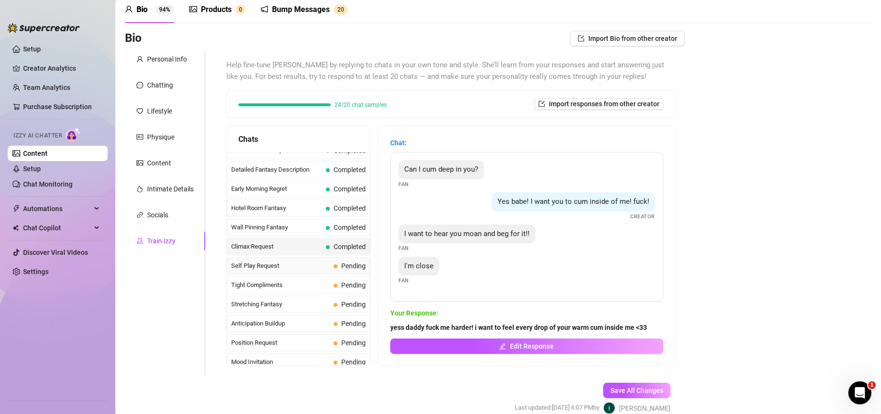
click at [279, 266] on span "Self Play Request" at bounding box center [280, 266] width 98 height 10
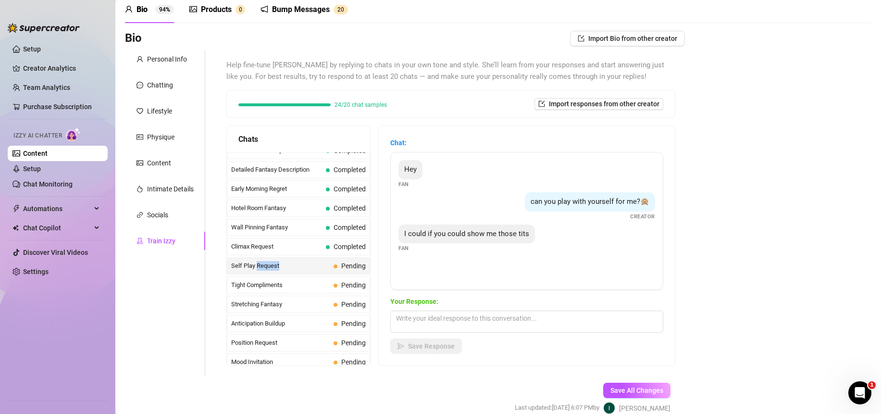
click at [278, 265] on span "Self Play Request" at bounding box center [280, 266] width 98 height 10
click at [502, 326] on textarea at bounding box center [526, 321] width 273 height 22
click at [502, 325] on textarea at bounding box center [526, 321] width 273 height 22
click at [501, 323] on textarea at bounding box center [526, 321] width 273 height 22
click at [498, 320] on textarea "look at them juicy titties 🍒" at bounding box center [526, 321] width 273 height 22
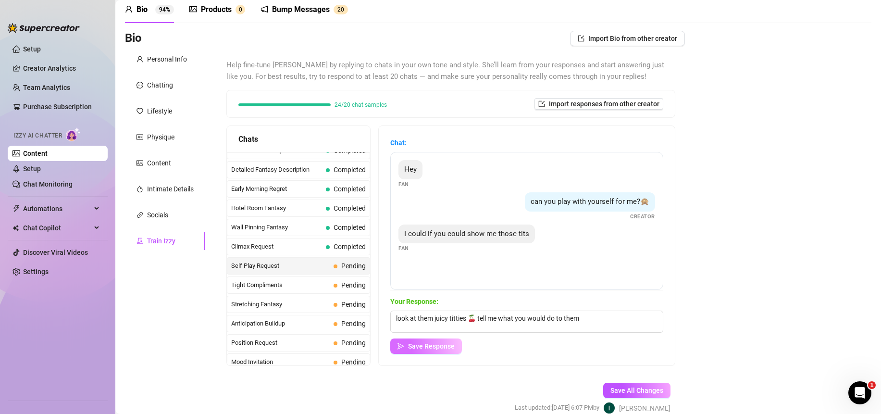
click at [425, 349] on span "Save Response" at bounding box center [431, 346] width 47 height 8
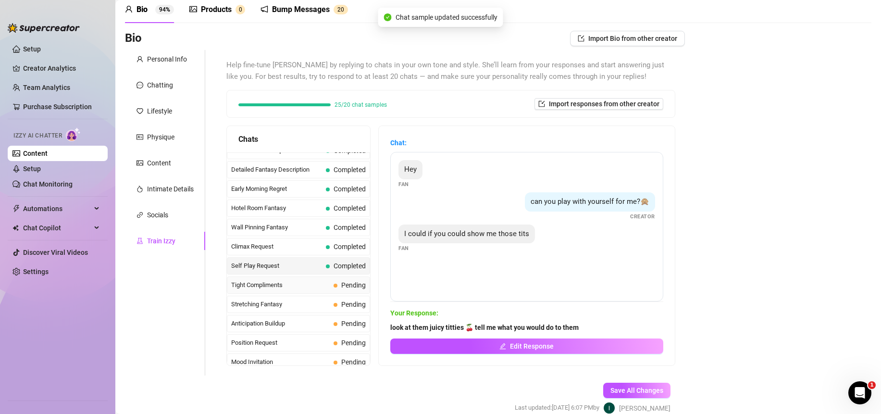
click at [286, 285] on span "Tight Compliments" at bounding box center [280, 285] width 98 height 10
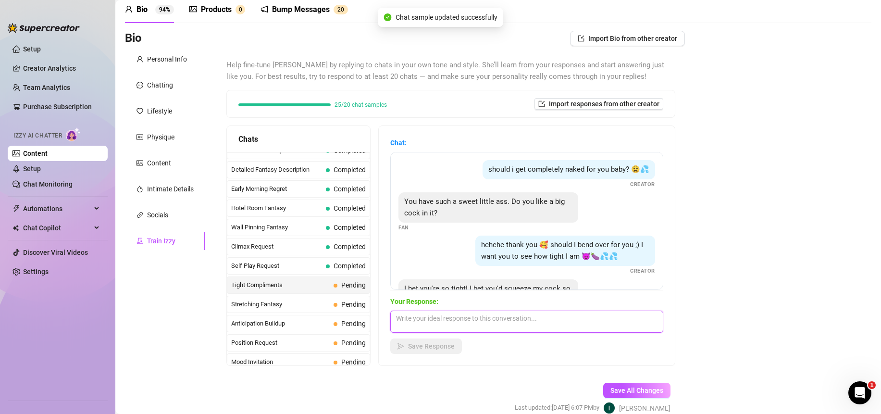
click at [497, 326] on textarea at bounding box center [526, 321] width 273 height 22
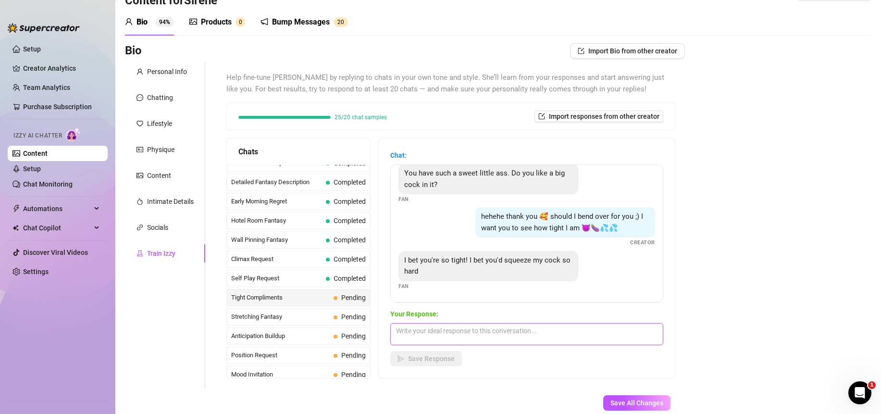
scroll to position [52, 0]
click at [512, 333] on textarea at bounding box center [526, 334] width 273 height 22
click at [472, 338] on textarea at bounding box center [526, 334] width 273 height 22
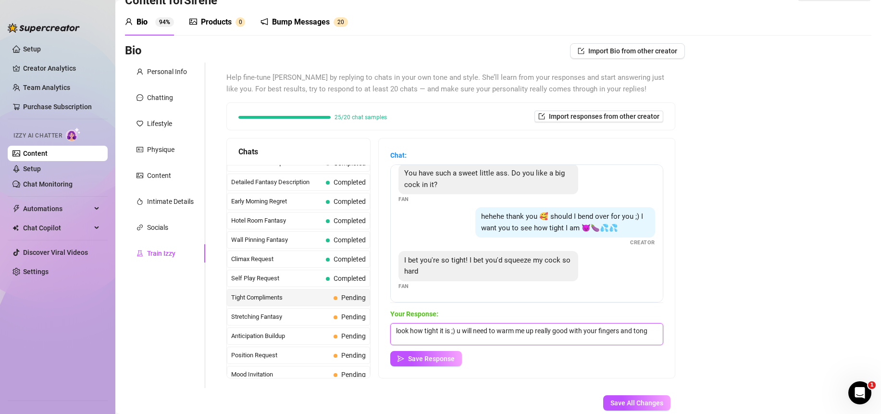
scroll to position [1, 0]
click at [476, 338] on textarea "look how tight it is ;) u will need to warm me up really good with your fingers…" at bounding box center [526, 334] width 273 height 22
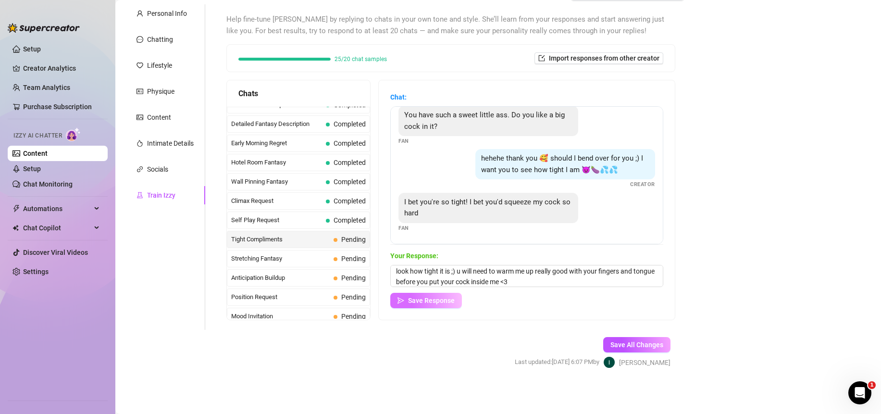
click at [446, 299] on span "Save Response" at bounding box center [431, 300] width 47 height 8
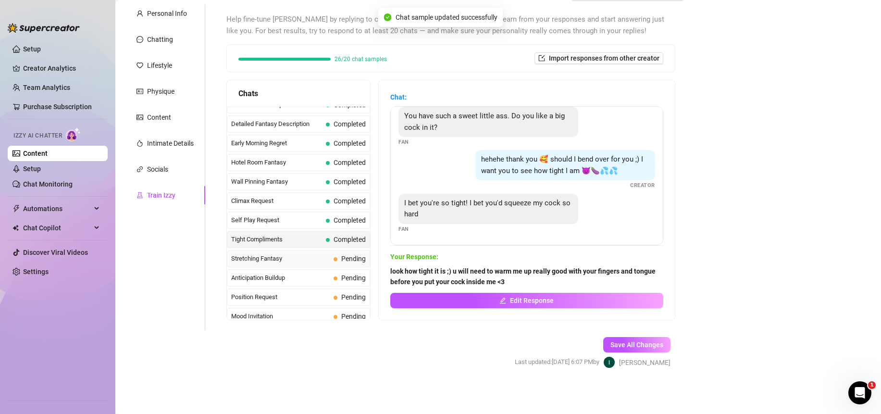
scroll to position [51, 0]
click at [281, 257] on span "Stretching Fantasy" at bounding box center [280, 259] width 98 height 10
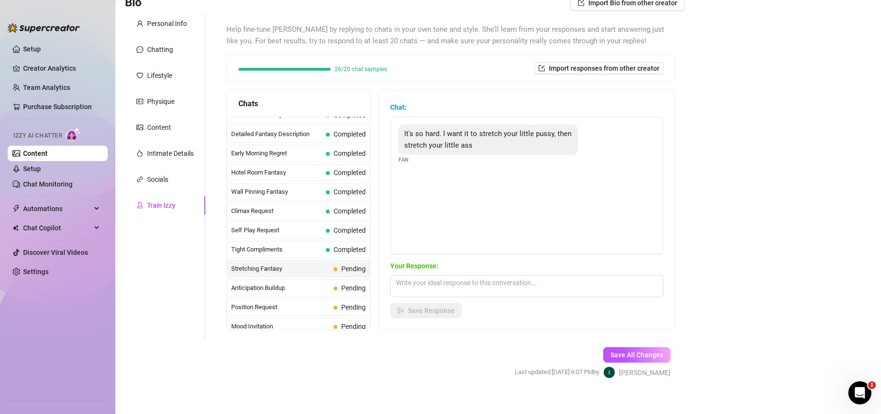
scroll to position [87, 0]
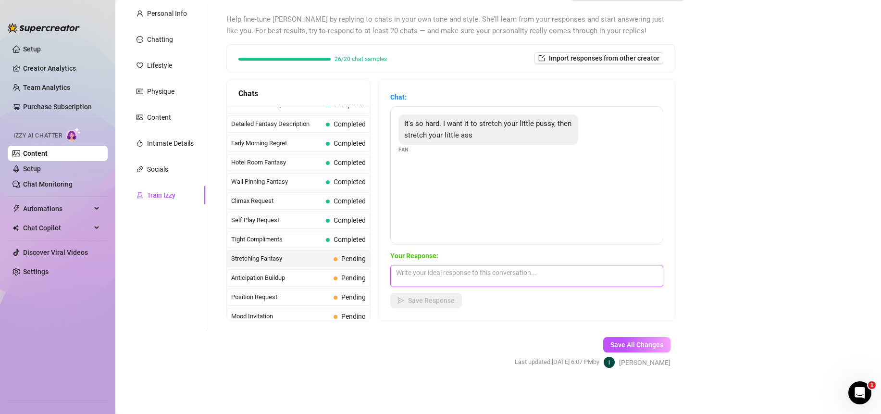
click at [535, 271] on textarea at bounding box center [526, 276] width 273 height 22
click at [526, 270] on textarea at bounding box center [526, 276] width 273 height 22
click at [450, 301] on span "Save Response" at bounding box center [431, 300] width 47 height 8
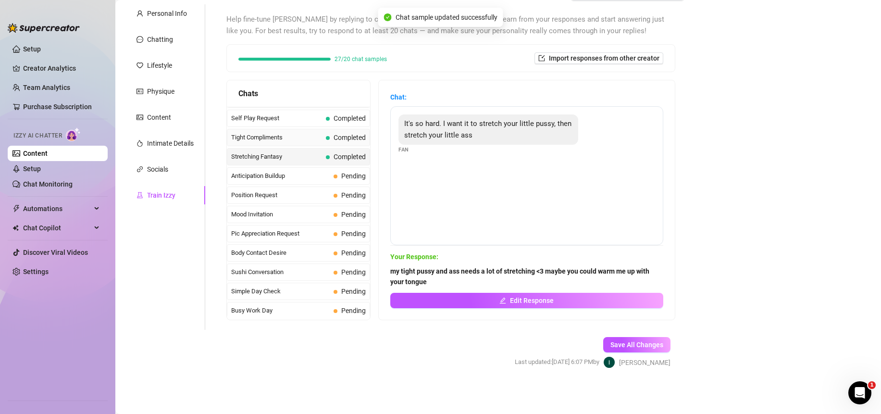
scroll to position [502, 0]
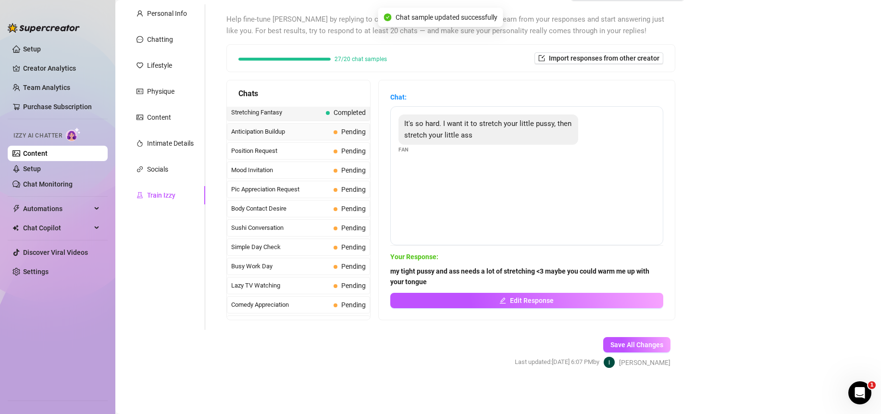
click at [287, 134] on span "Anticipation Buildup" at bounding box center [280, 132] width 98 height 10
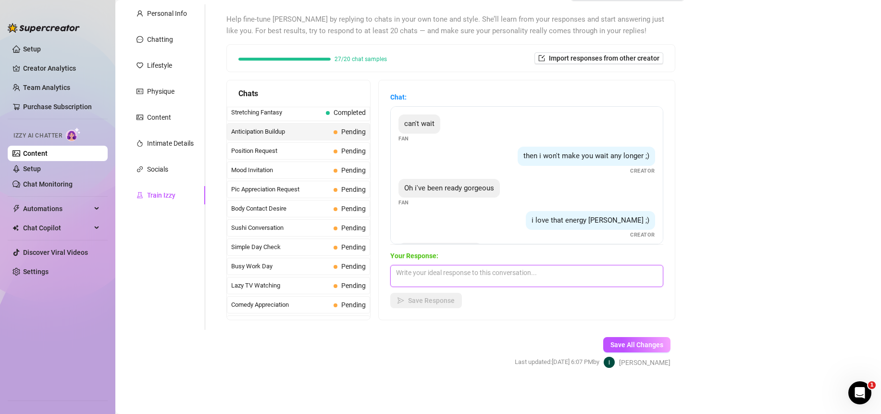
click at [515, 271] on textarea at bounding box center [526, 276] width 273 height 22
click at [515, 272] on textarea at bounding box center [526, 276] width 273 height 22
click at [530, 274] on textarea at bounding box center [526, 276] width 273 height 22
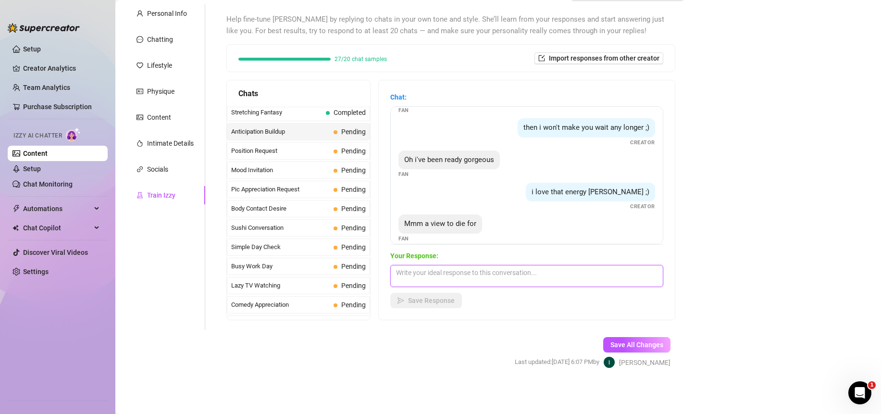
scroll to position [39, 0]
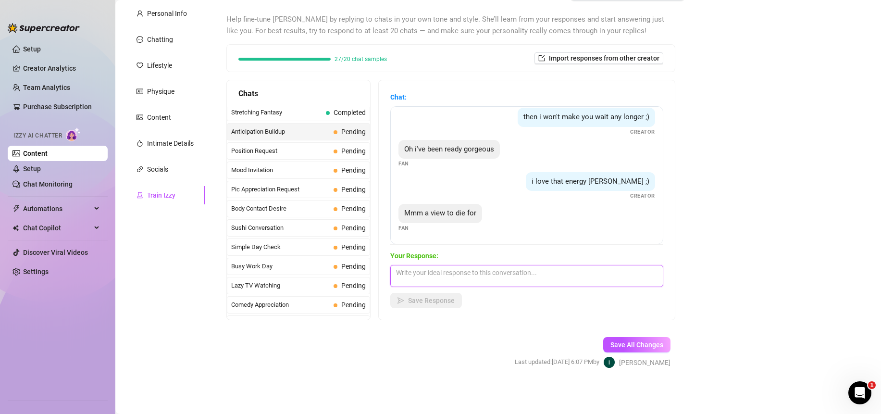
click at [548, 278] on textarea at bounding box center [526, 276] width 273 height 22
click at [548, 279] on textarea at bounding box center [526, 276] width 273 height 22
click at [546, 277] on textarea at bounding box center [526, 276] width 273 height 22
click at [423, 297] on span "Save Response" at bounding box center [431, 300] width 47 height 8
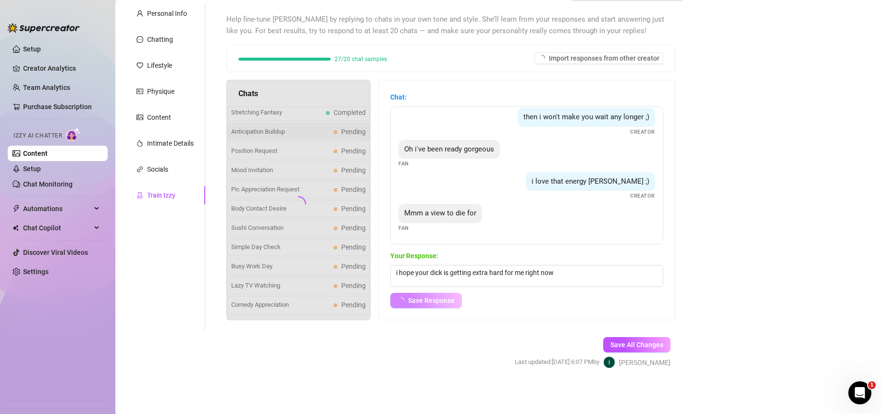
scroll to position [27, 0]
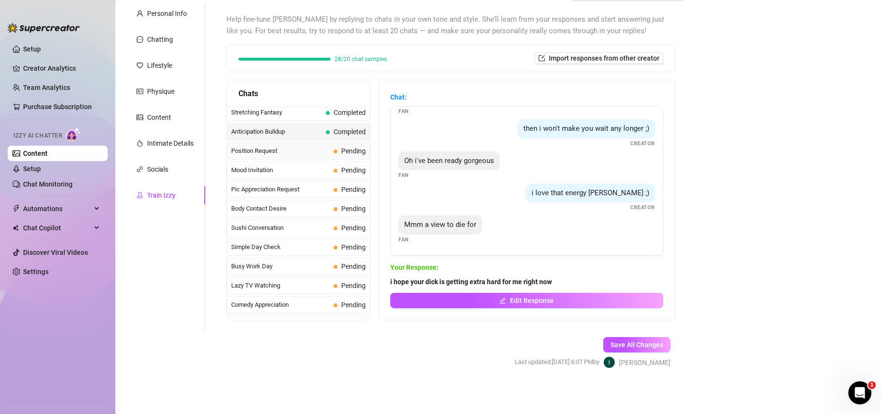
click at [283, 151] on span "Position Request" at bounding box center [280, 151] width 98 height 10
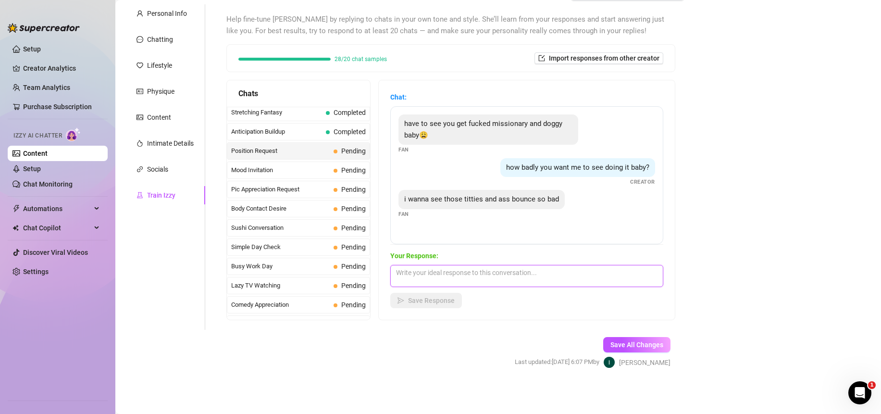
click at [525, 279] on textarea at bounding box center [526, 276] width 273 height 22
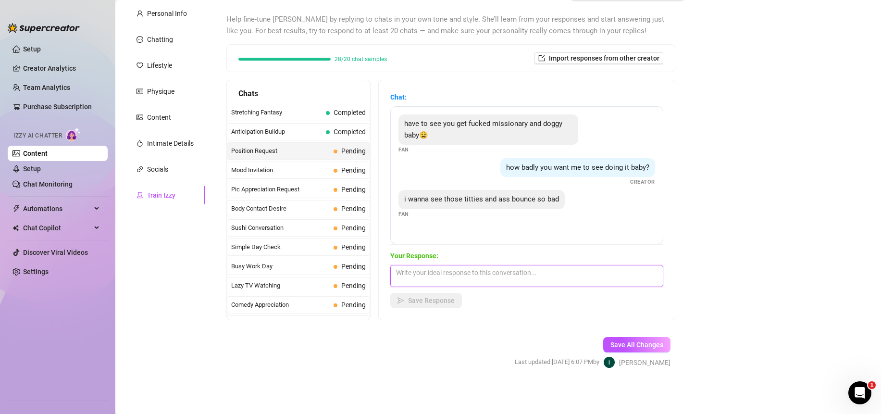
click at [525, 279] on textarea at bounding box center [526, 276] width 273 height 22
click at [514, 274] on textarea at bounding box center [526, 276] width 273 height 22
drag, startPoint x: 580, startPoint y: 278, endPoint x: 366, endPoint y: 278, distance: 214.2
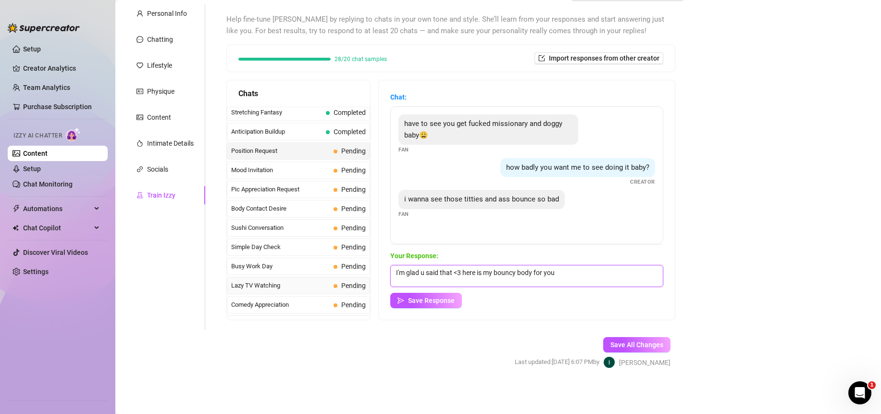
click at [366, 278] on div "Chats Last Money Nipples Inquiry Completed Waiting For Payday Completed Not Pus…" at bounding box center [450, 200] width 449 height 240
click at [428, 303] on span "Save Response" at bounding box center [431, 300] width 47 height 8
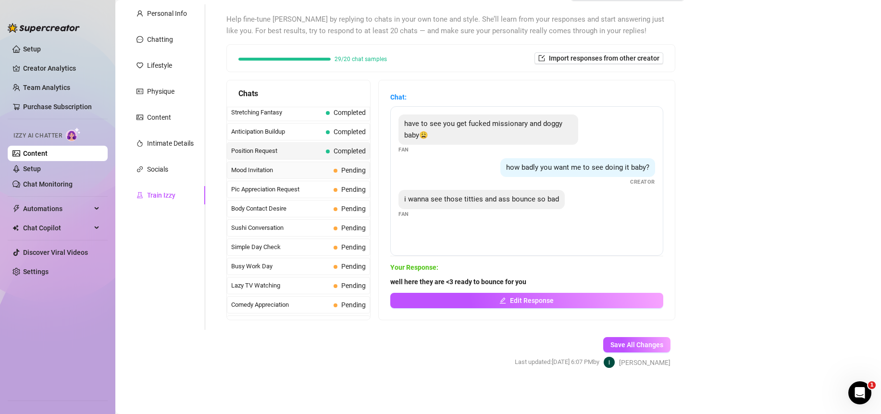
click at [277, 175] on span "Mood Invitation" at bounding box center [280, 170] width 98 height 10
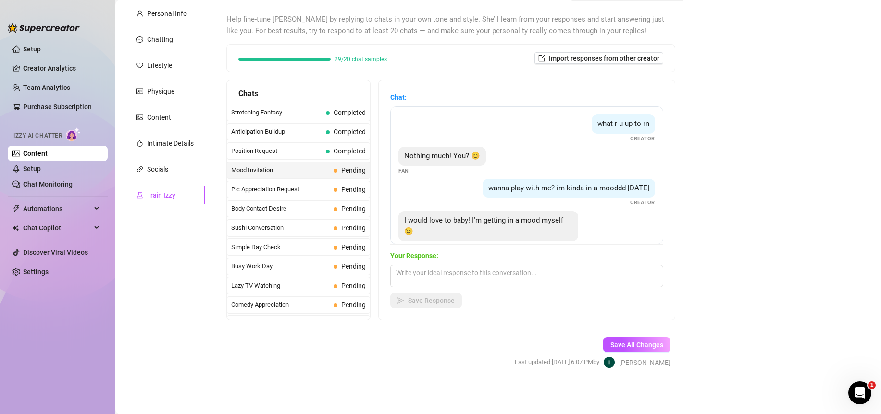
click at [277, 172] on span "Mood Invitation" at bounding box center [280, 170] width 98 height 10
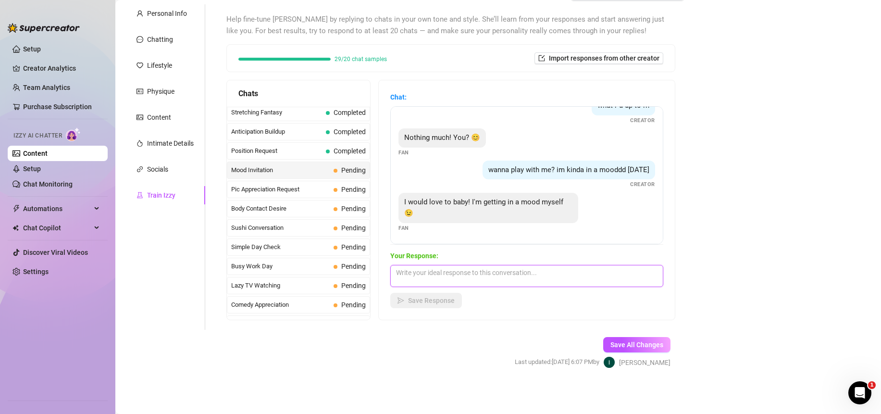
click at [551, 270] on textarea at bounding box center [526, 276] width 273 height 22
click at [552, 273] on textarea at bounding box center [526, 276] width 273 height 22
click at [552, 275] on textarea at bounding box center [526, 276] width 273 height 22
click at [463, 275] on textarea "sweet 😘" at bounding box center [526, 276] width 273 height 22
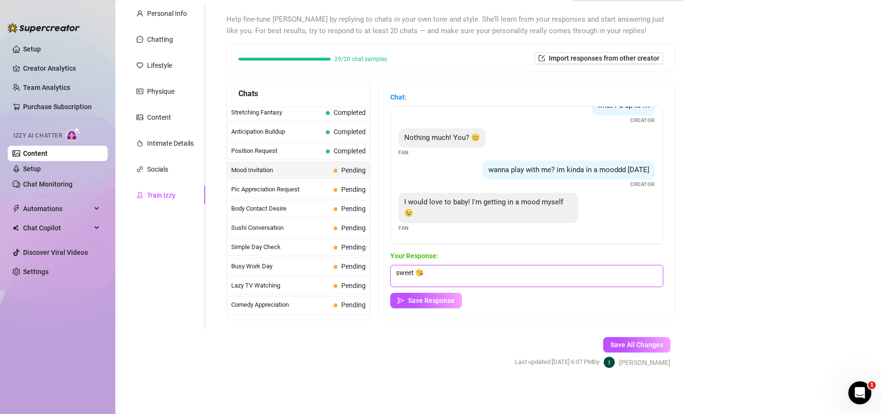
click at [464, 273] on textarea "sweet 😘" at bounding box center [526, 276] width 273 height 22
click at [426, 297] on span "Save Response" at bounding box center [431, 300] width 47 height 8
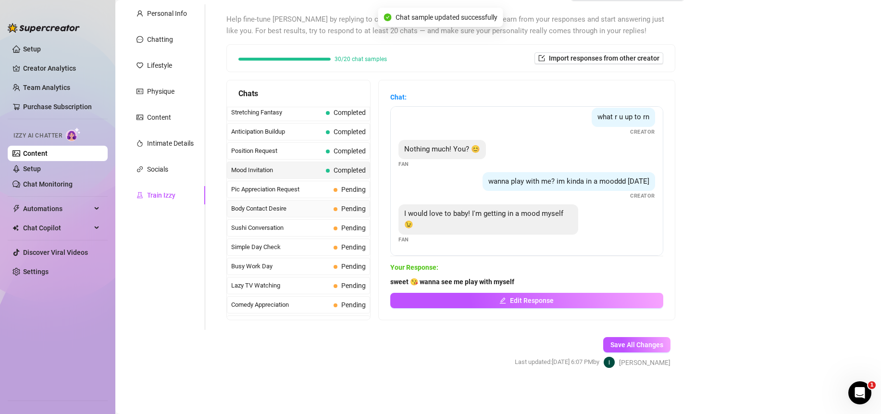
scroll to position [18, 0]
click at [273, 184] on span "Pic Appreciation Request" at bounding box center [280, 189] width 98 height 10
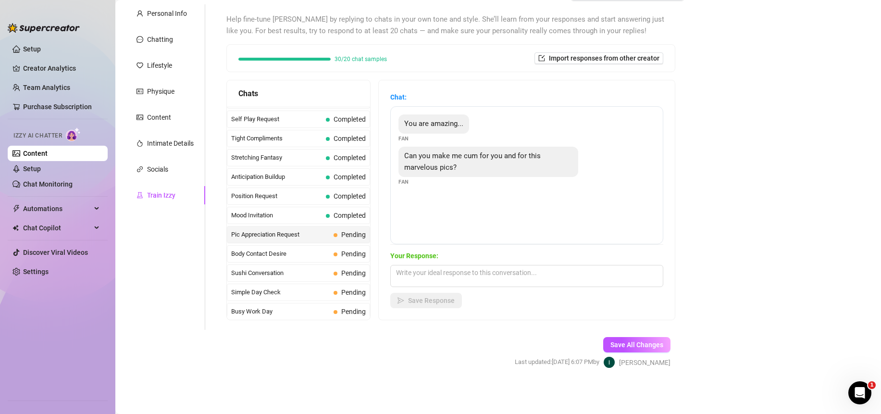
scroll to position [524, 0]
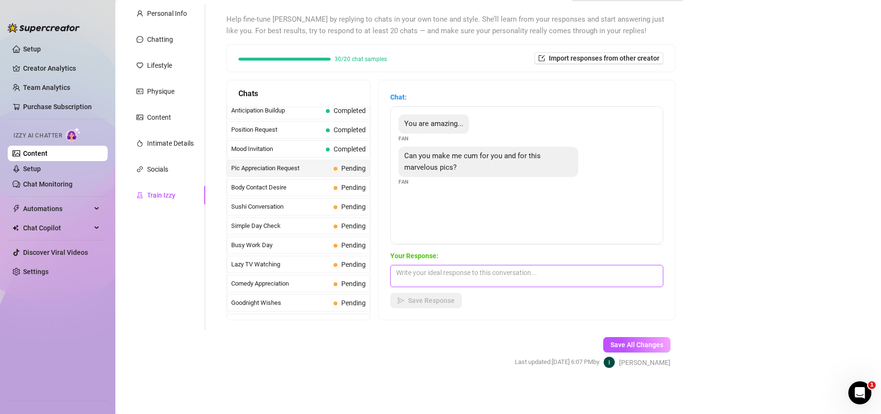
click at [523, 281] on textarea at bounding box center [526, 276] width 273 height 22
click at [583, 273] on textarea "id LOVE to make me cum for me <3 is your dick hard already ;) if not, i think u…" at bounding box center [526, 276] width 273 height 22
click at [489, 282] on textarea "id LOVE to make me cum for me <3 is your dick hard already ? if not, i think u …" at bounding box center [526, 276] width 273 height 22
click at [441, 301] on span "Save Response" at bounding box center [431, 300] width 47 height 8
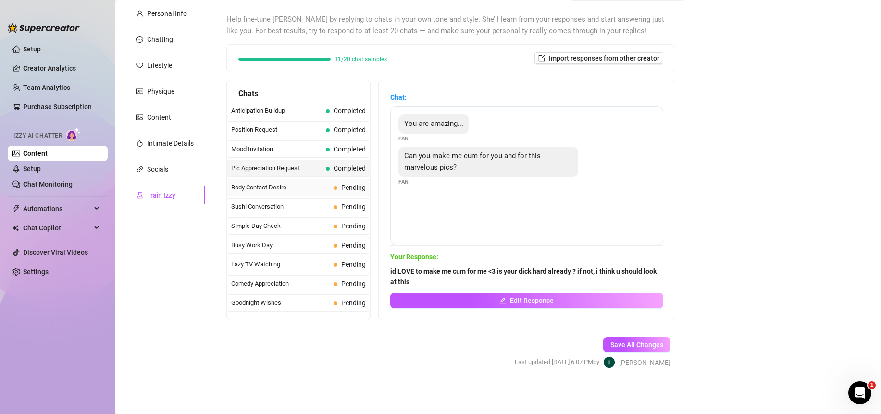
click at [285, 188] on span "Body Contact Desire" at bounding box center [280, 188] width 98 height 10
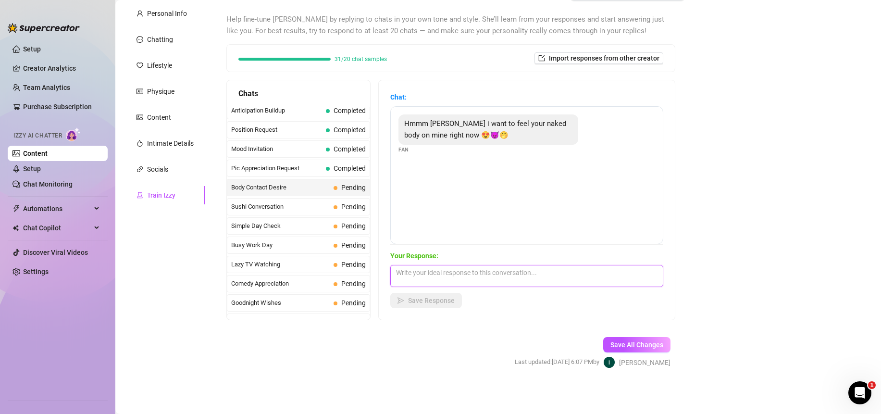
click at [545, 284] on textarea at bounding box center [526, 276] width 273 height 22
click at [482, 274] on textarea at bounding box center [526, 276] width 273 height 22
drag, startPoint x: 603, startPoint y: 269, endPoint x: 538, endPoint y: 274, distance: 65.0
click at [538, 274] on textarea "my soft feminine naked body is all yours <333 wanna see it?" at bounding box center [526, 276] width 273 height 22
drag, startPoint x: 444, startPoint y: 305, endPoint x: 379, endPoint y: 234, distance: 95.9
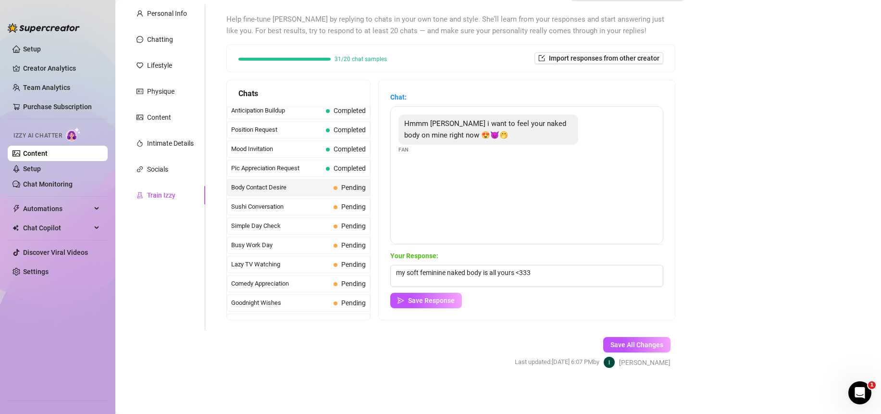
click at [444, 305] on button "Save Response" at bounding box center [426, 300] width 72 height 15
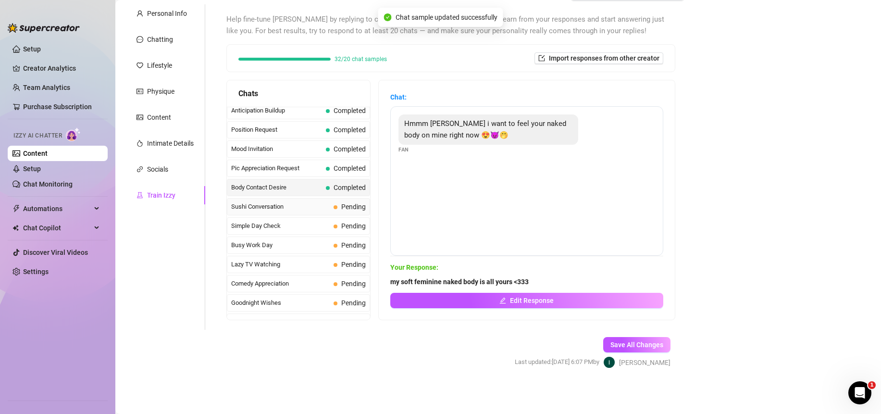
click at [265, 203] on span "Sushi Conversation" at bounding box center [280, 207] width 98 height 10
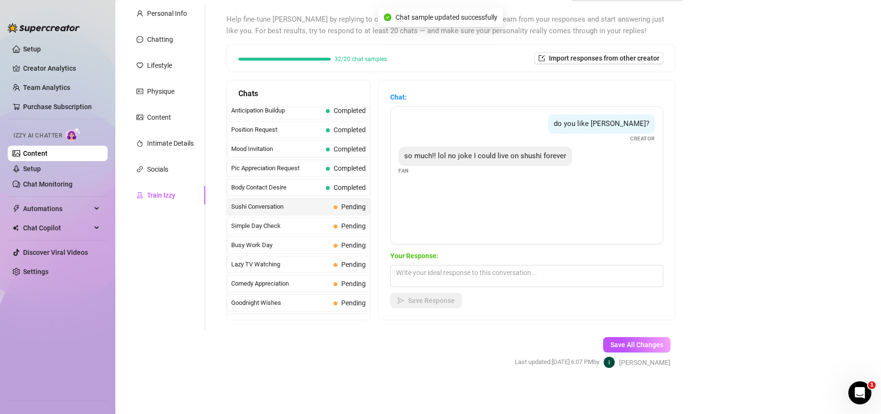
click at [498, 287] on div "Your Response: Save Response" at bounding box center [526, 279] width 273 height 58
click at [498, 275] on textarea at bounding box center [526, 276] width 273 height 22
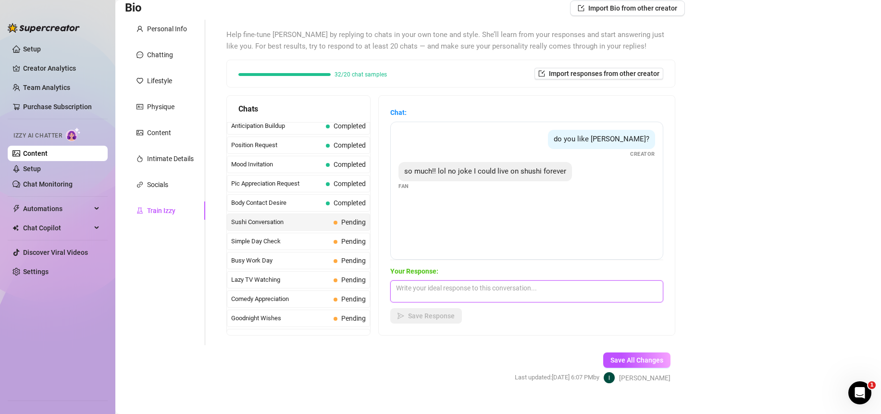
click at [498, 290] on textarea at bounding box center [526, 291] width 273 height 22
click at [492, 290] on textarea "My fave is otoro nigiri. I love the fatty tuna soooo much" at bounding box center [526, 291] width 273 height 22
click at [608, 287] on textarea "My fave is otoro nigiri. I love fatty tuna soooo much" at bounding box center [526, 291] width 273 height 22
drag, startPoint x: 437, startPoint y: 319, endPoint x: 427, endPoint y: 309, distance: 14.3
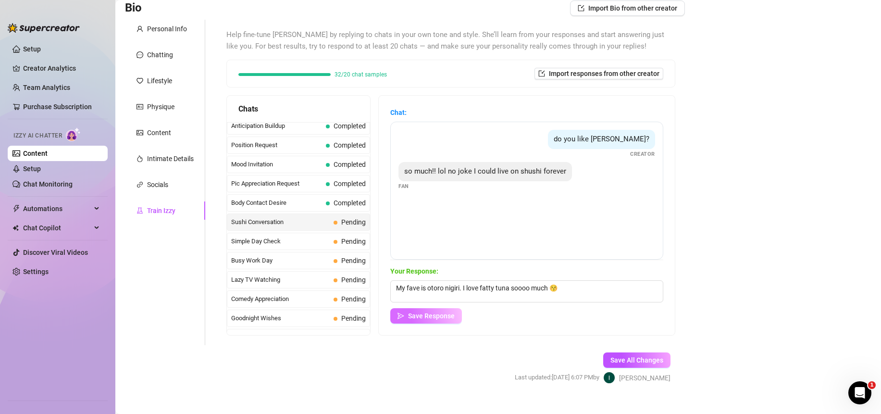
click at [437, 318] on span "Save Response" at bounding box center [431, 316] width 47 height 8
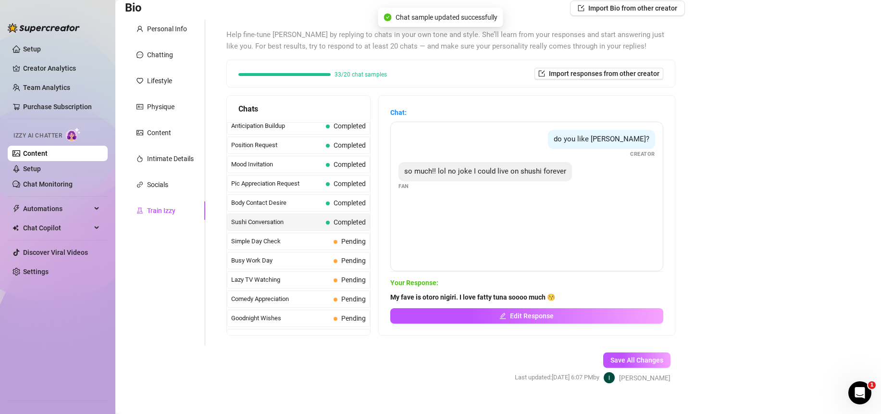
click at [295, 240] on span "Simple Day Check" at bounding box center [280, 241] width 98 height 10
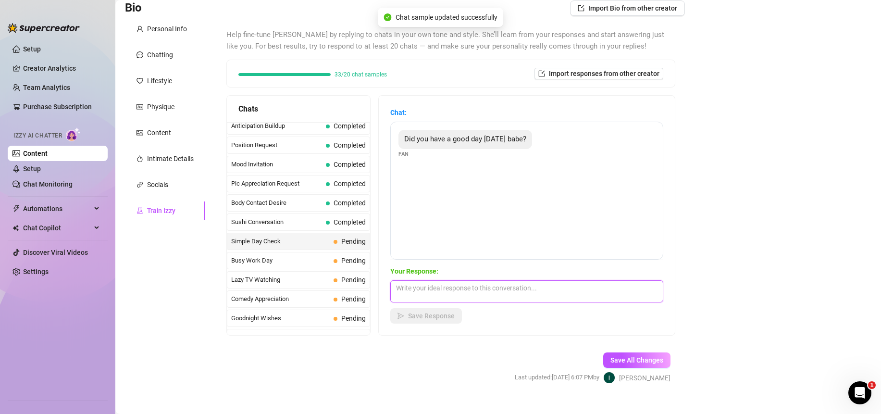
click at [520, 291] on textarea at bounding box center [526, 291] width 273 height 22
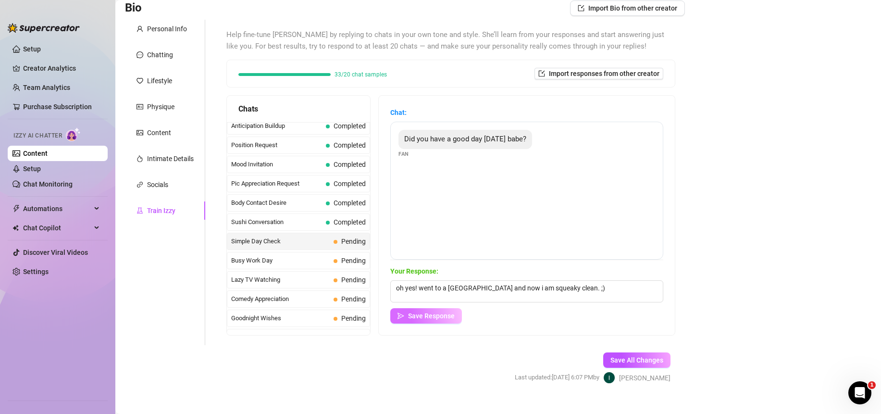
click at [419, 318] on span "Save Response" at bounding box center [431, 316] width 47 height 8
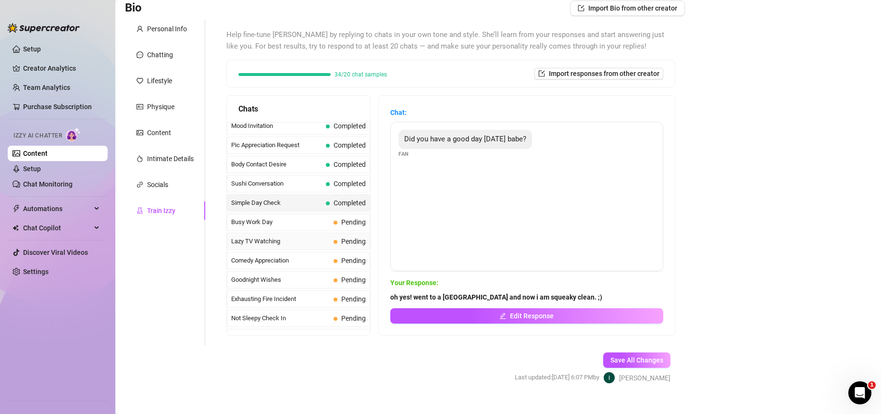
scroll to position [606, 0]
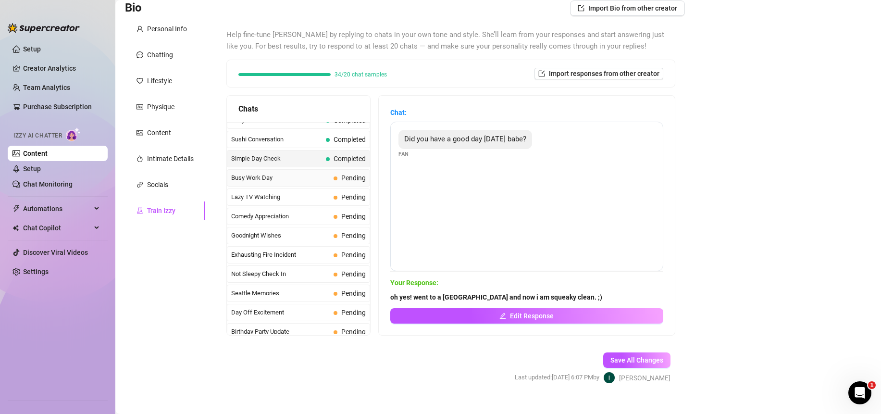
click at [281, 178] on span "Busy Work Day" at bounding box center [280, 178] width 98 height 10
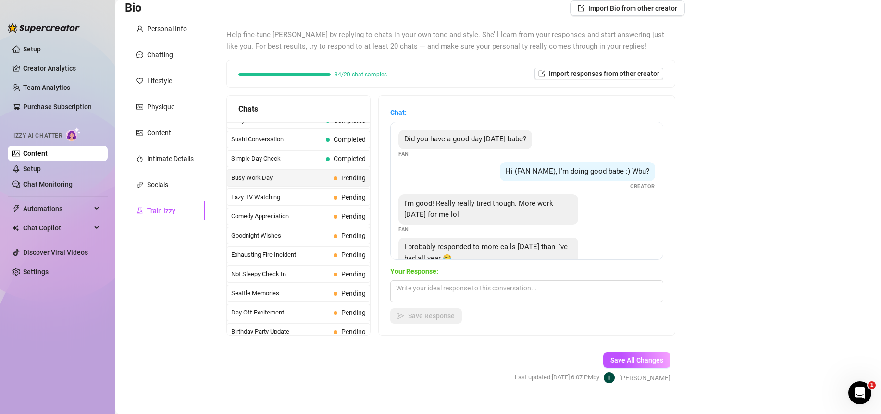
click at [281, 178] on span "Busy Work Day" at bounding box center [280, 178] width 98 height 10
click at [531, 294] on textarea at bounding box center [526, 291] width 273 height 22
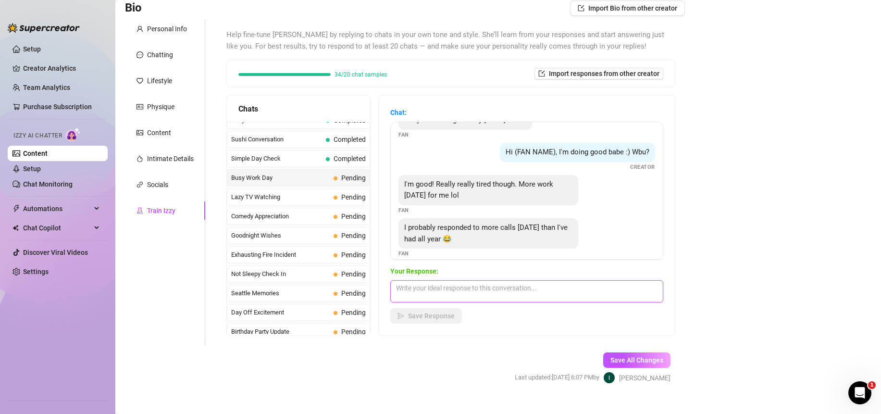
scroll to position [30, 0]
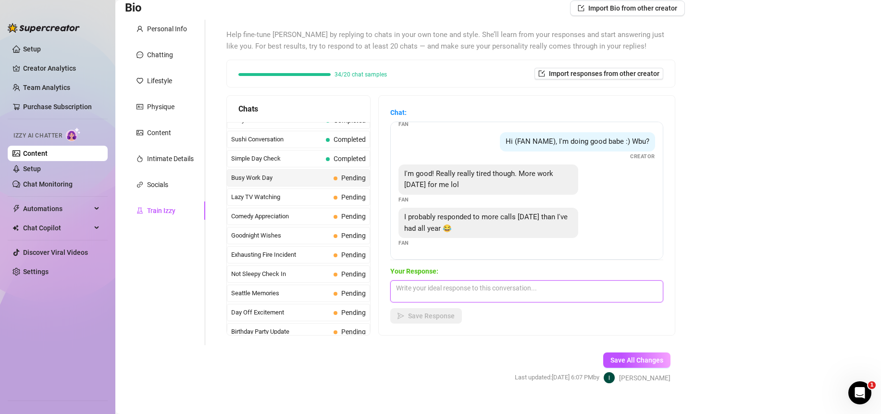
click at [503, 289] on textarea at bounding box center [526, 291] width 273 height 22
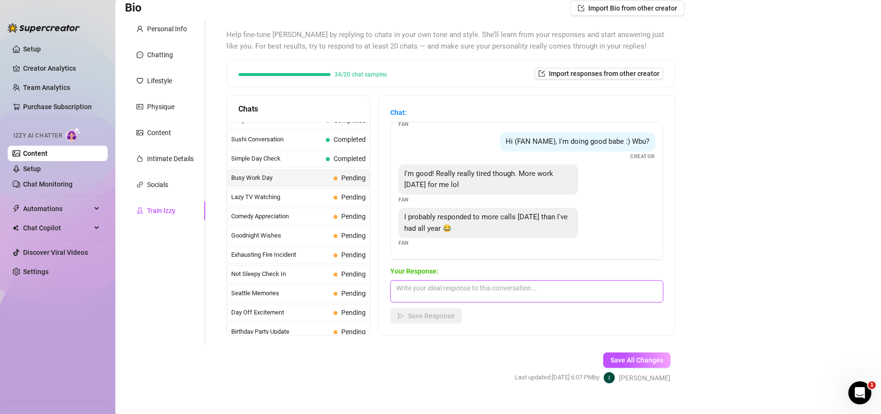
click at [481, 291] on textarea at bounding box center [526, 291] width 273 height 22
click at [549, 292] on textarea at bounding box center [526, 291] width 273 height 22
drag, startPoint x: 436, startPoint y: 318, endPoint x: 390, endPoint y: 278, distance: 61.0
click at [435, 318] on span "Save Response" at bounding box center [431, 316] width 47 height 8
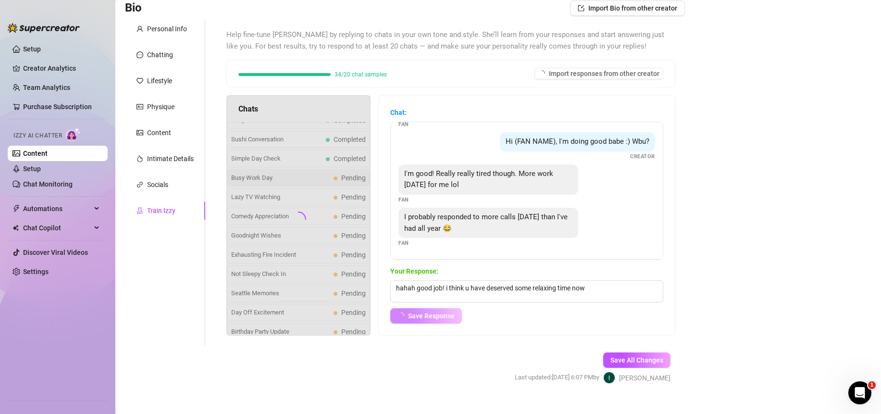
scroll to position [18, 0]
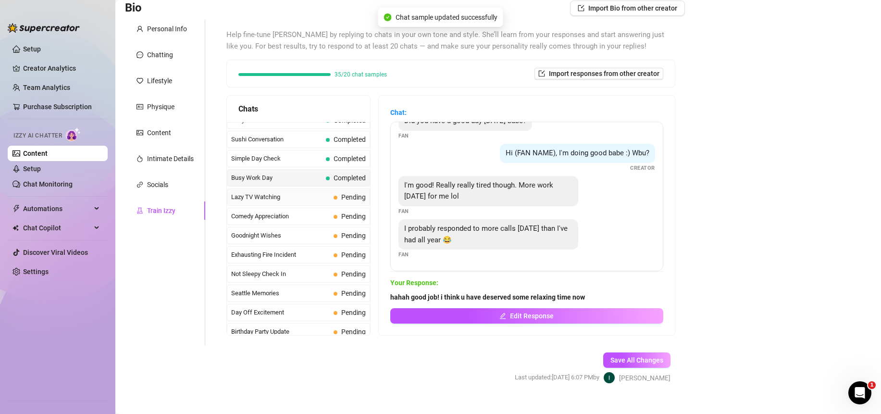
click at [282, 199] on span "Lazy TV Watching" at bounding box center [280, 197] width 98 height 10
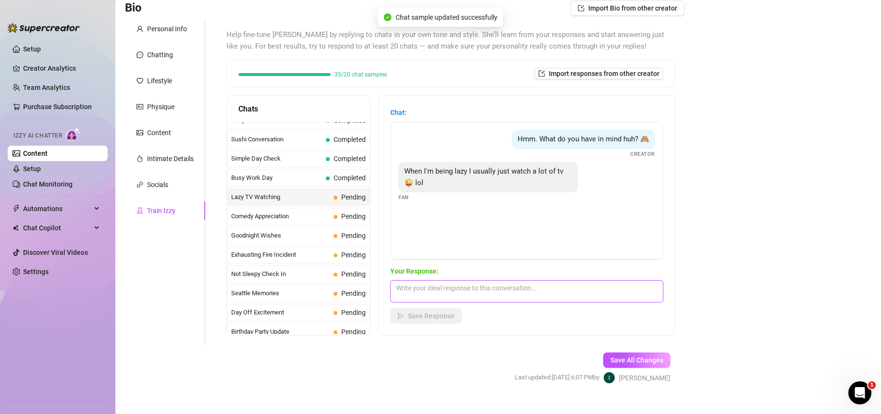
click at [507, 296] on textarea at bounding box center [526, 291] width 273 height 22
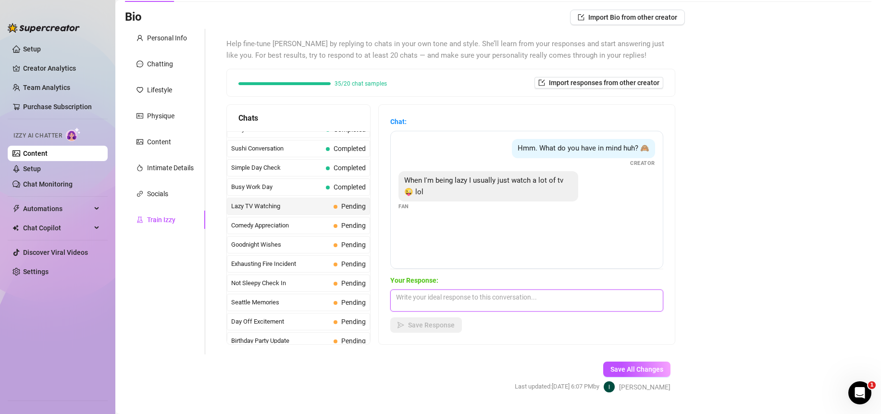
scroll to position [87, 0]
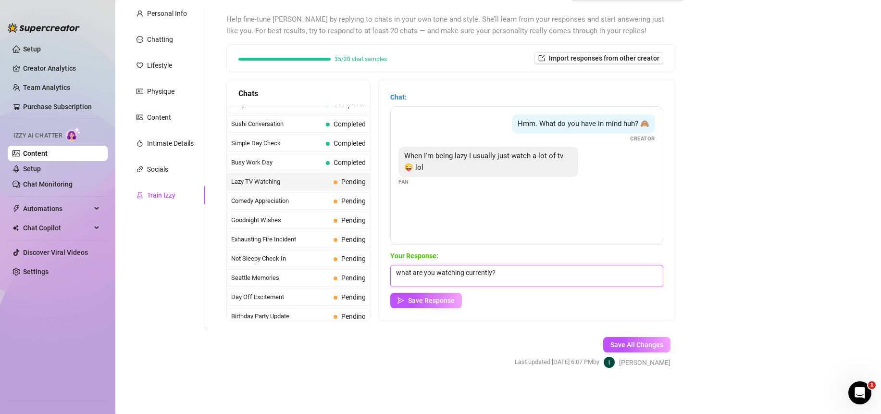
click at [514, 279] on textarea "what are you watching currently?" at bounding box center [526, 276] width 273 height 22
click at [437, 302] on span "Save Response" at bounding box center [431, 300] width 47 height 8
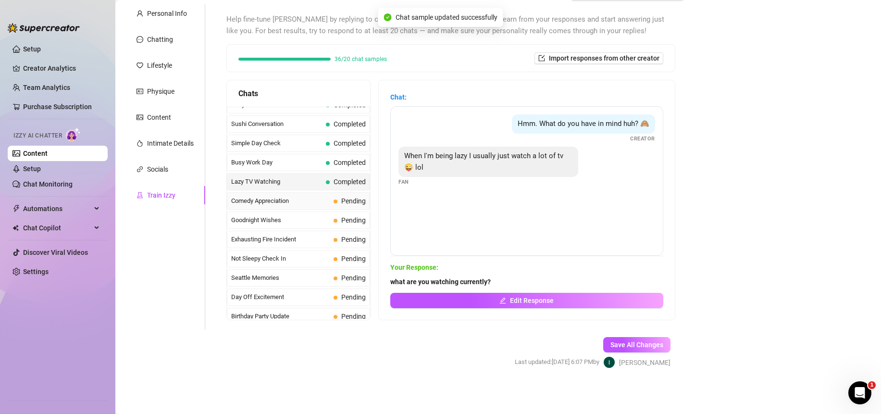
click at [265, 202] on span "Comedy Appreciation" at bounding box center [280, 201] width 98 height 10
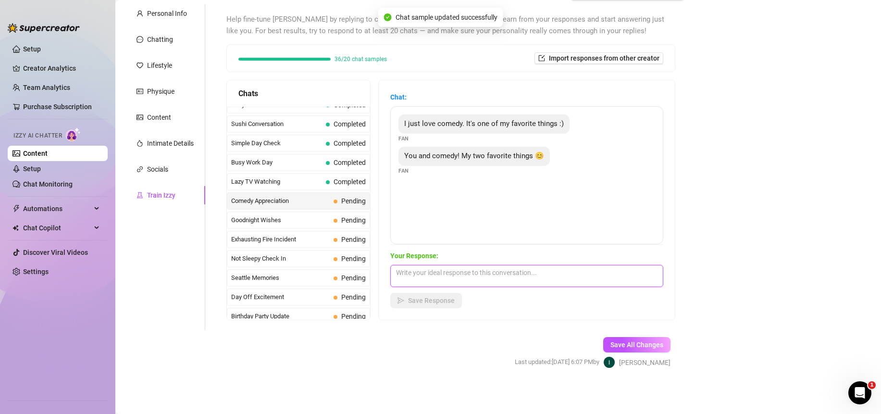
click at [514, 275] on textarea at bounding box center [526, 276] width 273 height 22
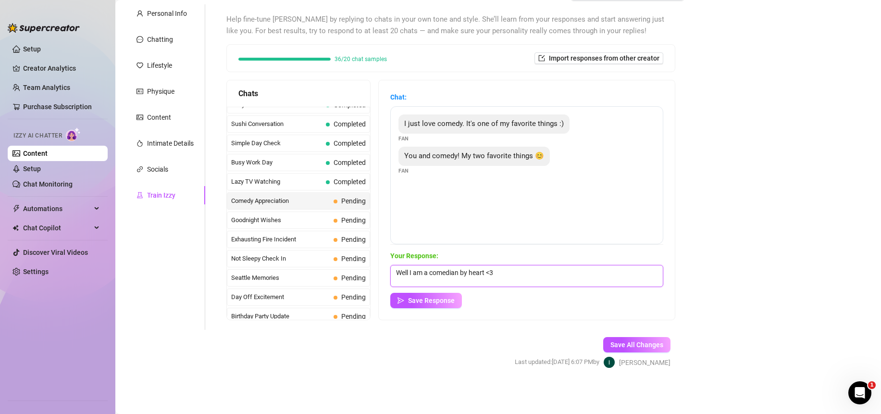
drag, startPoint x: 537, startPoint y: 284, endPoint x: 388, endPoint y: 285, distance: 148.9
click at [388, 285] on div "Chat: I just love comedy. It's one of my favorite things :) Fan You and comedy!…" at bounding box center [527, 199] width 296 height 239
click at [543, 269] on textarea "Well I am a comedian by heart <3" at bounding box center [526, 276] width 273 height 22
drag, startPoint x: 542, startPoint y: 271, endPoint x: 365, endPoint y: 272, distance: 176.8
click at [365, 272] on div "Chats Last Money Nipples Inquiry Completed Waiting For Payday Completed Not Pus…" at bounding box center [450, 200] width 449 height 240
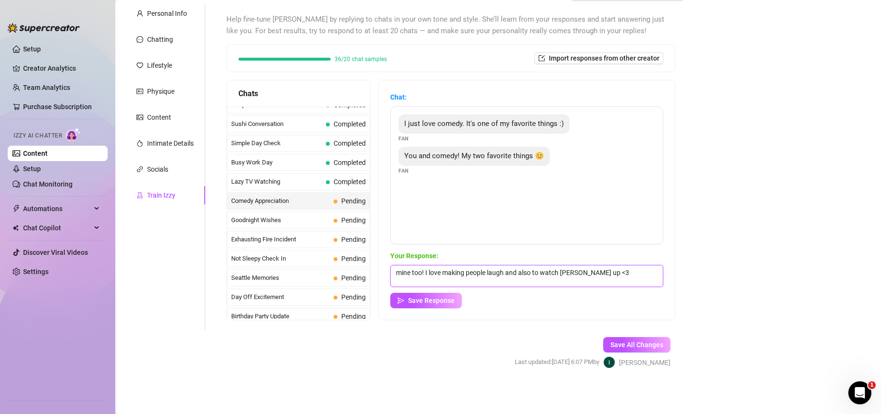
click at [582, 271] on textarea "mine too! I love making people laugh and also to watch [PERSON_NAME] up <3" at bounding box center [526, 276] width 273 height 22
drag, startPoint x: 624, startPoint y: 272, endPoint x: 514, endPoint y: 275, distance: 110.5
click at [514, 275] on textarea "mine too! I love making people laugh and also to watch stand up <3" at bounding box center [526, 276] width 273 height 22
click at [453, 301] on span "Save Response" at bounding box center [431, 300] width 47 height 8
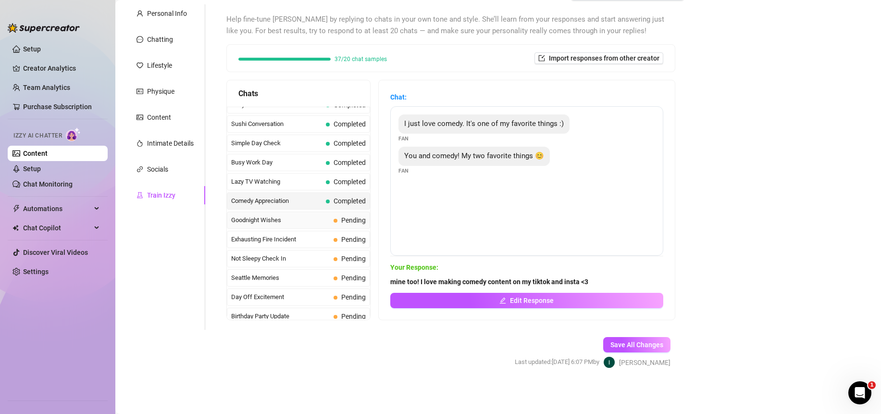
click at [263, 220] on span "Goodnight Wishes" at bounding box center [280, 220] width 98 height 10
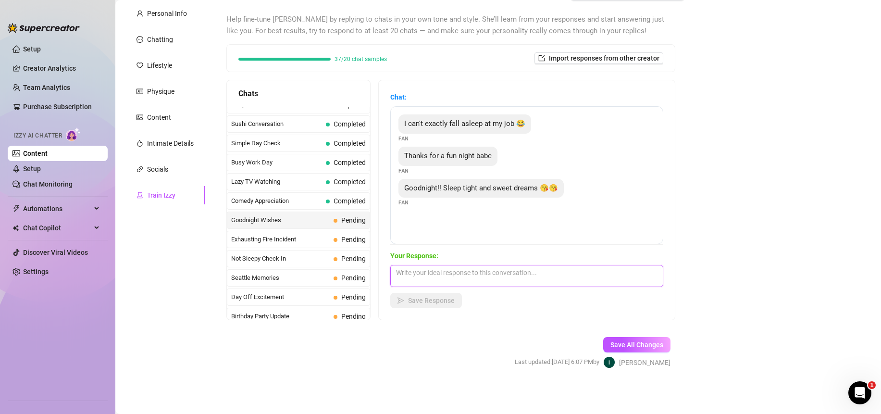
click at [529, 283] on textarea at bounding box center [526, 276] width 273 height 22
click at [529, 280] on textarea at bounding box center [526, 276] width 273 height 22
click at [526, 275] on textarea at bounding box center [526, 276] width 273 height 22
click at [525, 279] on textarea at bounding box center [526, 276] width 273 height 22
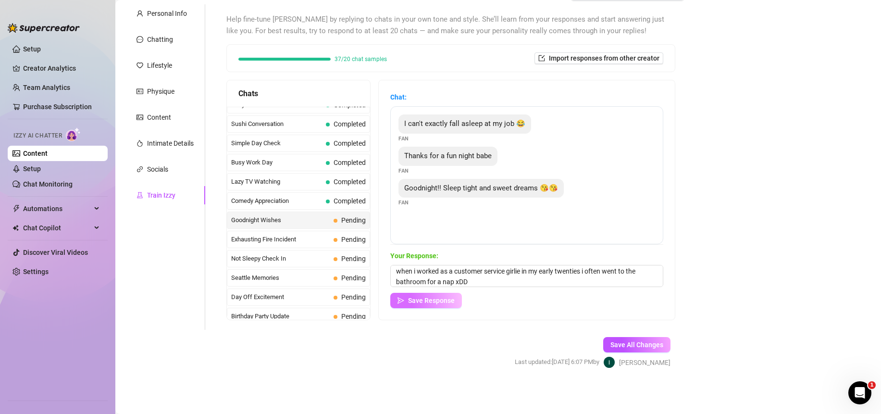
click at [448, 301] on span "Save Response" at bounding box center [431, 300] width 47 height 8
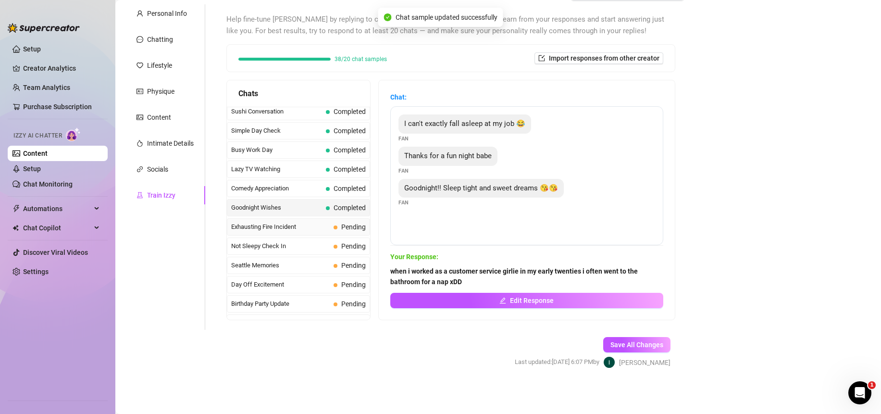
scroll to position [629, 0]
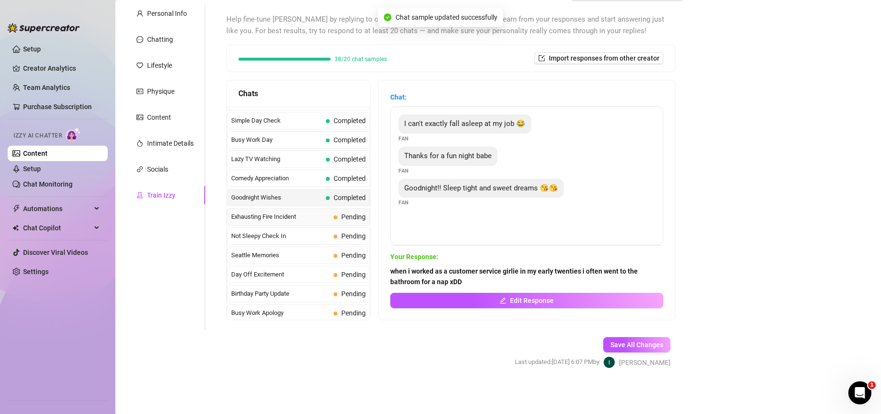
click at [305, 215] on span "Exhausting Fire Incident" at bounding box center [280, 217] width 98 height 10
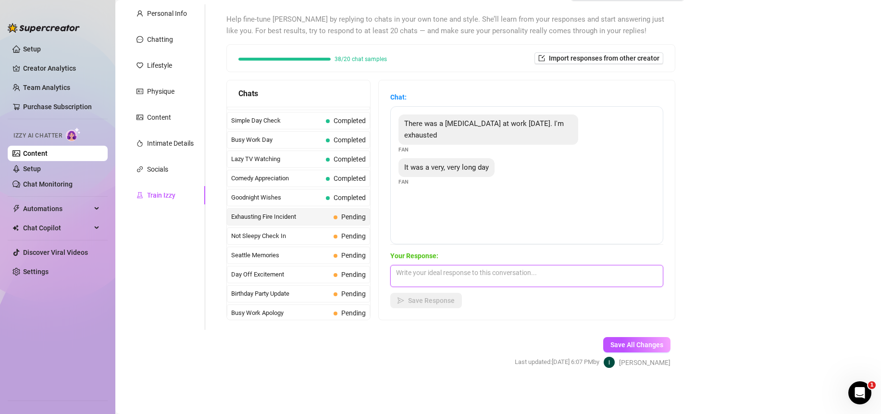
click at [517, 278] on textarea at bounding box center [526, 276] width 273 height 22
click at [516, 277] on textarea at bounding box center [526, 276] width 273 height 22
drag, startPoint x: 485, startPoint y: 274, endPoint x: 655, endPoint y: 276, distance: 169.6
click at [655, 276] on textarea "Oh nooo! I hope ur okay <3 altho some offices could burn to the dro" at bounding box center [526, 276] width 273 height 22
drag, startPoint x: 548, startPoint y: 273, endPoint x: 557, endPoint y: 271, distance: 9.8
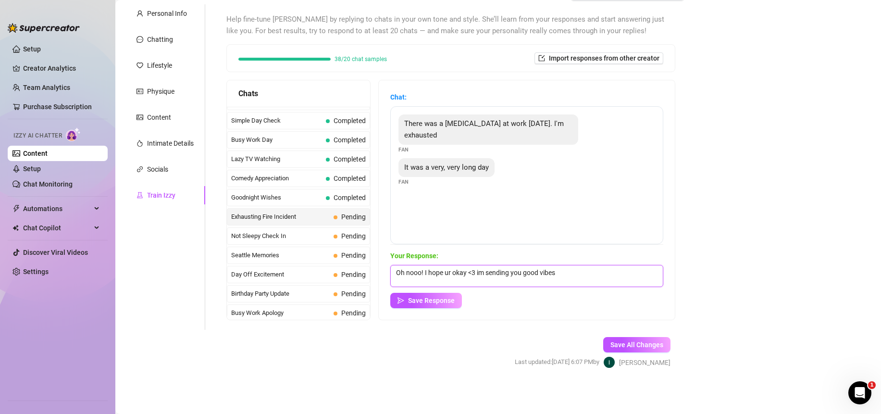
click at [548, 273] on textarea "Oh nooo! I hope ur okay <3 im sending you good vibes" at bounding box center [526, 276] width 273 height 22
click at [593, 270] on textarea "Oh nooo! I hope ur okay <3 im sending you good vibes" at bounding box center [526, 276] width 273 height 22
click at [441, 299] on span "Save Response" at bounding box center [431, 300] width 47 height 8
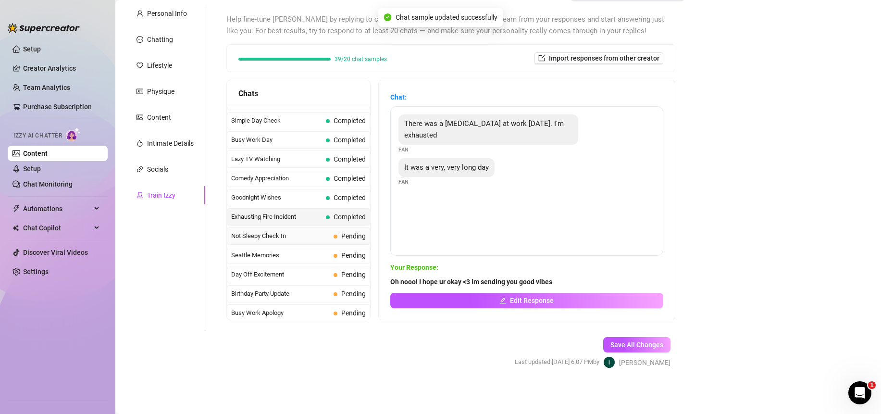
click at [264, 237] on span "Not Sleepy Check In" at bounding box center [280, 236] width 98 height 10
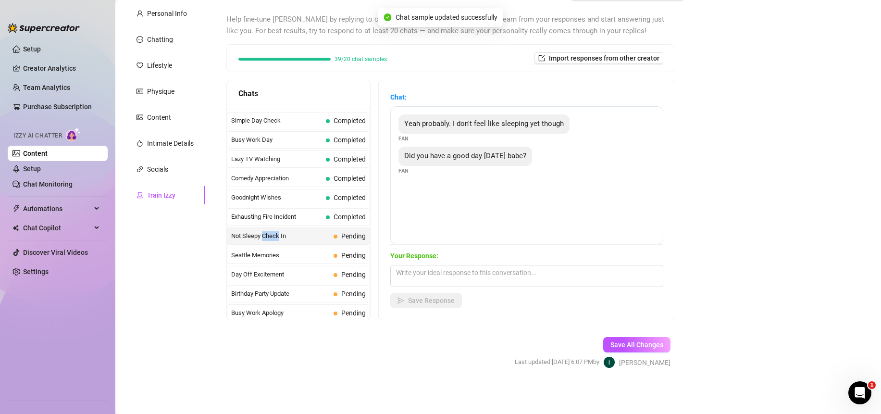
click at [264, 237] on span "Not Sleepy Check In" at bounding box center [280, 236] width 98 height 10
drag, startPoint x: 482, startPoint y: 287, endPoint x: 484, endPoint y: 281, distance: 5.6
click at [482, 286] on div "Your Response: Save Response" at bounding box center [526, 279] width 273 height 58
click at [485, 280] on textarea at bounding box center [526, 276] width 273 height 22
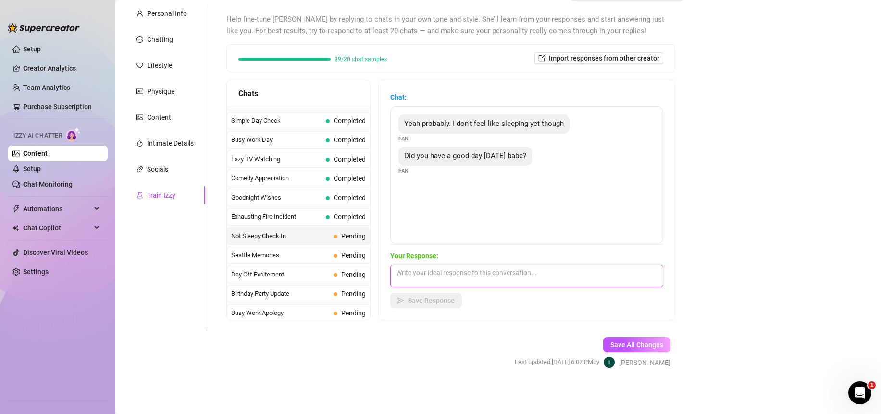
click at [485, 280] on textarea at bounding box center [526, 276] width 273 height 22
click at [654, 272] on textarea "Oh yes I did! I had some sushi and then I took an ice cold plunge in the sea hi…" at bounding box center [526, 276] width 273 height 22
click at [646, 272] on textarea "Oh yes I did! I had some sushi and then I took an ice cold plunge in the sea hi…" at bounding box center [526, 276] width 273 height 22
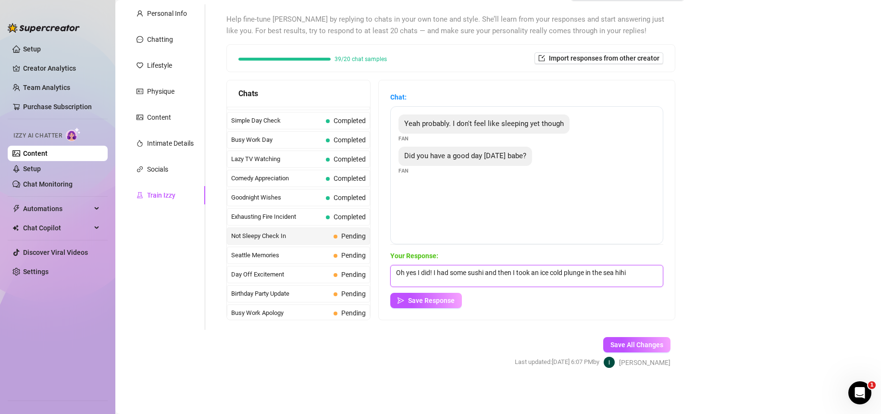
click at [646, 272] on textarea "Oh yes I did! I had some sushi and then I took an ice cold plunge in the sea hi…" at bounding box center [526, 276] width 273 height 22
click at [646, 271] on textarea "Oh yes I did! I had some sushi and then I took an ice cold plunge in the sea hi…" at bounding box center [526, 276] width 273 height 22
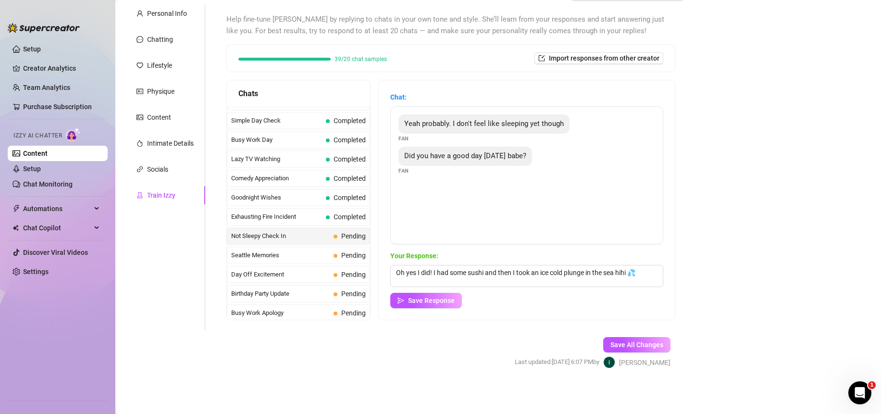
click at [550, 303] on div "Save Response" at bounding box center [526, 300] width 273 height 15
click at [619, 273] on textarea "Oh yes I did! I had some sushi and then I took an ice cold plunge in the sea hi…" at bounding box center [526, 276] width 273 height 22
drag, startPoint x: 609, startPoint y: 272, endPoint x: 492, endPoint y: 272, distance: 116.7
click at [492, 272] on textarea "Oh yes I did! I had some sushi and then I took an ice cold shower hihi 💦" at bounding box center [526, 276] width 273 height 22
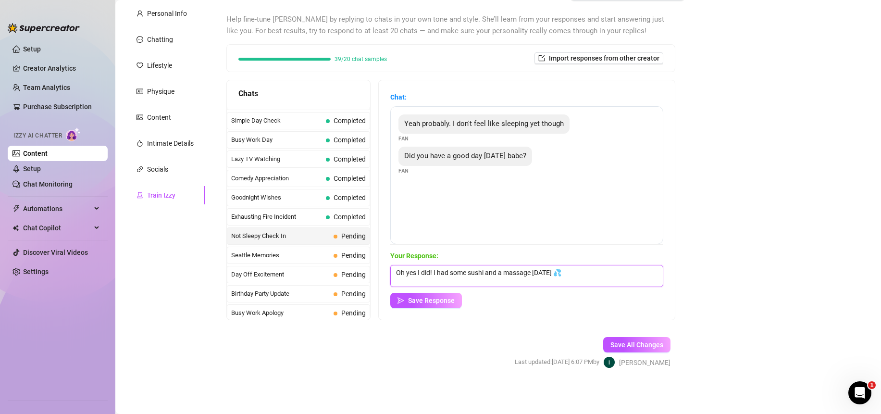
drag, startPoint x: 560, startPoint y: 273, endPoint x: 444, endPoint y: 277, distance: 115.4
click at [444, 278] on textarea "Oh yes I did! I had some sushi and a massage [DATE] 💦" at bounding box center [526, 276] width 273 height 22
drag, startPoint x: 551, startPoint y: 272, endPoint x: 444, endPoint y: 277, distance: 106.8
click at [444, 277] on textarea "Oh yes I did! Went to have some sushi with ym si💦" at bounding box center [526, 276] width 273 height 22
click at [420, 304] on span "Save Response" at bounding box center [431, 300] width 47 height 8
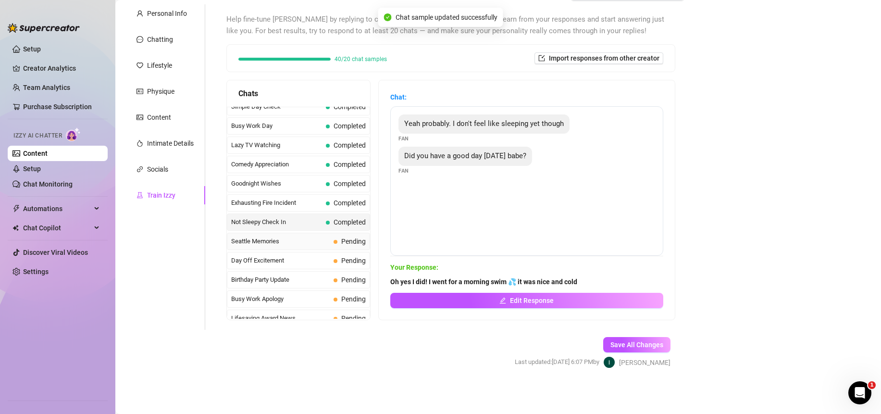
scroll to position [710, 0]
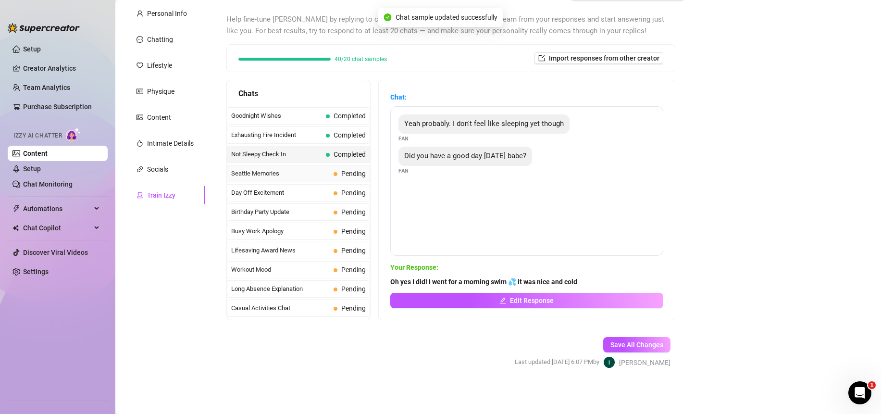
click at [284, 175] on span "Seattle Memories" at bounding box center [280, 174] width 98 height 10
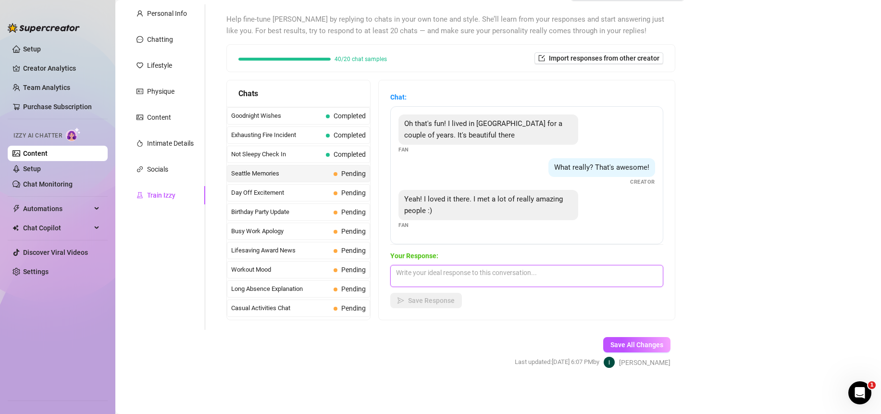
click at [493, 277] on textarea at bounding box center [526, 276] width 273 height 22
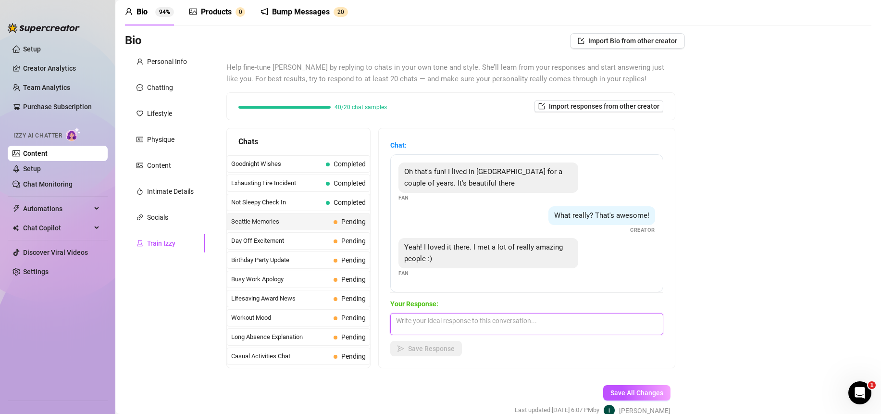
scroll to position [87, 0]
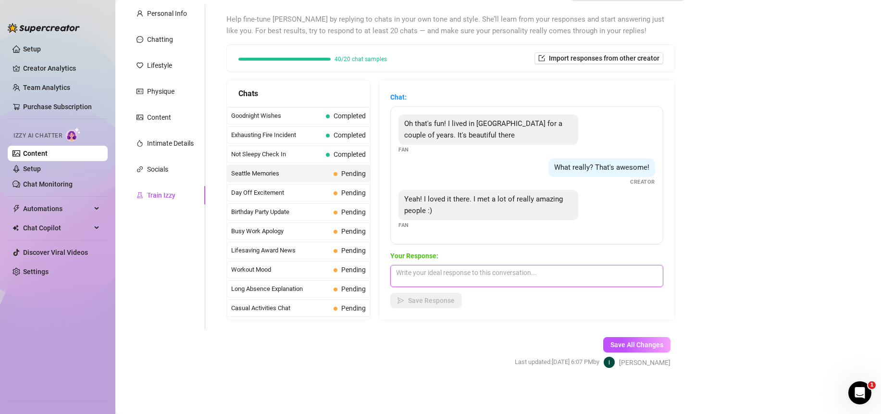
click at [525, 271] on textarea at bounding box center [526, 276] width 273 height 22
click at [524, 274] on textarea at bounding box center [526, 276] width 273 height 22
click at [427, 298] on span "Save Response" at bounding box center [431, 300] width 47 height 8
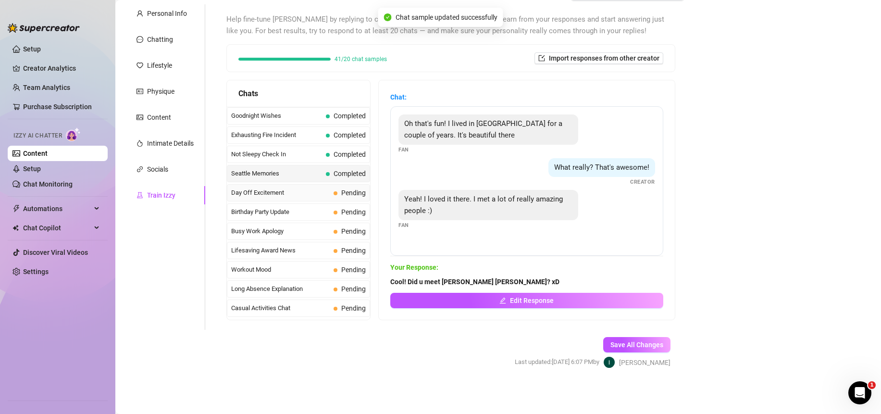
click at [306, 191] on span "Day Off Excitement" at bounding box center [280, 193] width 98 height 10
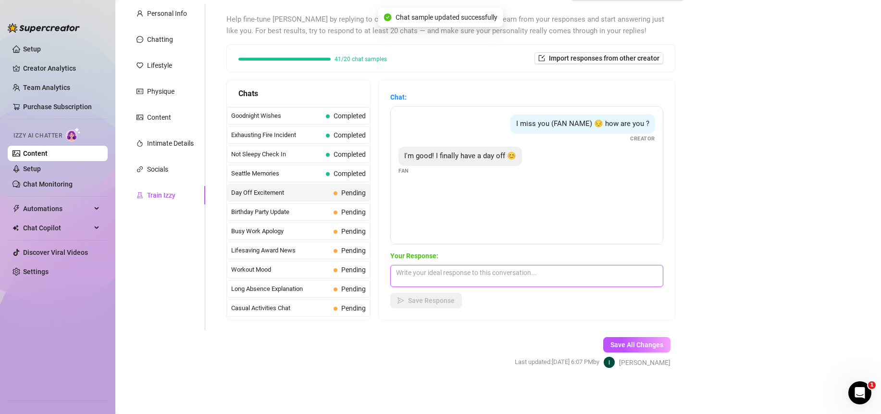
click at [465, 284] on textarea at bounding box center [526, 276] width 273 height 22
click at [465, 280] on textarea at bounding box center [526, 276] width 273 height 22
click at [465, 277] on textarea at bounding box center [526, 276] width 273 height 22
click at [465, 275] on textarea at bounding box center [526, 276] width 273 height 22
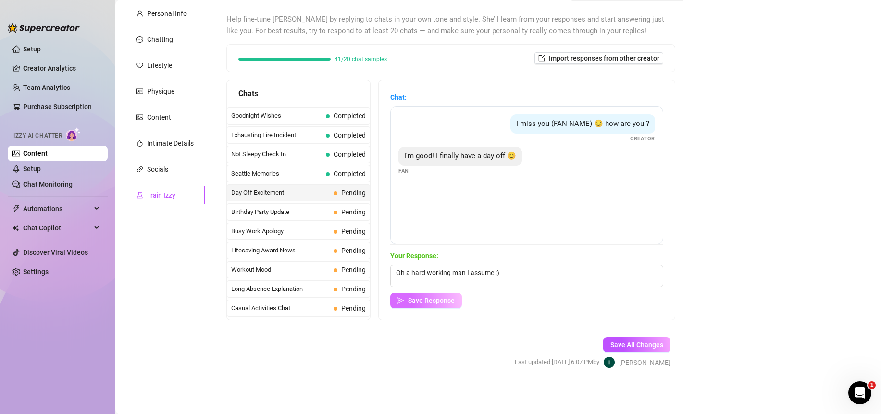
click at [446, 304] on span "Save Response" at bounding box center [431, 300] width 47 height 8
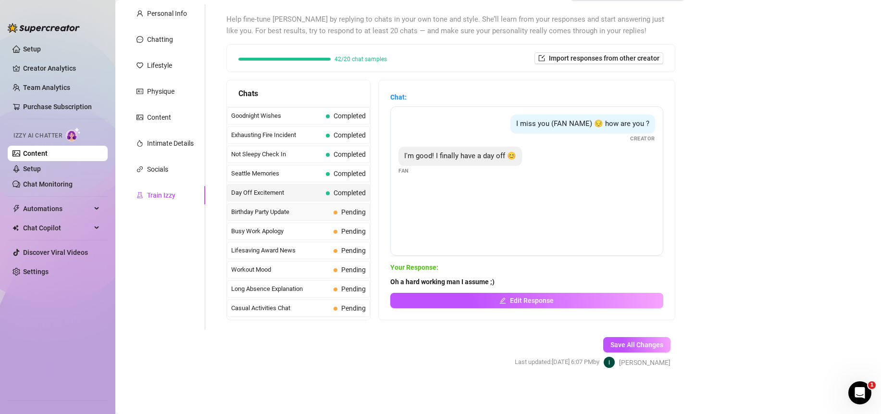
click at [279, 211] on span "Birthday Party Update" at bounding box center [280, 212] width 98 height 10
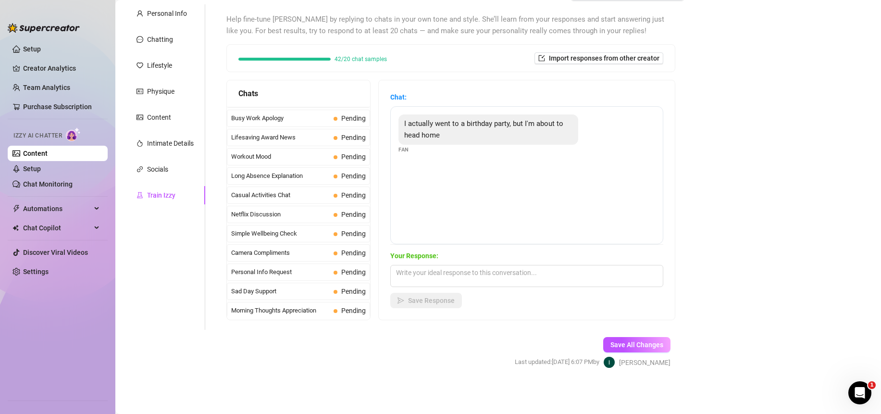
scroll to position [847, 0]
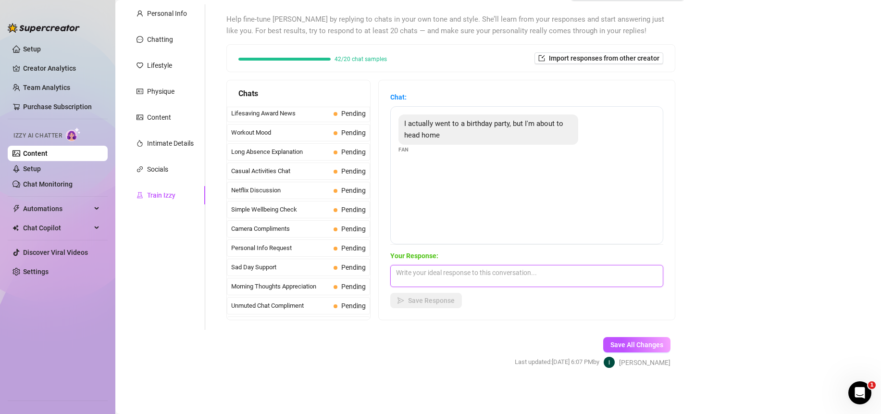
click at [528, 279] on textarea at bounding box center [526, 276] width 273 height 22
click at [518, 275] on textarea "was is nice? did u have cake <3" at bounding box center [526, 276] width 273 height 22
drag, startPoint x: 453, startPoint y: 301, endPoint x: 340, endPoint y: 226, distance: 135.6
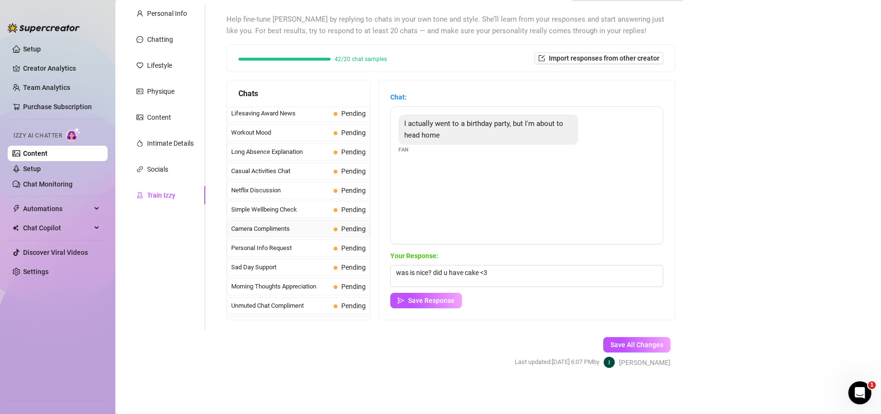
click at [453, 301] on span "Save Response" at bounding box center [431, 300] width 47 height 8
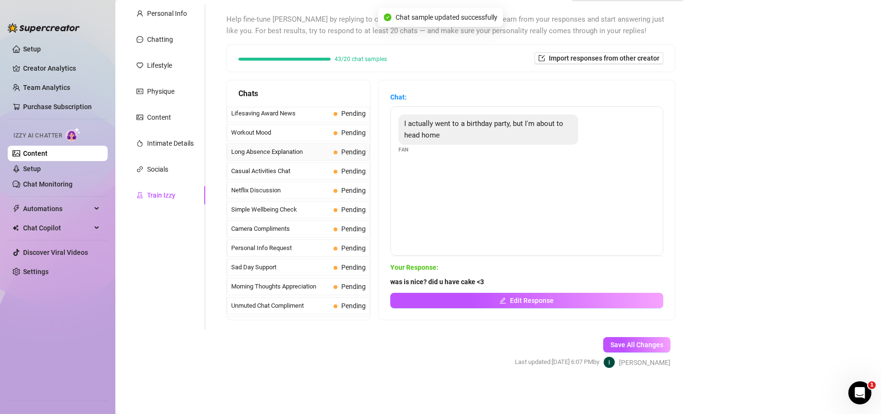
scroll to position [732, 0]
click at [272, 195] on span "Birthday Party Update" at bounding box center [276, 190] width 91 height 10
click at [273, 206] on span "Busy Work Apology" at bounding box center [280, 210] width 98 height 10
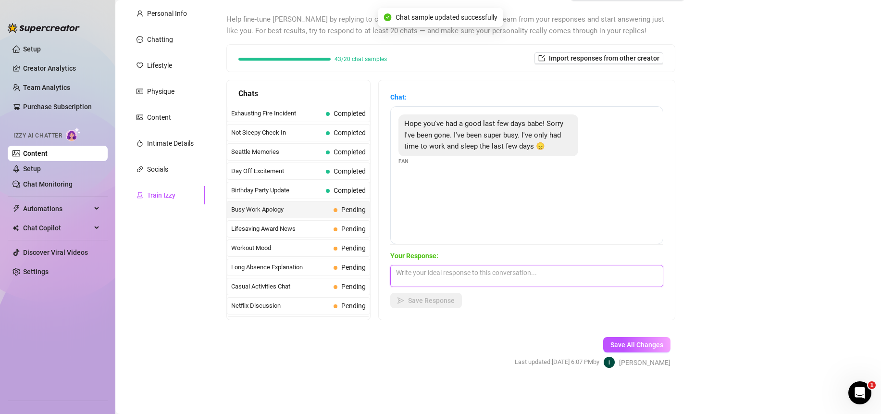
click at [467, 268] on textarea at bounding box center [526, 276] width 273 height 22
click at [476, 272] on textarea at bounding box center [526, 276] width 273 height 22
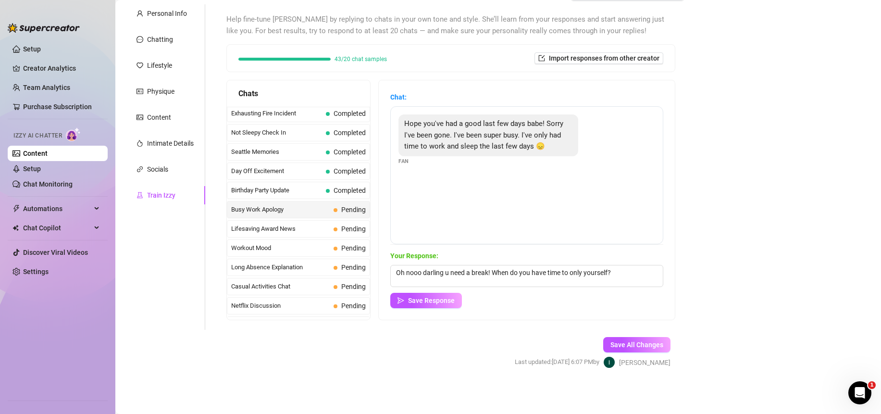
click at [430, 300] on span "Save Response" at bounding box center [431, 300] width 47 height 8
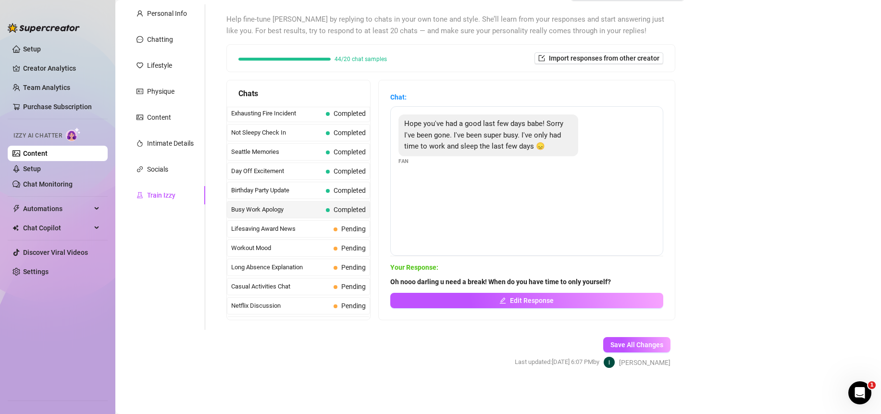
scroll to position [87, 0]
